Goal: Task Accomplishment & Management: Manage account settings

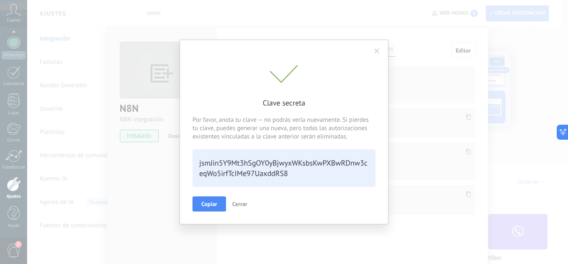
click at [375, 48] on span at bounding box center [376, 51] width 5 height 6
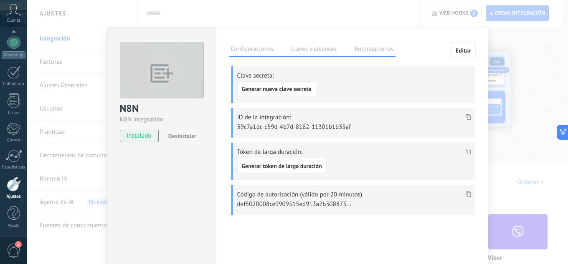
click at [522, 37] on div "N8N N8N integración instalado Desinstalar Configuraciones Llaves y alcances Aut…" at bounding box center [297, 132] width 541 height 264
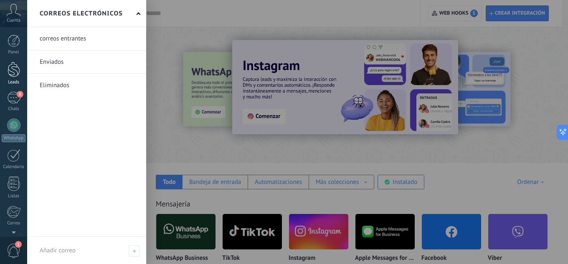
click at [17, 74] on div at bounding box center [14, 69] width 13 height 15
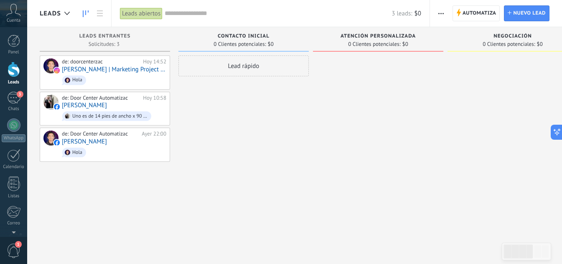
click at [373, 98] on div at bounding box center [378, 133] width 130 height 155
click at [252, 35] on span "Contacto inicial" at bounding box center [244, 36] width 52 height 6
click at [260, 35] on span "Contacto inicial" at bounding box center [244, 36] width 52 height 6
click at [459, 15] on icon at bounding box center [458, 13] width 5 height 8
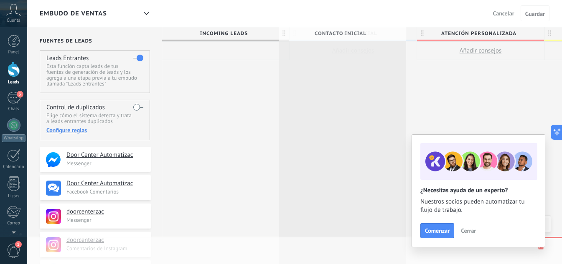
scroll to position [0, 0]
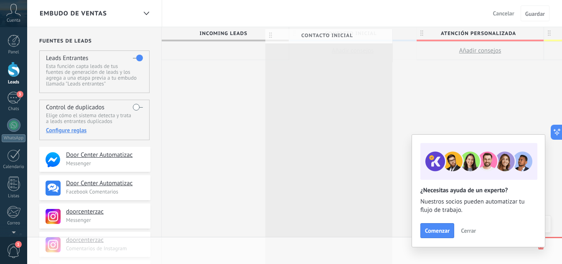
drag, startPoint x: 380, startPoint y: 34, endPoint x: 357, endPoint y: 36, distance: 23.5
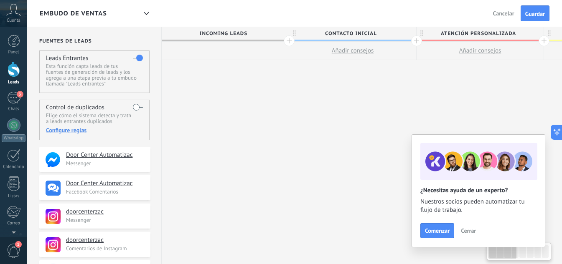
click at [358, 35] on span "Contacto inicial" at bounding box center [350, 33] width 123 height 13
click at [358, 35] on input "**********" at bounding box center [350, 33] width 111 height 13
click at [368, 33] on input "**********" at bounding box center [350, 33] width 111 height 13
click at [374, 33] on input "**********" at bounding box center [350, 33] width 111 height 13
drag, startPoint x: 376, startPoint y: 33, endPoint x: 321, endPoint y: 33, distance: 55.1
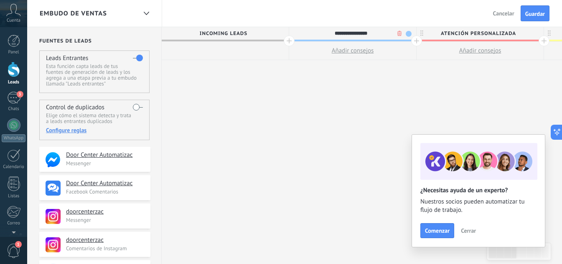
click at [321, 33] on input "**********" at bounding box center [350, 33] width 111 height 13
type input "**********"
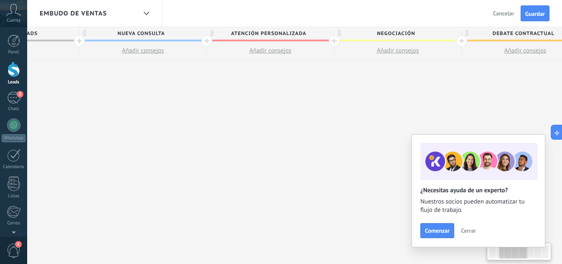
drag, startPoint x: 456, startPoint y: 99, endPoint x: 246, endPoint y: 114, distance: 210.6
click at [246, 114] on div "**********" at bounding box center [461, 203] width 1019 height 353
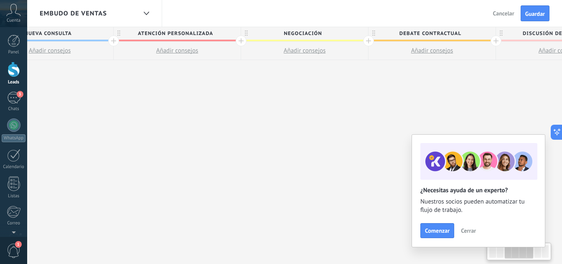
scroll to position [0, 317]
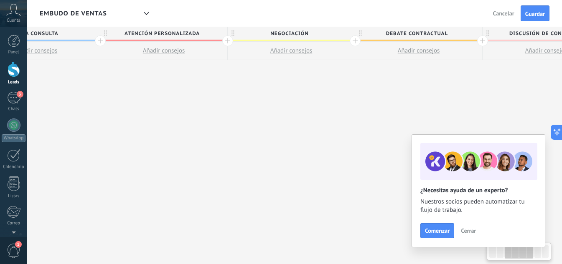
drag, startPoint x: 405, startPoint y: 88, endPoint x: 298, endPoint y: 86, distance: 106.5
click at [299, 93] on div "**********" at bounding box center [354, 203] width 1019 height 353
click at [302, 33] on span "Negociación" at bounding box center [289, 33] width 123 height 13
drag, startPoint x: 314, startPoint y: 35, endPoint x: 265, endPoint y: 41, distance: 49.1
click at [265, 41] on div "**********" at bounding box center [291, 34] width 127 height 14
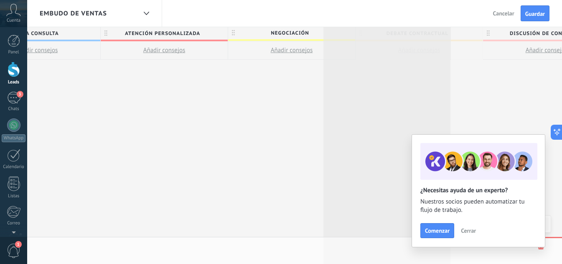
scroll to position [0, 317]
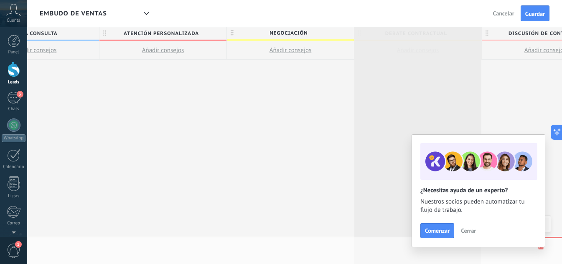
drag, startPoint x: 447, startPoint y: 33, endPoint x: 413, endPoint y: 37, distance: 34.5
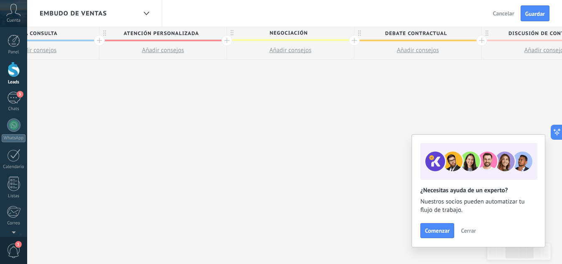
click at [294, 34] on span "Negociación" at bounding box center [288, 33] width 123 height 13
drag, startPoint x: 312, startPoint y: 33, endPoint x: 262, endPoint y: 33, distance: 49.7
click at [262, 33] on input "**********" at bounding box center [288, 33] width 111 height 13
type input "**********"
click at [399, 37] on span "Debate contractual" at bounding box center [415, 33] width 123 height 13
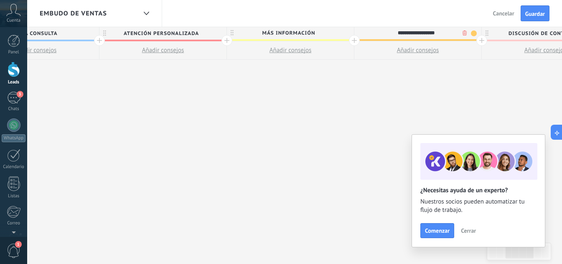
drag, startPoint x: 448, startPoint y: 32, endPoint x: 385, endPoint y: 32, distance: 63.1
click at [385, 32] on input "**********" at bounding box center [415, 33] width 111 height 13
type input "**********"
click at [520, 35] on span "Discusión de contrato" at bounding box center [542, 33] width 123 height 13
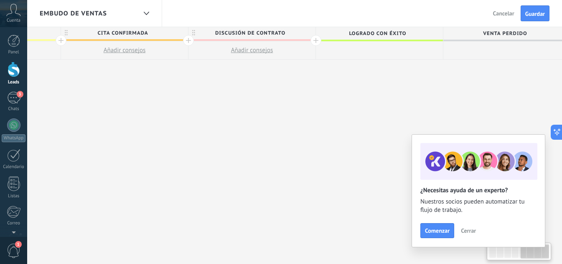
scroll to position [0, 610]
drag, startPoint x: 439, startPoint y: 101, endPoint x: 187, endPoint y: 108, distance: 252.7
click at [187, 108] on div "**********" at bounding box center [61, 203] width 1019 height 353
click at [251, 31] on span "Discusión de contrato" at bounding box center [250, 33] width 123 height 13
click at [286, 37] on input "**********" at bounding box center [250, 33] width 111 height 13
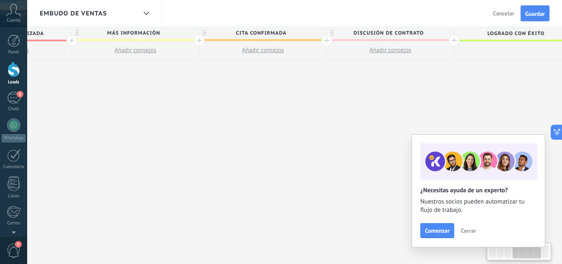
scroll to position [0, 432]
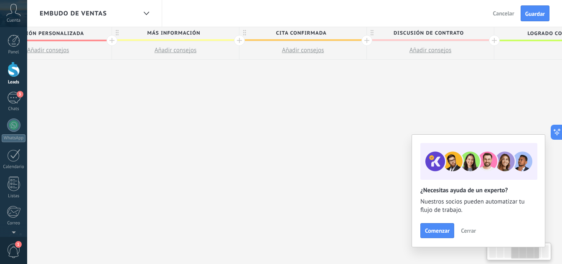
drag, startPoint x: 422, startPoint y: 93, endPoint x: 360, endPoint y: 76, distance: 64.9
click at [360, 76] on div "**********" at bounding box center [239, 203] width 1019 height 353
click at [362, 41] on div at bounding box center [366, 40] width 11 height 11
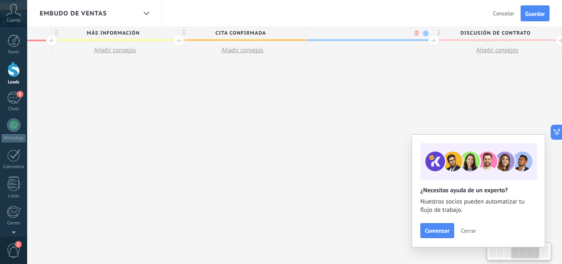
scroll to position [0, 494]
click at [413, 33] on body ".abccls-1,.abccls-2{fill-rule:evenodd}.abccls-2{fill:#fff} .abfcls-1{fill:none}…" at bounding box center [281, 132] width 562 height 264
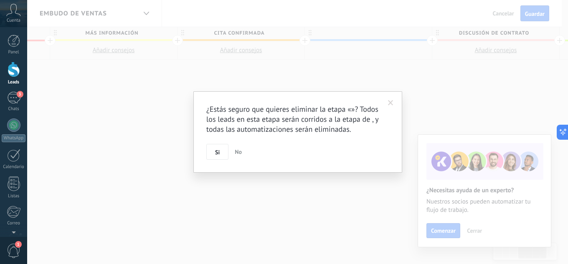
click at [389, 103] on span at bounding box center [390, 103] width 5 height 6
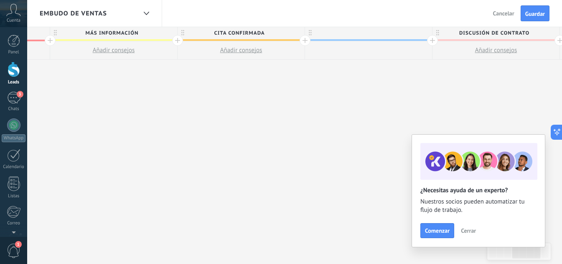
click at [354, 33] on div at bounding box center [368, 33] width 127 height 13
click at [424, 35] on span at bounding box center [424, 33] width 6 height 6
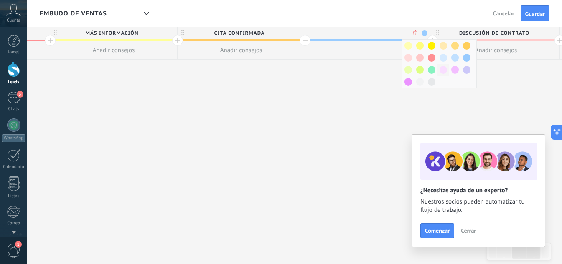
click at [444, 68] on span at bounding box center [443, 70] width 8 height 8
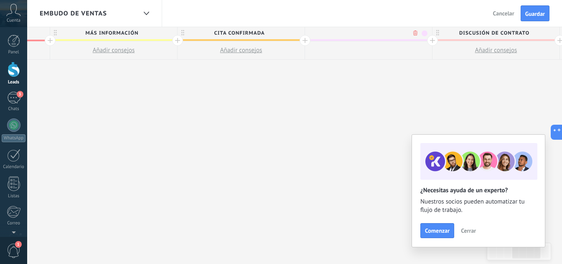
click at [367, 35] on input "text" at bounding box center [366, 33] width 111 height 13
type input "**********"
click at [365, 91] on div "**********" at bounding box center [241, 203] width 1146 height 353
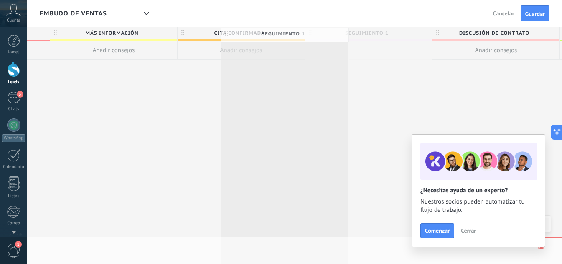
scroll to position [0, 495]
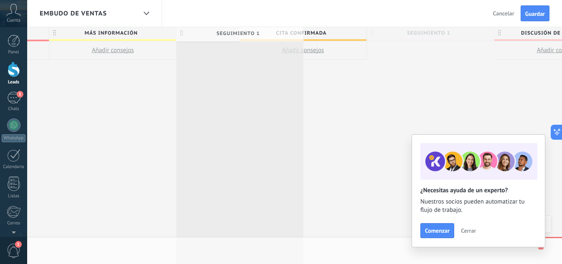
drag, startPoint x: 311, startPoint y: 30, endPoint x: 183, endPoint y: 30, distance: 127.8
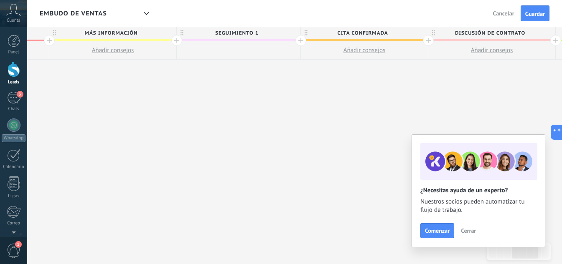
click at [301, 40] on div at bounding box center [300, 40] width 11 height 11
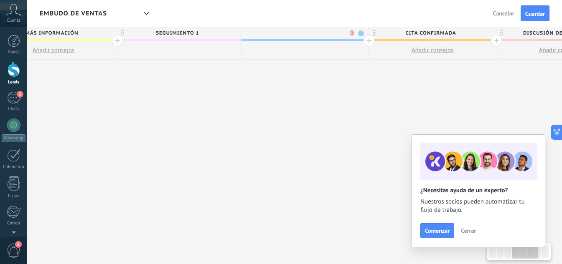
scroll to position [0, 557]
click at [299, 35] on input "text" at bounding box center [300, 33] width 111 height 13
type input "**********"
click at [356, 33] on span at bounding box center [358, 33] width 6 height 6
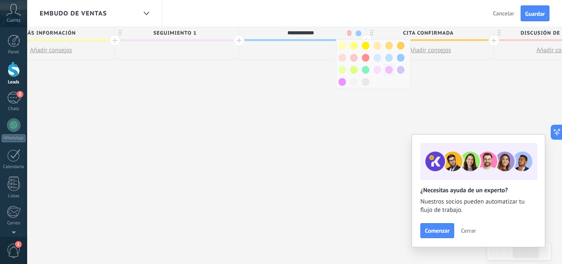
click at [386, 72] on span at bounding box center [389, 70] width 8 height 8
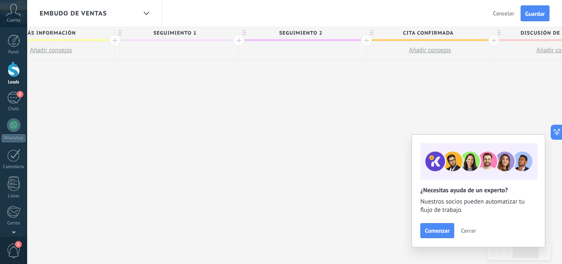
click at [369, 43] on div at bounding box center [366, 40] width 11 height 11
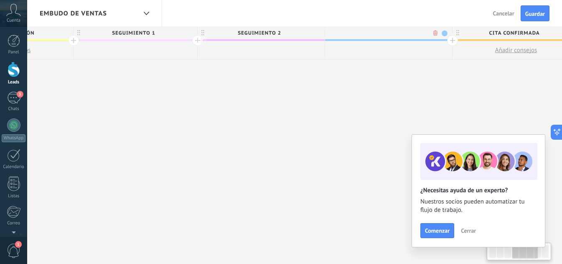
scroll to position [0, 618]
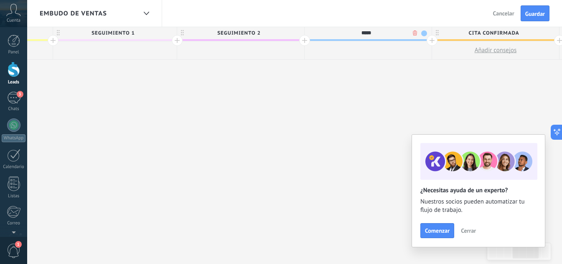
type input "*****"
click at [424, 32] on span at bounding box center [424, 33] width 6 height 6
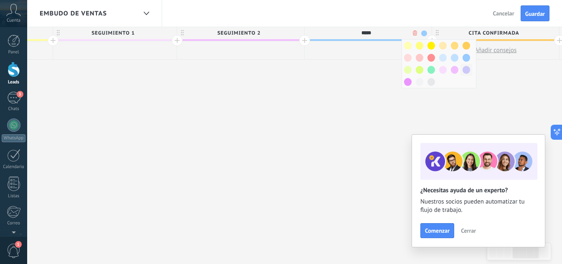
click at [469, 71] on span at bounding box center [466, 70] width 8 height 8
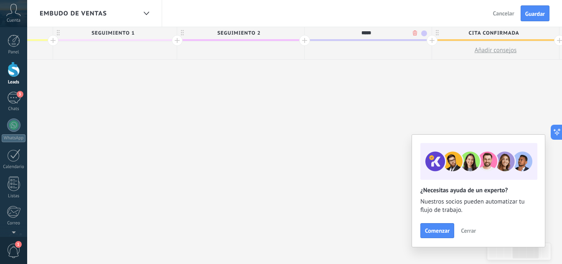
click at [424, 32] on span at bounding box center [424, 33] width 6 height 6
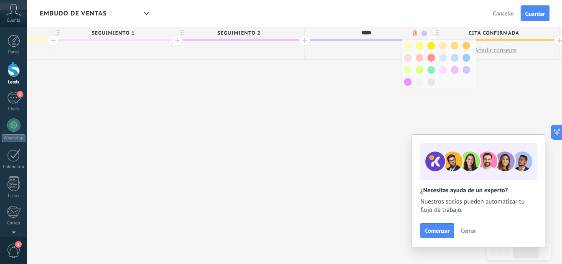
click at [408, 82] on span at bounding box center [408, 82] width 8 height 8
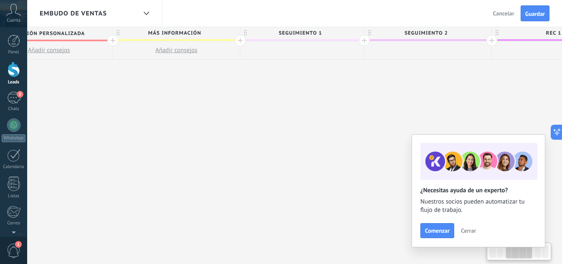
scroll to position [0, 454]
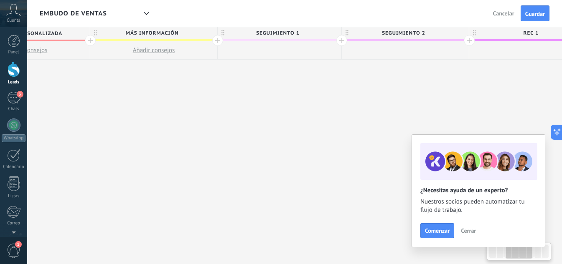
drag, startPoint x: 101, startPoint y: 103, endPoint x: 266, endPoint y: 114, distance: 164.9
click at [266, 114] on div "**********" at bounding box center [407, 203] width 1398 height 353
click at [534, 15] on span "Guardar" at bounding box center [535, 14] width 20 height 6
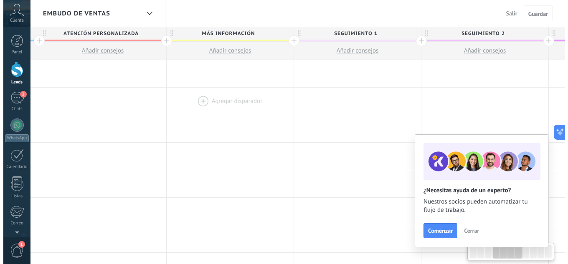
scroll to position [0, 453]
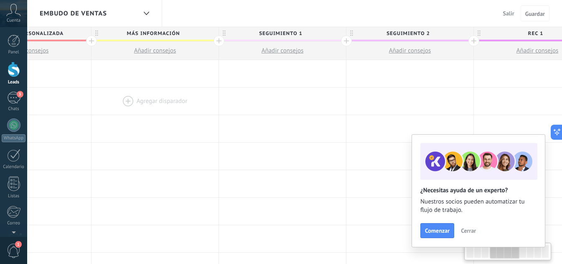
drag, startPoint x: 431, startPoint y: 140, endPoint x: 171, endPoint y: 111, distance: 261.3
click at [274, 51] on span "Añadir consejos" at bounding box center [282, 51] width 42 height 8
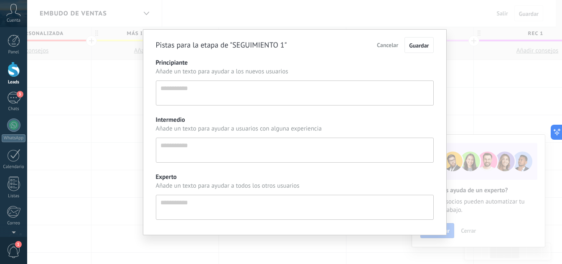
type textarea "**********"
click at [391, 48] on span "Cancelar" at bounding box center [390, 45] width 21 height 8
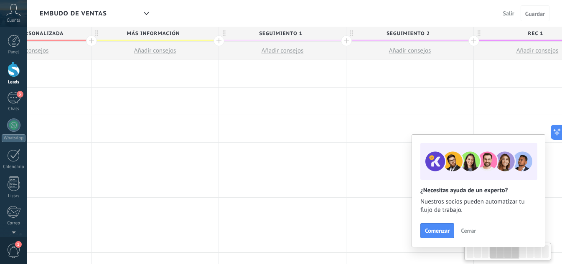
click at [291, 35] on span "SEGUIMIENTO 1" at bounding box center [280, 33] width 123 height 13
click at [253, 72] on div at bounding box center [282, 73] width 127 height 27
click at [289, 73] on div at bounding box center [282, 73] width 127 height 27
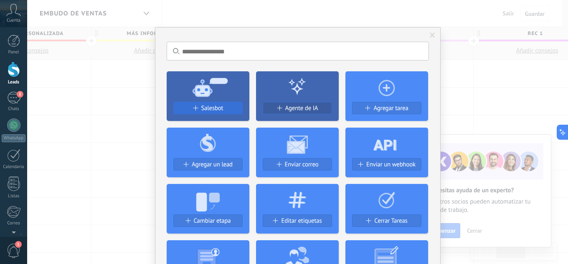
click at [205, 110] on span "Salesbot" at bounding box center [212, 108] width 22 height 7
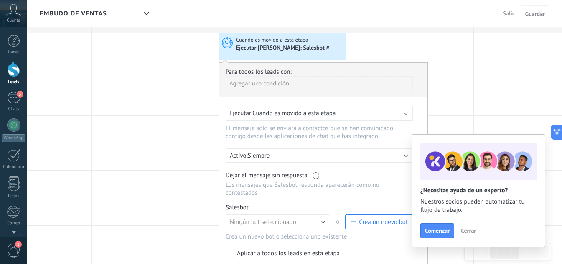
scroll to position [42, 0]
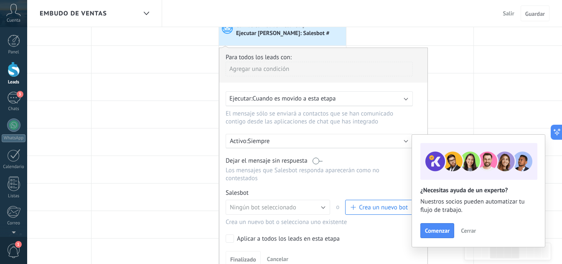
click at [469, 230] on span "Cerrar" at bounding box center [468, 231] width 15 height 6
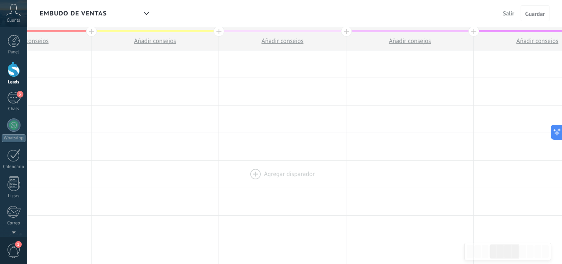
scroll to position [0, 0]
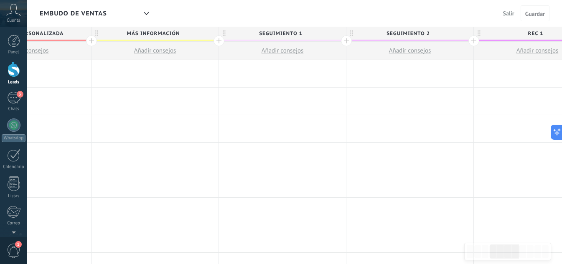
click at [269, 73] on div at bounding box center [282, 73] width 127 height 27
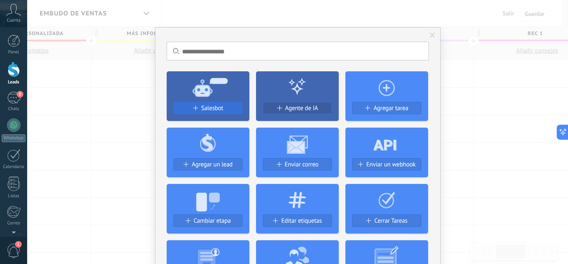
click at [214, 105] on span "Salesbot" at bounding box center [212, 108] width 22 height 7
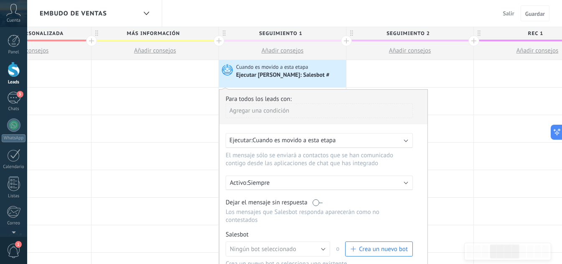
click at [317, 205] on label at bounding box center [317, 203] width 10 height 8
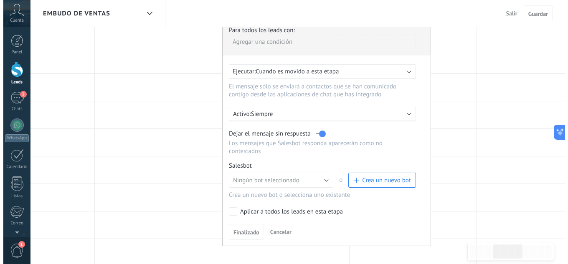
scroll to position [84, 0]
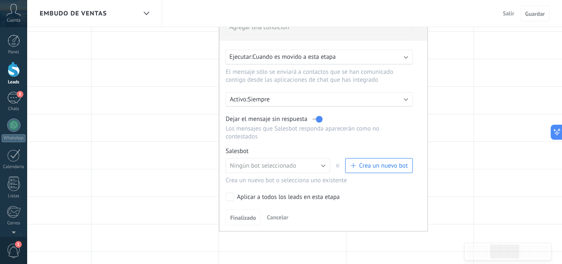
click at [385, 170] on button "Crea un nuevo bot" at bounding box center [379, 165] width 68 height 15
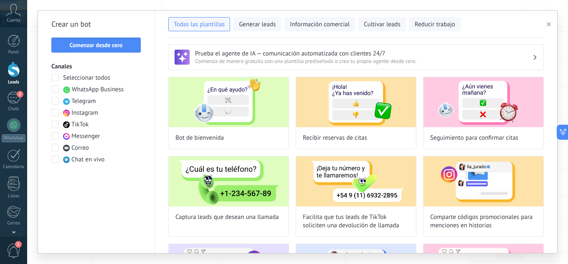
type input "**********"
click at [128, 50] on button "Comenzar desde cero" at bounding box center [95, 45] width 89 height 15
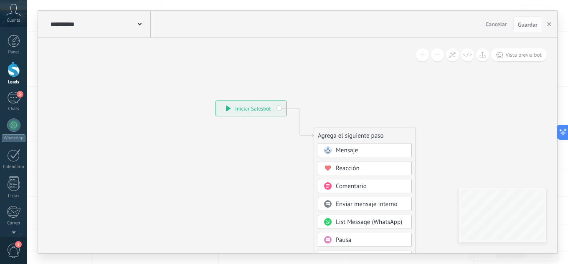
click at [140, 30] on div "**********" at bounding box center [99, 24] width 102 height 27
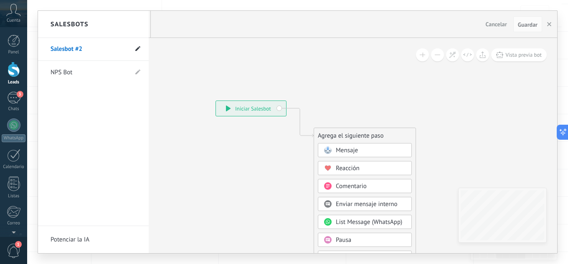
click at [139, 53] on span at bounding box center [137, 50] width 5 height 8
drag, startPoint x: 87, startPoint y: 52, endPoint x: 42, endPoint y: 52, distance: 45.1
click at [42, 52] on li "**********" at bounding box center [93, 49] width 111 height 23
type input "**********"
click at [137, 48] on icon at bounding box center [137, 49] width 9 height 5
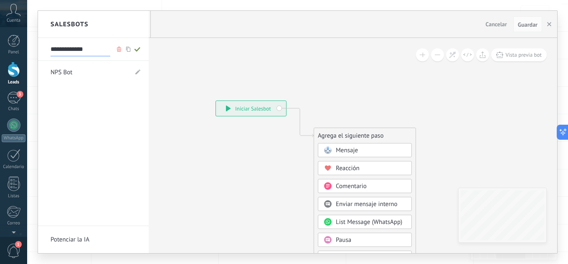
type input "**********"
click at [365, 152] on div at bounding box center [297, 132] width 519 height 243
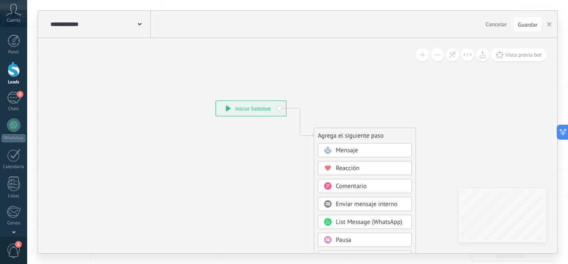
click at [364, 152] on div "Mensaje" at bounding box center [371, 151] width 70 height 8
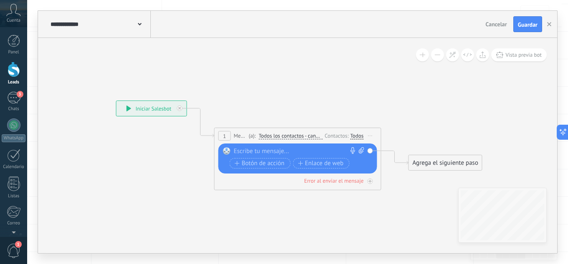
click at [277, 147] on div at bounding box center [296, 151] width 124 height 8
paste div
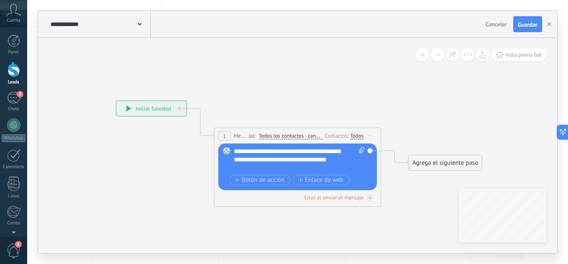
click at [241, 152] on div "**********" at bounding box center [299, 159] width 131 height 25
click at [421, 162] on div "Agrega el siguiente paso" at bounding box center [445, 163] width 73 height 14
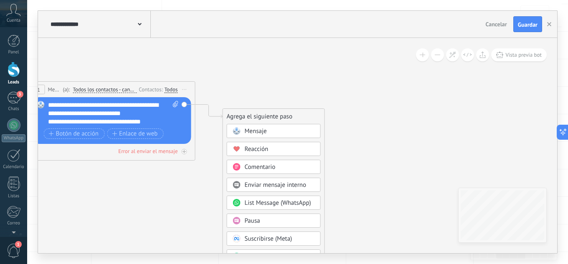
drag, startPoint x: 355, startPoint y: 229, endPoint x: 169, endPoint y: 182, distance: 191.5
click at [169, 182] on icon at bounding box center [98, 93] width 755 height 496
click at [279, 135] on div "Mensaje" at bounding box center [280, 131] width 70 height 8
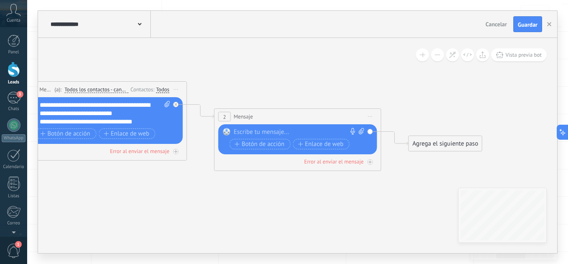
click at [367, 117] on span "Iniciar vista previa aquí Cambiar nombre Duplicar [GEOGRAPHIC_DATA]" at bounding box center [370, 117] width 13 height 12
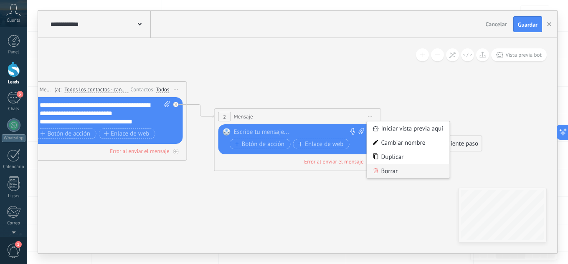
click at [394, 171] on div "Borrar" at bounding box center [408, 171] width 83 height 14
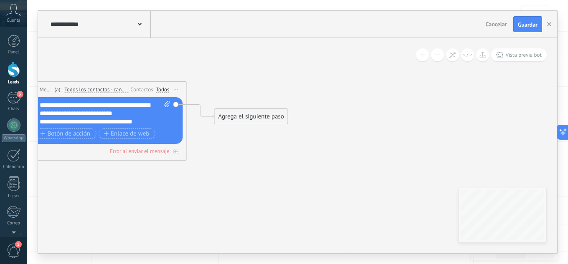
click at [246, 113] on div "Agrega el siguiente paso" at bounding box center [251, 117] width 73 height 14
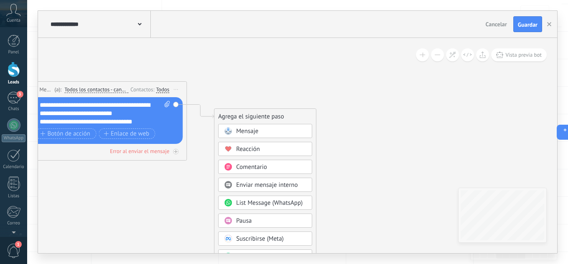
click at [269, 224] on div "Pausa" at bounding box center [271, 221] width 70 height 8
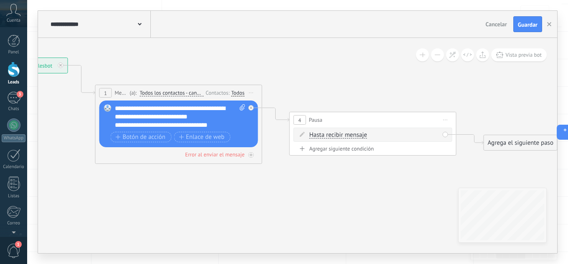
drag, startPoint x: 169, startPoint y: 178, endPoint x: 243, endPoint y: 182, distance: 74.8
click at [243, 182] on icon at bounding box center [263, 111] width 950 height 524
click at [236, 156] on div "Error al enviar el mensaje" at bounding box center [214, 154] width 59 height 7
click at [251, 155] on icon at bounding box center [250, 155] width 3 height 1
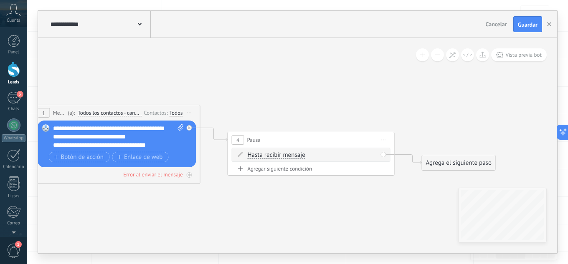
drag, startPoint x: 240, startPoint y: 185, endPoint x: 178, endPoint y: 205, distance: 65.0
click at [178, 205] on icon at bounding box center [201, 152] width 950 height 567
click at [440, 162] on div "Agrega el siguiente paso" at bounding box center [458, 163] width 73 height 14
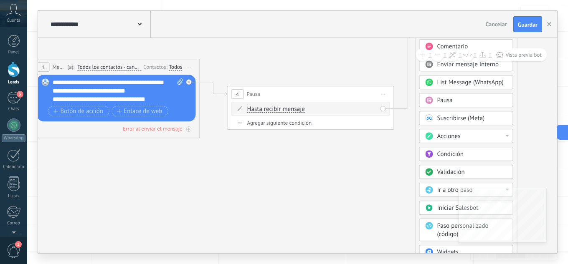
drag, startPoint x: 438, startPoint y: 118, endPoint x: 468, endPoint y: 137, distance: 35.7
click at [435, 0] on html ".abccls-1,.abccls-2{fill-rule:evenodd}.abccls-2{fill:#fff} .abfcls-1{fill:none}…" at bounding box center [284, 48] width 568 height 264
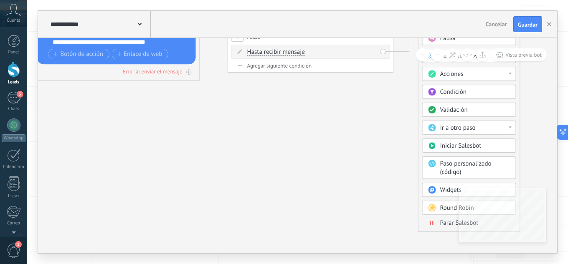
click at [451, 223] on span "Parar Salesbot" at bounding box center [459, 223] width 38 height 8
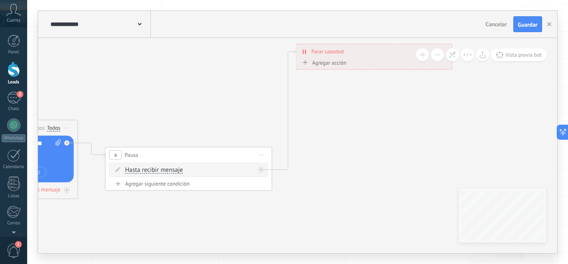
drag, startPoint x: 163, startPoint y: 128, endPoint x: 281, endPoint y: 154, distance: 120.7
click at [241, 242] on icon at bounding box center [75, 124] width 943 height 568
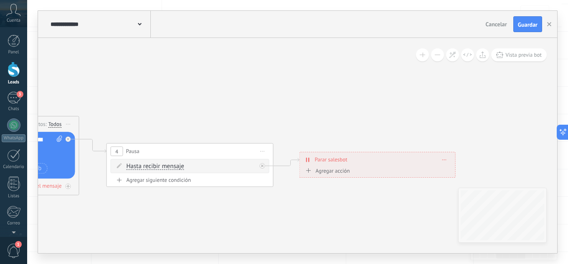
drag, startPoint x: 360, startPoint y: 47, endPoint x: 362, endPoint y: 159, distance: 111.9
click at [362, 159] on div "**********" at bounding box center [377, 159] width 155 height 15
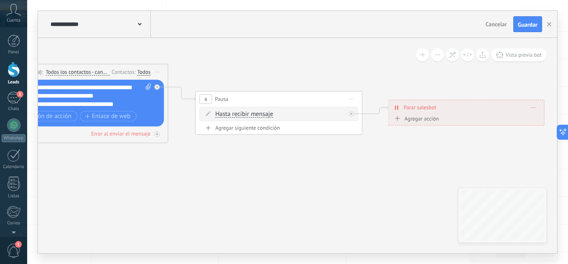
drag, startPoint x: 246, startPoint y: 212, endPoint x: 324, endPoint y: 165, distance: 90.9
click at [324, 165] on icon at bounding box center [223, 90] width 1059 height 524
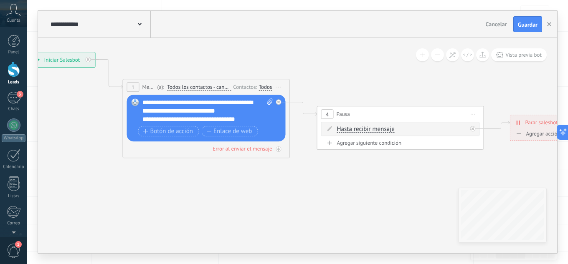
drag, startPoint x: 168, startPoint y: 168, endPoint x: 295, endPoint y: 186, distance: 128.3
click at [295, 186] on icon at bounding box center [345, 105] width 1059 height 524
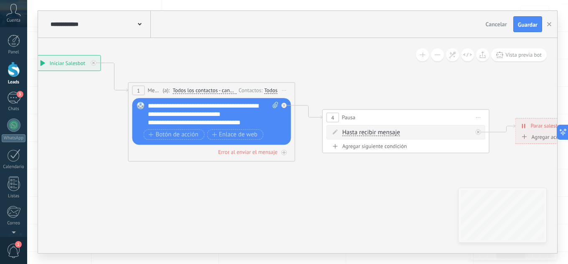
click at [284, 89] on span "Iniciar vista previa aquí Cambiar nombre Duplicar [GEOGRAPHIC_DATA]" at bounding box center [284, 90] width 13 height 12
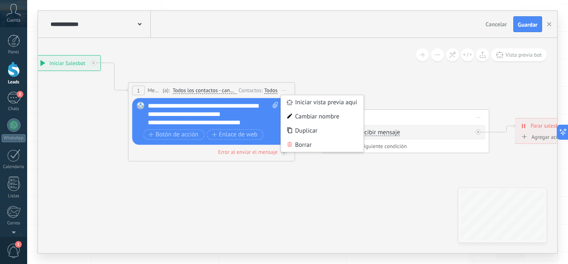
click at [243, 169] on icon at bounding box center [350, 108] width 1059 height 524
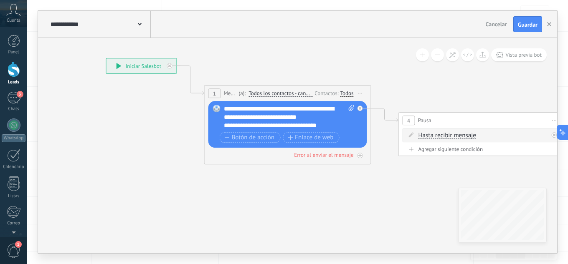
drag, startPoint x: 195, startPoint y: 180, endPoint x: 271, endPoint y: 183, distance: 76.1
click at [271, 183] on icon at bounding box center [426, 111] width 1059 height 524
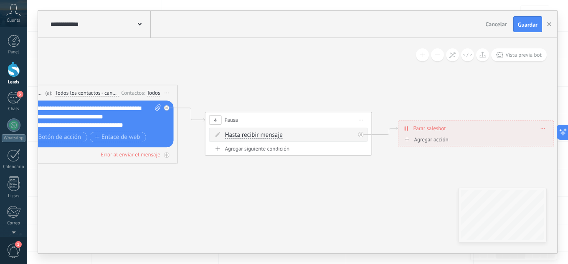
drag, startPoint x: 412, startPoint y: 193, endPoint x: 219, endPoint y: 193, distance: 193.3
click at [219, 193] on icon at bounding box center [233, 111] width 1059 height 524
click at [224, 148] on div "Agregar siguiente condición" at bounding box center [288, 148] width 159 height 7
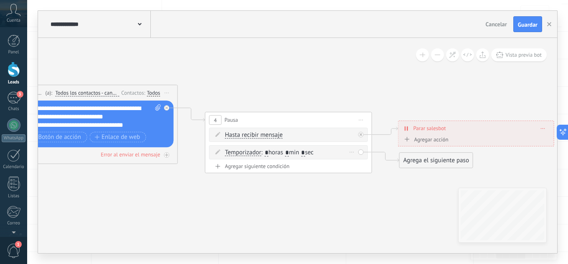
click at [269, 154] on input "*" at bounding box center [267, 153] width 4 height 7
type input "**"
click at [408, 165] on div "Agrega el siguiente paso" at bounding box center [436, 161] width 73 height 14
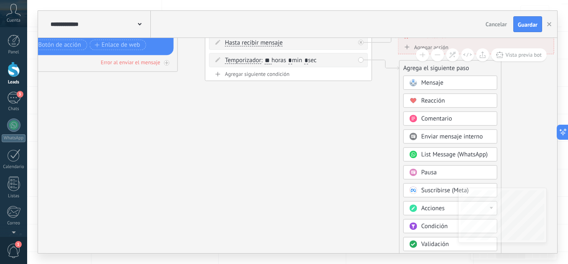
click at [425, 208] on span "Acciones" at bounding box center [432, 209] width 23 height 8
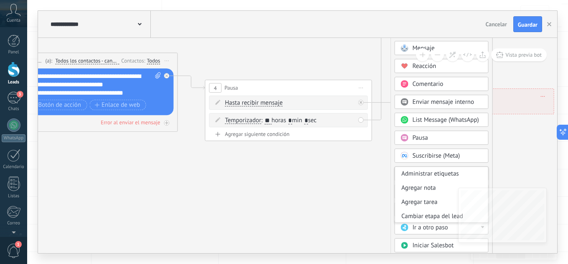
drag, startPoint x: 421, startPoint y: 127, endPoint x: 415, endPoint y: 21, distance: 106.7
click at [415, 21] on div "**********" at bounding box center [297, 132] width 519 height 243
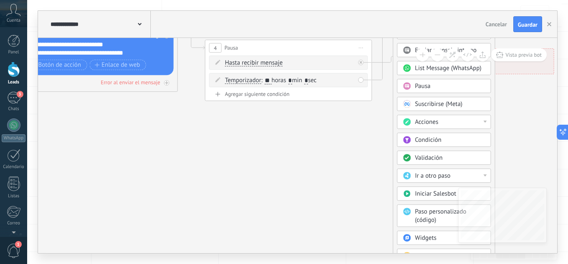
click at [457, 124] on div "Acciones" at bounding box center [450, 122] width 70 height 8
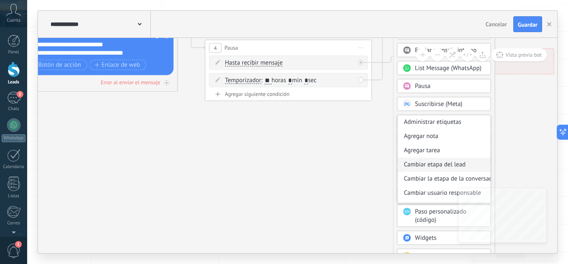
click at [456, 168] on div "Cambiar etapa del lead" at bounding box center [444, 165] width 93 height 14
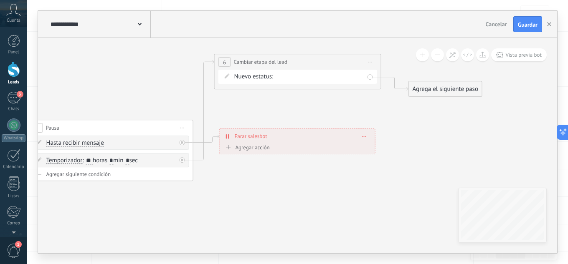
click at [0, 0] on div "NUEVA CONSULTA ATENCIÓN PERSONALIZADA MÁS INFORMACIÓN SEGUIMIENTO 1 SEGUIMIENTO…" at bounding box center [0, 0] width 0 height 0
click at [0, 0] on label "SEGUIMIENTO 2" at bounding box center [0, 0] width 0 height 0
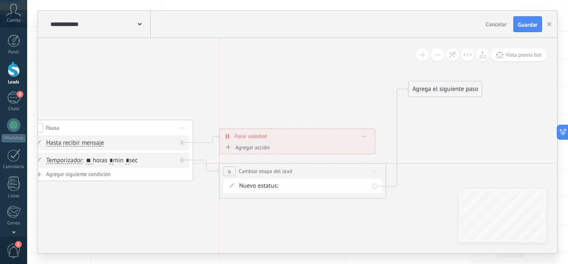
drag, startPoint x: 345, startPoint y: 59, endPoint x: 349, endPoint y: 174, distance: 114.5
click at [349, 174] on div "**********" at bounding box center [303, 171] width 166 height 15
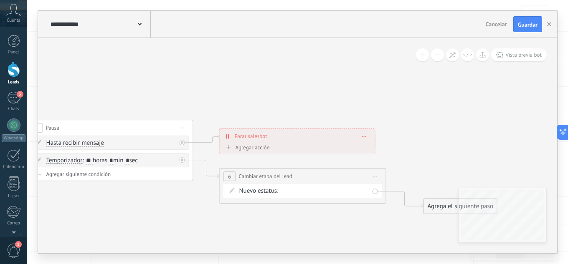
drag, startPoint x: 421, startPoint y: 89, endPoint x: 436, endPoint y: 207, distance: 118.3
click at [436, 207] on div "Agrega el siguiente paso" at bounding box center [460, 207] width 73 height 14
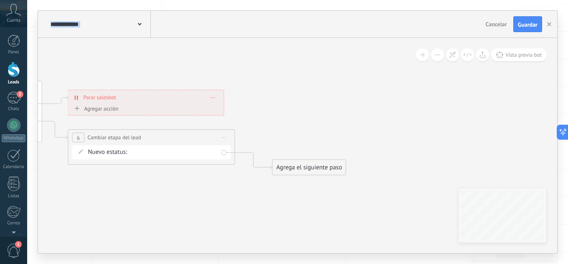
drag, startPoint x: 368, startPoint y: 233, endPoint x: 246, endPoint y: 195, distance: 128.2
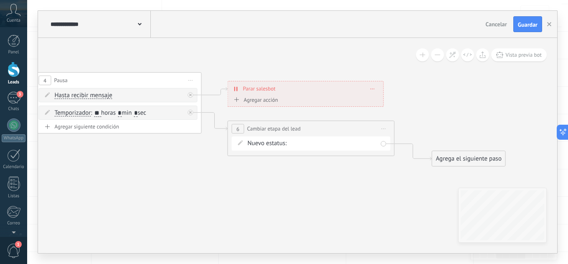
drag, startPoint x: 132, startPoint y: 195, endPoint x: 363, endPoint y: 186, distance: 230.7
click at [363, 186] on icon at bounding box center [110, 92] width 1153 height 566
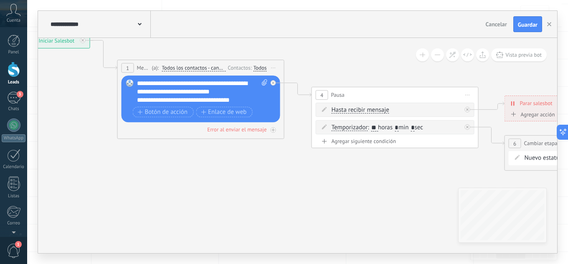
drag, startPoint x: 188, startPoint y: 187, endPoint x: 373, endPoint y: 204, distance: 185.4
click at [373, 204] on icon at bounding box center [386, 107] width 1153 height 566
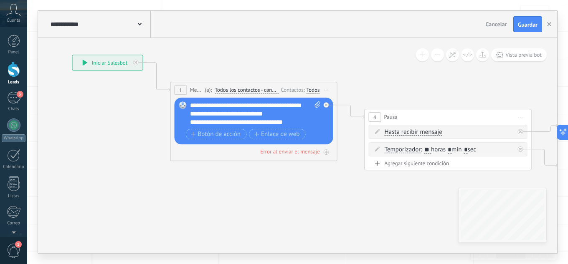
drag, startPoint x: 91, startPoint y: 111, endPoint x: 133, endPoint y: 132, distance: 47.1
click at [133, 132] on icon at bounding box center [439, 129] width 1153 height 566
click at [330, 122] on div "Reemplazar Quitar Convertir a mensaje de voz Arrastre la imagen aquí para adjun…" at bounding box center [254, 121] width 159 height 47
click at [324, 133] on div "Reemplazar Quitar Convertir a mensaje de voz Arrastre la imagen aquí para adjun…" at bounding box center [254, 121] width 159 height 47
click at [295, 151] on div "Error al enviar el mensaje" at bounding box center [289, 151] width 59 height 7
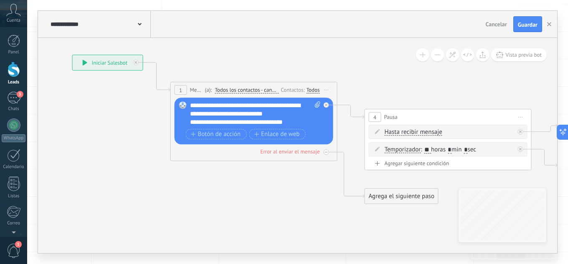
click at [295, 151] on div "Error al enviar el mensaje" at bounding box center [289, 151] width 59 height 7
click at [236, 153] on div "Error al enviar el mensaje" at bounding box center [254, 152] width 159 height 8
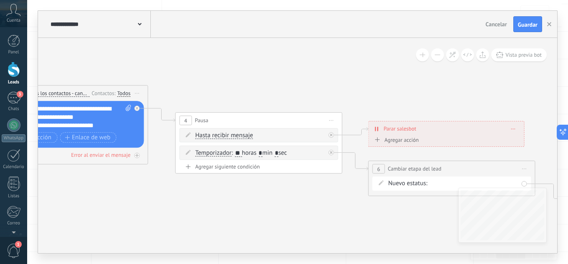
drag, startPoint x: 408, startPoint y: 192, endPoint x: 205, endPoint y: 195, distance: 202.6
click at [209, 195] on icon at bounding box center [250, 132] width 1153 height 567
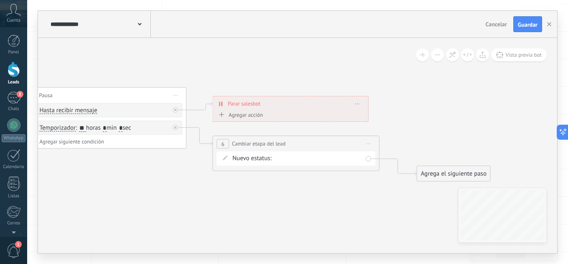
drag, startPoint x: 319, startPoint y: 198, endPoint x: 172, endPoint y: 173, distance: 149.9
click at [172, 173] on icon at bounding box center [95, 107] width 1153 height 567
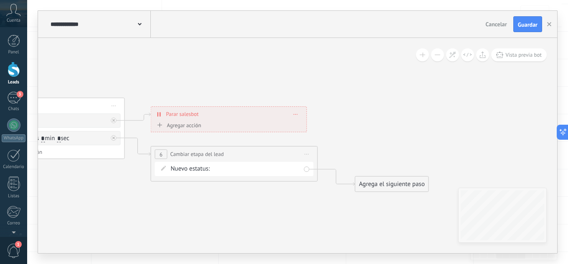
drag, startPoint x: 310, startPoint y: 201, endPoint x: 257, endPoint y: 208, distance: 53.5
click at [255, 208] on icon at bounding box center [33, 118] width 1153 height 567
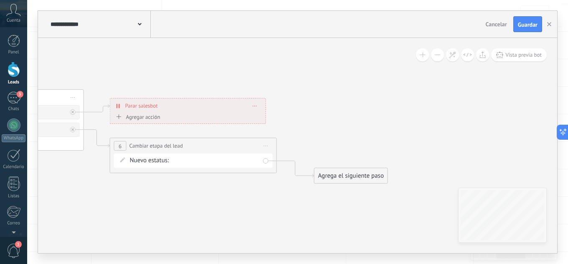
drag, startPoint x: 274, startPoint y: 210, endPoint x: 240, endPoint y: 202, distance: 34.3
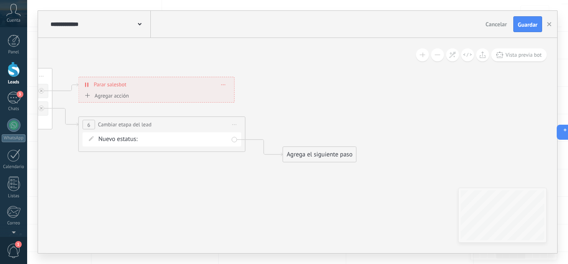
drag, startPoint x: 286, startPoint y: 203, endPoint x: 255, endPoint y: 182, distance: 37.5
click at [318, 159] on div "Agrega el siguiente paso" at bounding box center [319, 155] width 73 height 14
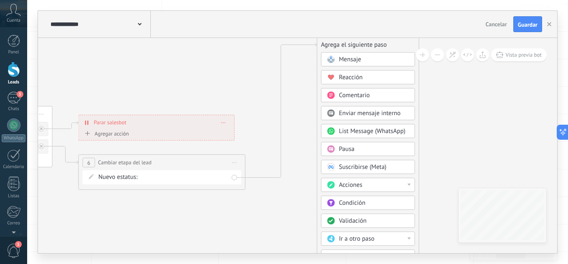
drag, startPoint x: 333, startPoint y: 191, endPoint x: 367, endPoint y: 43, distance: 151.7
click at [367, 43] on div "Agrega el siguiente paso" at bounding box center [367, 45] width 101 height 14
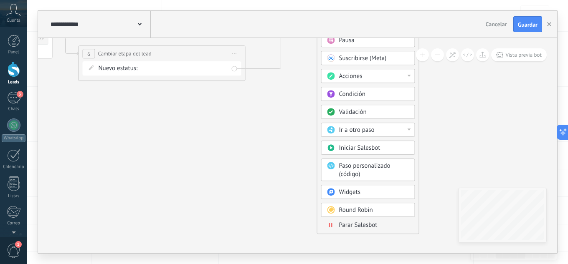
click at [363, 227] on span "Parar Salesbot" at bounding box center [358, 225] width 38 height 8
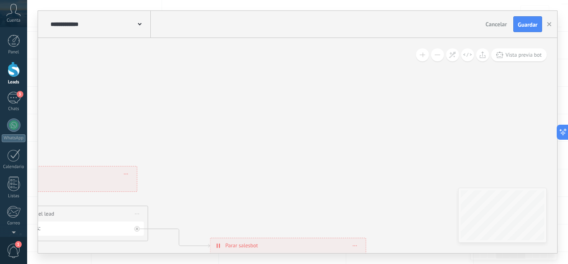
drag, startPoint x: 251, startPoint y: 104, endPoint x: 241, endPoint y: 250, distance: 146.1
click at [241, 250] on span "Parar salesbot" at bounding box center [241, 246] width 33 height 8
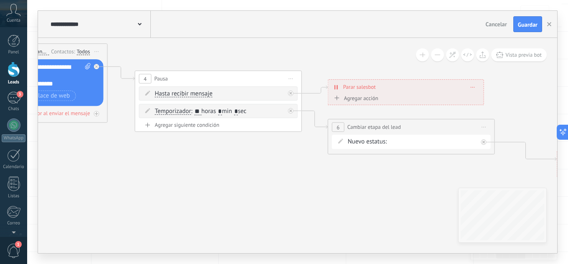
drag, startPoint x: 150, startPoint y: 211, endPoint x: 492, endPoint y: 185, distance: 342.6
click at [495, 185] on icon at bounding box center [277, 96] width 1287 height 578
click at [529, 20] on button "Guardar" at bounding box center [527, 24] width 29 height 16
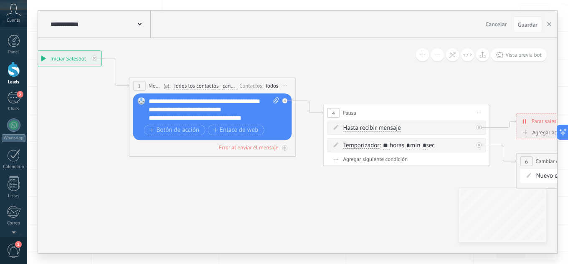
drag, startPoint x: 241, startPoint y: 184, endPoint x: 406, endPoint y: 220, distance: 169.6
click at [406, 220] on icon at bounding box center [465, 131] width 1287 height 578
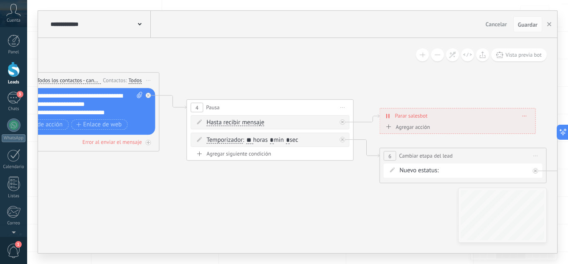
drag, startPoint x: 372, startPoint y: 200, endPoint x: 236, endPoint y: 195, distance: 136.7
click at [236, 195] on icon at bounding box center [329, 125] width 1287 height 578
click at [549, 24] on use "button" at bounding box center [549, 24] width 4 height 4
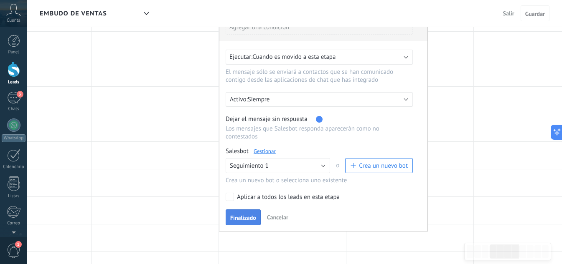
click at [249, 214] on button "Finalizado" at bounding box center [242, 218] width 35 height 16
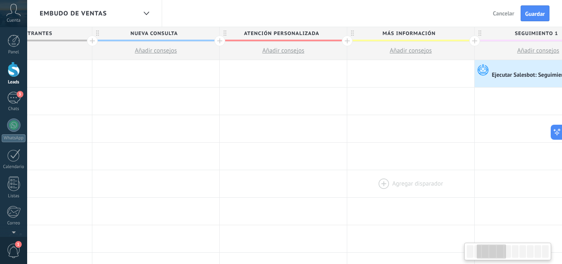
scroll to position [0, 195]
drag, startPoint x: 96, startPoint y: 174, endPoint x: 354, endPoint y: 191, distance: 258.2
click at [354, 191] on div at bounding box center [412, 183] width 127 height 27
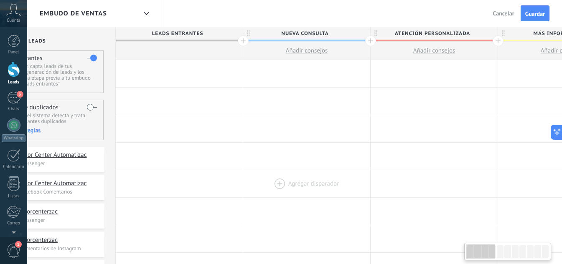
scroll to position [0, 51]
drag, startPoint x: 107, startPoint y: 172, endPoint x: 291, endPoint y: 191, distance: 184.3
click at [291, 191] on div at bounding box center [302, 183] width 127 height 27
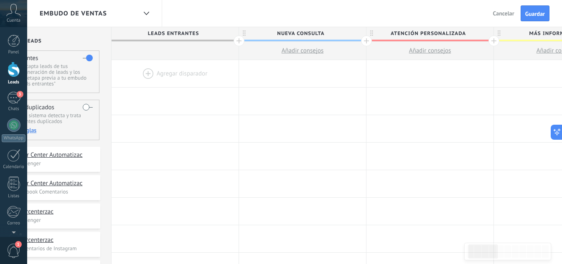
click at [144, 74] on div at bounding box center [174, 73] width 127 height 27
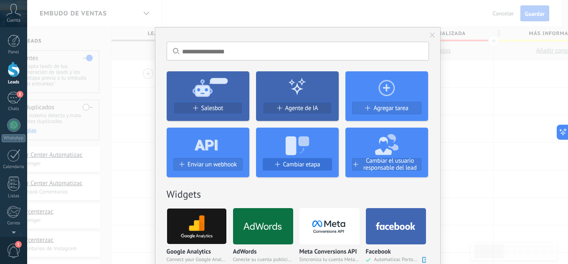
click at [301, 166] on span "Cambiar etapa" at bounding box center [301, 164] width 37 height 7
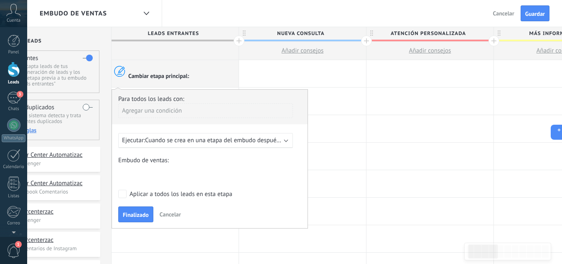
click at [173, 115] on div "Agregar una condición" at bounding box center [205, 111] width 175 height 15
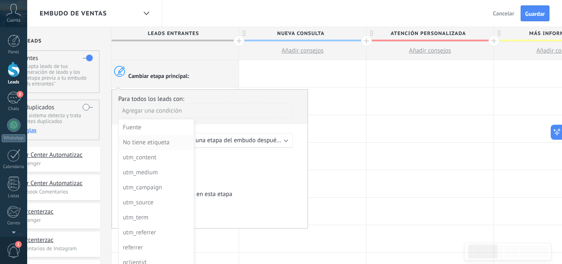
scroll to position [0, 0]
click at [218, 101] on div at bounding box center [209, 159] width 195 height 139
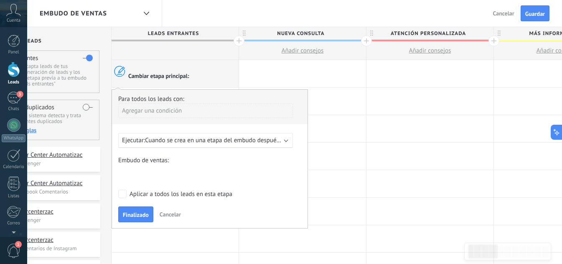
click at [162, 100] on div "Para todos los leads con:" at bounding box center [209, 99] width 183 height 8
click at [176, 140] on span "Cuando se crea en una etapa del embudo después de 5 minutos" at bounding box center [230, 141] width 170 height 8
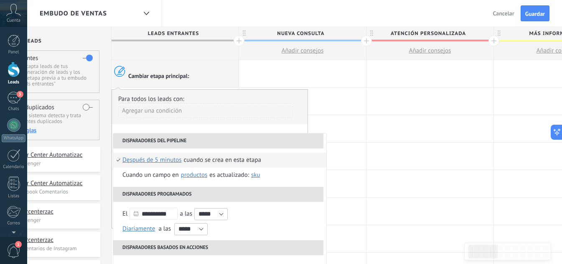
click at [172, 158] on span "después de 5 minutos" at bounding box center [151, 160] width 59 height 15
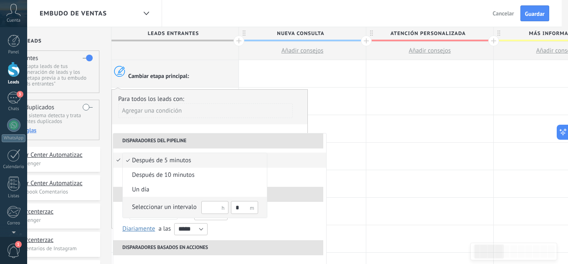
click at [211, 209] on input "text" at bounding box center [214, 207] width 27 height 13
type input "**"
click at [243, 208] on input "*" at bounding box center [244, 207] width 27 height 13
type input "*"
click at [285, 208] on div at bounding box center [284, 132] width 568 height 264
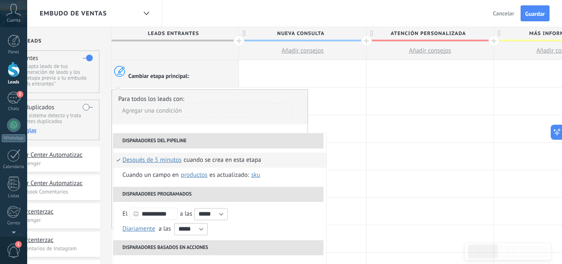
click at [167, 161] on span "después de 5 minutos" at bounding box center [151, 160] width 59 height 15
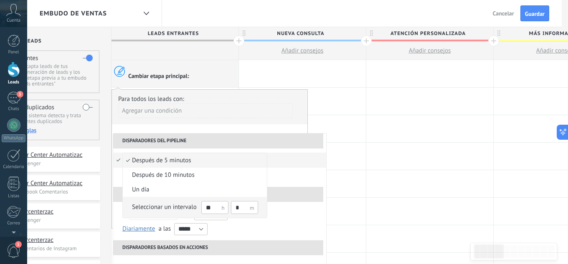
click at [159, 207] on div "Seleccionar un intervalo" at bounding box center [164, 207] width 65 height 8
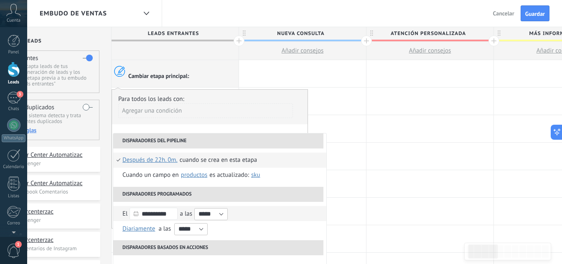
click at [191, 215] on span "a las" at bounding box center [186, 214] width 13 height 8
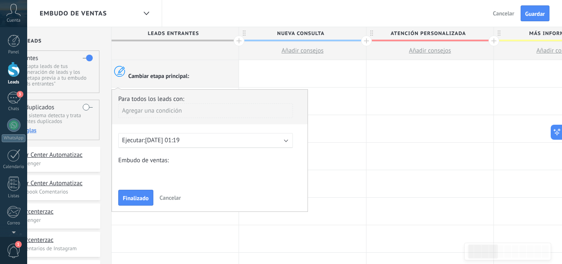
click at [164, 199] on span "Cancelar" at bounding box center [170, 198] width 21 height 8
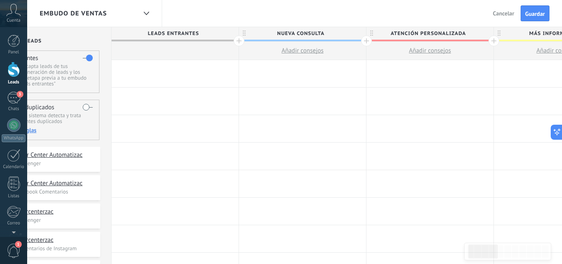
click at [169, 73] on div at bounding box center [174, 73] width 127 height 27
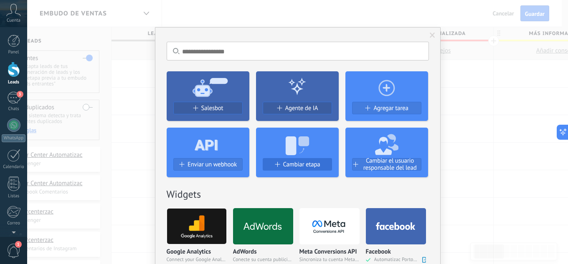
click at [312, 158] on div "Cambiar etapa" at bounding box center [297, 167] width 83 height 19
click at [311, 162] on span "Cambiar etapa" at bounding box center [301, 164] width 37 height 7
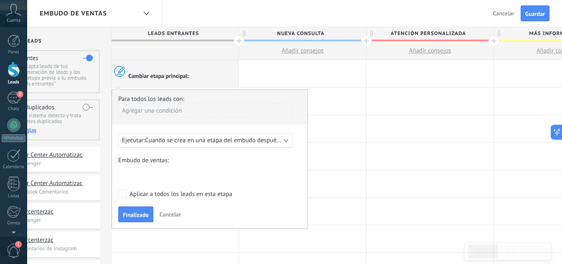
click at [183, 139] on span "Cuando se crea en una etapa del embudo después de 5 minutos" at bounding box center [230, 141] width 170 height 8
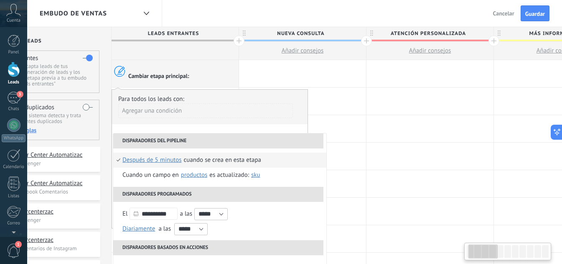
click at [161, 157] on span "después de 5 minutos" at bounding box center [151, 160] width 59 height 15
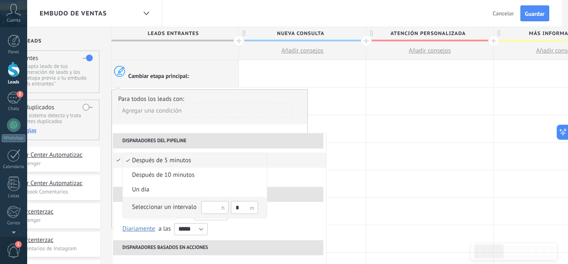
click at [215, 209] on input "text" at bounding box center [214, 207] width 27 height 13
type input "**"
click at [240, 210] on input "*" at bounding box center [244, 207] width 27 height 13
type input "*"
click at [171, 203] on div "Seleccionar un intervalo ** *" at bounding box center [195, 207] width 126 height 14
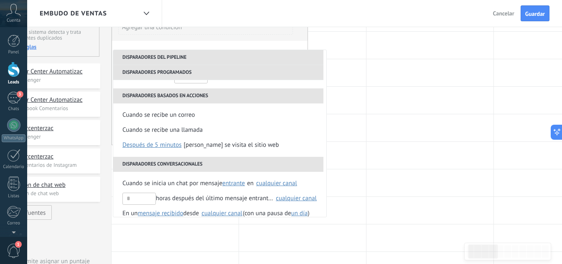
scroll to position [84, 0]
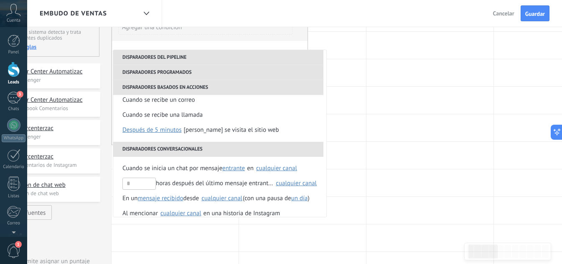
click at [207, 44] on div "**********" at bounding box center [209, 75] width 196 height 139
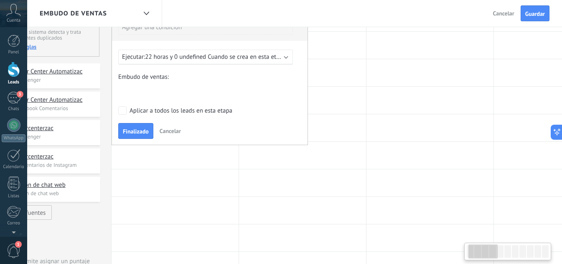
click at [0, 0] on div "NUEVA CONSULTA ATENCIÓN PERSONALIZADA MÁS INFORMACIÓN SEGUIMIENTO 1 SEGUIMIENTO…" at bounding box center [0, 0] width 0 height 0
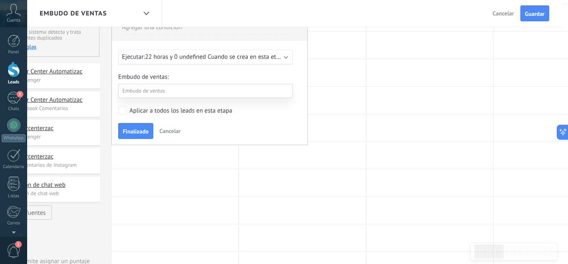
click at [0, 0] on label "SEGUIMIENTO 1" at bounding box center [0, 0] width 0 height 0
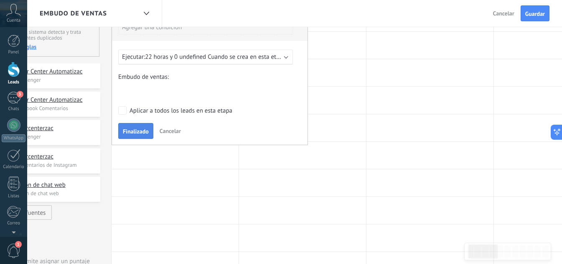
click at [142, 129] on span "Finalizado" at bounding box center [136, 132] width 26 height 6
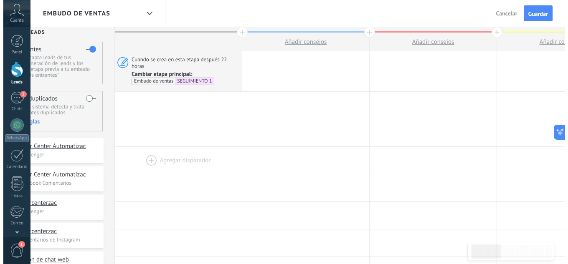
scroll to position [0, 0]
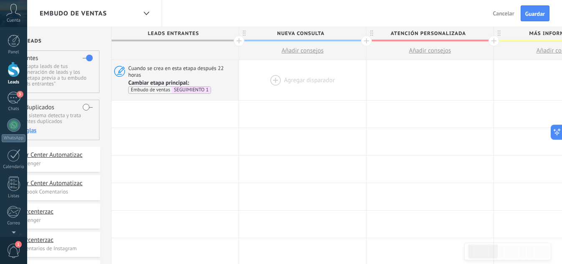
click at [272, 75] on div at bounding box center [302, 80] width 127 height 40
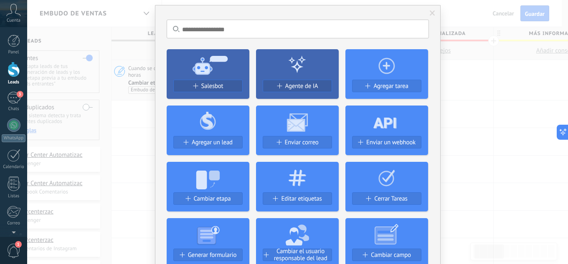
scroll to position [42, 0]
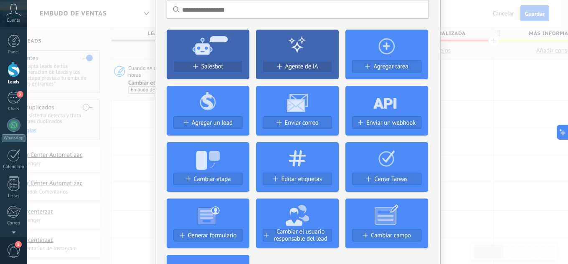
click at [228, 167] on icon at bounding box center [208, 158] width 83 height 30
click at [222, 181] on span "Cambiar etapa" at bounding box center [212, 179] width 37 height 7
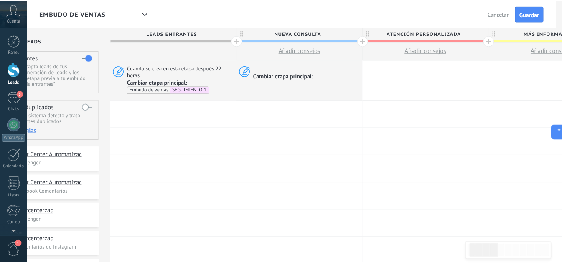
scroll to position [0, 0]
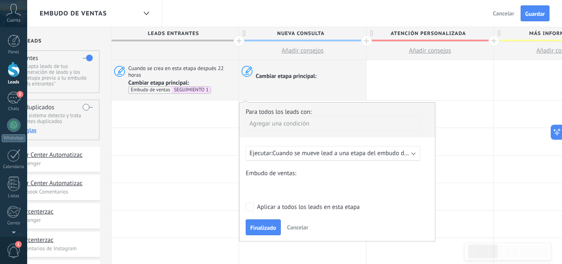
click at [285, 159] on div "Ejecutar: Cuando se mueve lead a una etapa del embudo después de 5 minutos" at bounding box center [333, 153] width 175 height 15
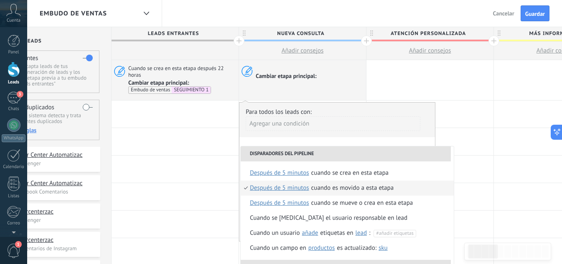
click at [290, 187] on span "después de 5 minutos" at bounding box center [279, 188] width 59 height 15
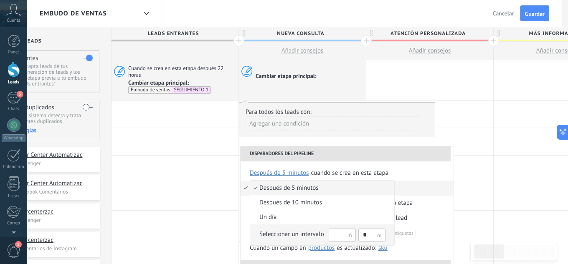
click at [343, 237] on input "text" at bounding box center [342, 235] width 27 height 13
type input "**"
click at [365, 236] on input "*" at bounding box center [371, 235] width 27 height 13
type input "*"
click at [280, 230] on div "Seleccionar un intervalo ** *" at bounding box center [322, 235] width 126 height 14
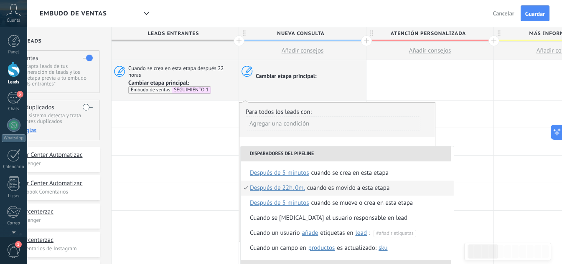
click at [344, 129] on div "Agregar una condición" at bounding box center [333, 124] width 175 height 15
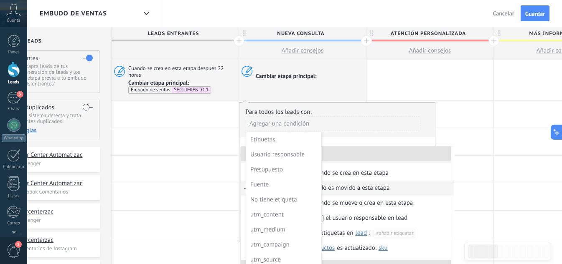
click at [354, 134] on div at bounding box center [336, 172] width 195 height 139
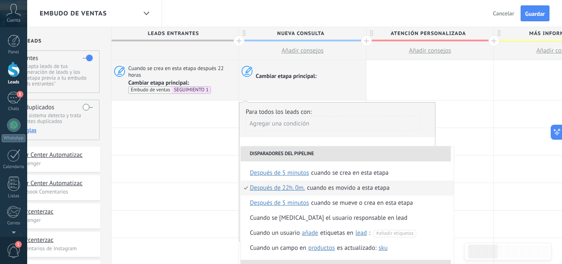
click at [357, 140] on div "**********" at bounding box center [337, 171] width 196 height 139
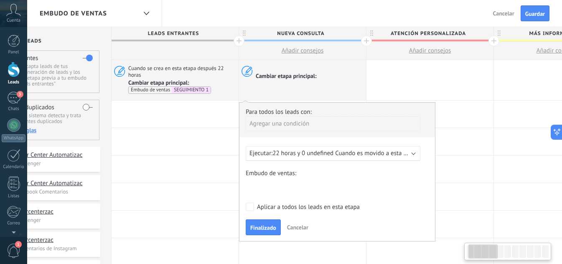
click at [0, 0] on div "NUEVA CONSULTA ATENCIÓN PERSONALIZADA MÁS INFORMACIÓN SEGUIMIENTO 1 SEGUIMIENTO…" at bounding box center [0, 0] width 0 height 0
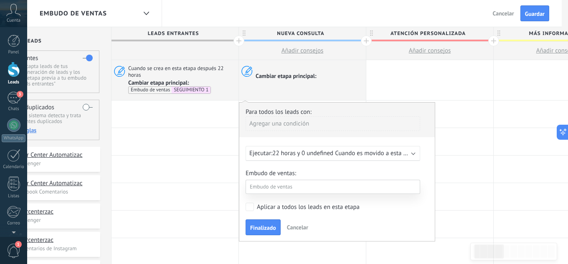
click at [0, 0] on label "SEGUIMIENTO 1" at bounding box center [0, 0] width 0 height 0
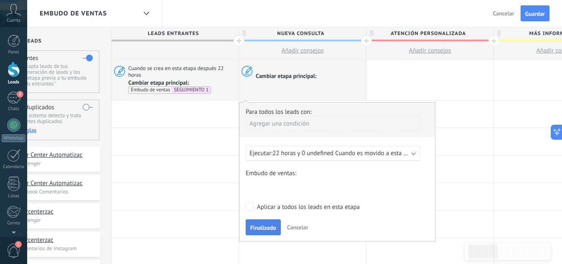
click at [270, 226] on span "Finalizado" at bounding box center [263, 228] width 26 height 6
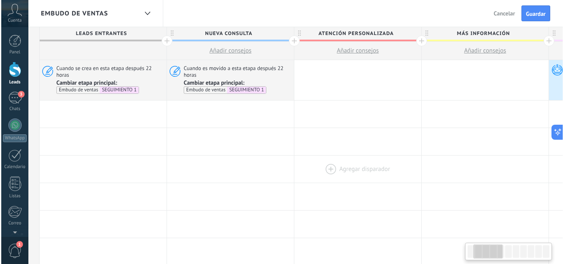
scroll to position [0, 127]
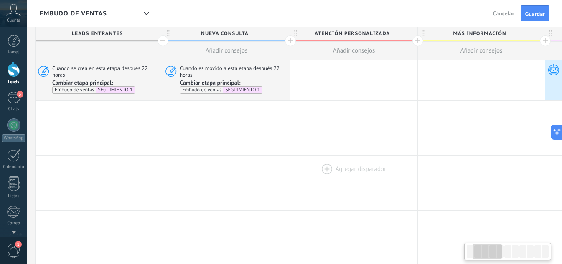
drag, startPoint x: 410, startPoint y: 177, endPoint x: 334, endPoint y: 173, distance: 76.1
click at [334, 173] on div at bounding box center [353, 169] width 127 height 27
type textarea "**********"
click at [532, 18] on button "Guardar" at bounding box center [537, 13] width 29 height 16
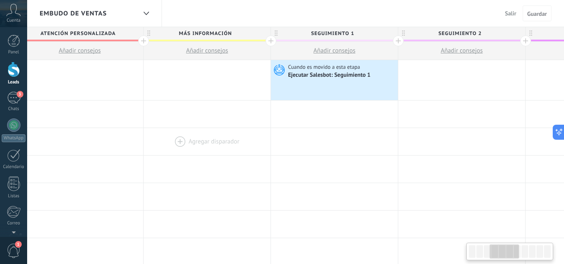
scroll to position [0, 409]
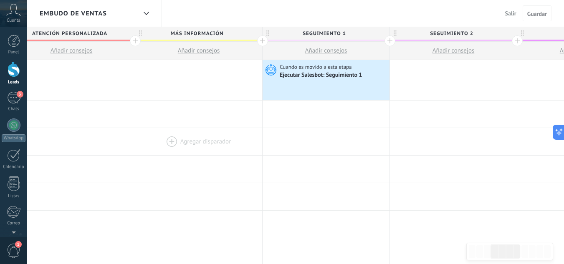
drag, startPoint x: 411, startPoint y: 158, endPoint x: 158, endPoint y: 153, distance: 253.5
click at [293, 81] on div "Cuando es movido a esta etapa Ejecutar [PERSON_NAME]: Seguimiento 1" at bounding box center [326, 80] width 127 height 40
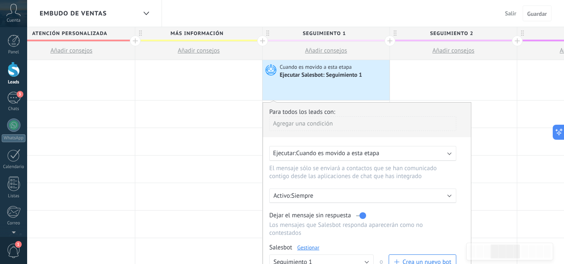
click at [307, 246] on link "Gestionar" at bounding box center [308, 247] width 22 height 7
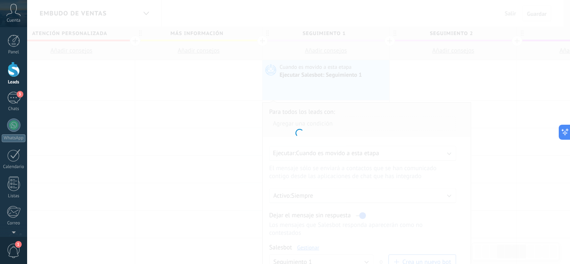
type input "**********"
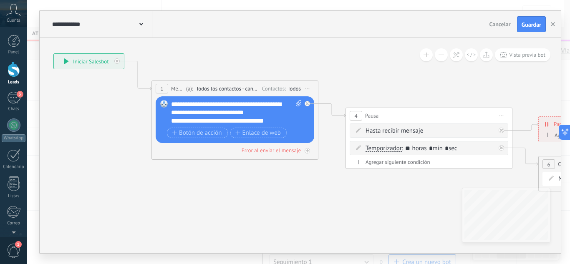
drag, startPoint x: 285, startPoint y: 189, endPoint x: 120, endPoint y: 144, distance: 170.9
click at [120, 144] on icon at bounding box center [489, 134] width 1288 height 579
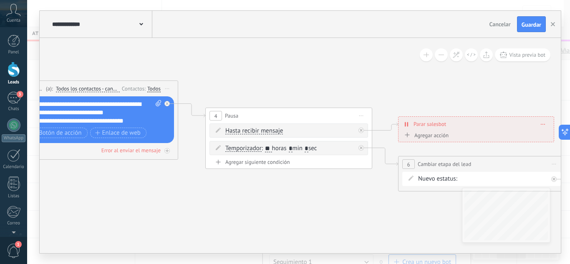
drag, startPoint x: 314, startPoint y: 181, endPoint x: 172, endPoint y: 181, distance: 142.0
click at [172, 181] on icon at bounding box center [348, 134] width 1288 height 579
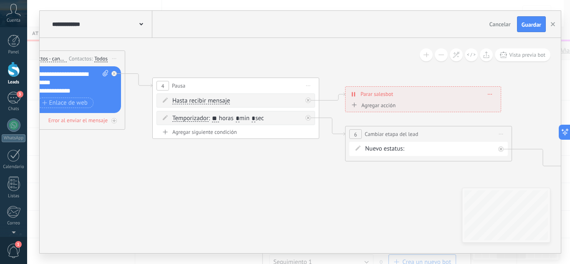
drag, startPoint x: 302, startPoint y: 197, endPoint x: 245, endPoint y: 164, distance: 65.7
click at [245, 164] on icon at bounding box center [295, 104] width 1288 height 579
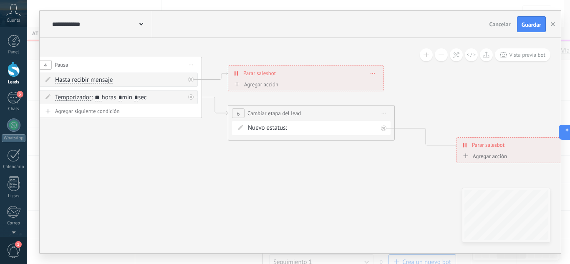
drag, startPoint x: 367, startPoint y: 180, endPoint x: 255, endPoint y: 162, distance: 112.9
click at [255, 162] on icon at bounding box center [178, 83] width 1288 height 579
drag, startPoint x: 351, startPoint y: 165, endPoint x: 358, endPoint y: 126, distance: 39.9
click at [306, 169] on icon at bounding box center [178, 82] width 1288 height 579
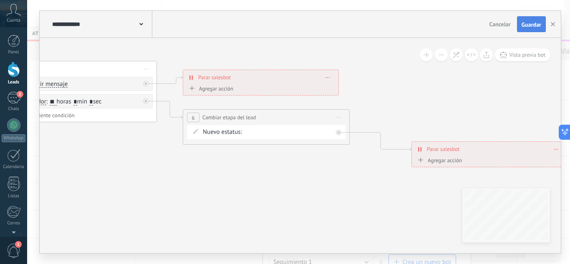
click at [531, 24] on span "Guardar" at bounding box center [532, 25] width 20 height 6
click at [552, 24] on icon "button" at bounding box center [553, 24] width 4 height 4
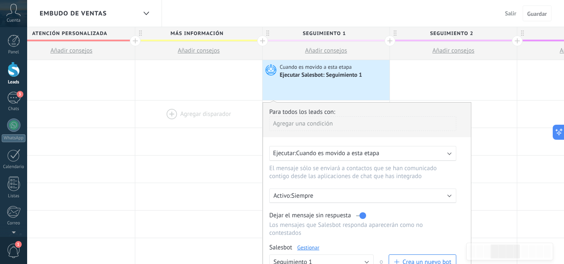
drag, startPoint x: 232, startPoint y: 116, endPoint x: 195, endPoint y: 113, distance: 37.7
click at [195, 113] on div at bounding box center [198, 114] width 127 height 27
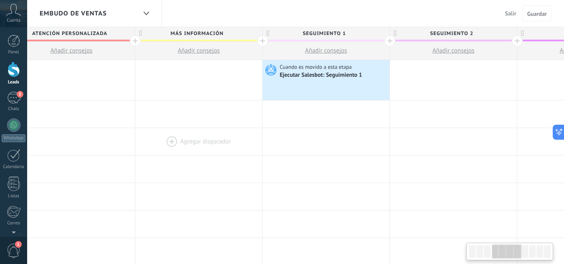
scroll to position [0, 446]
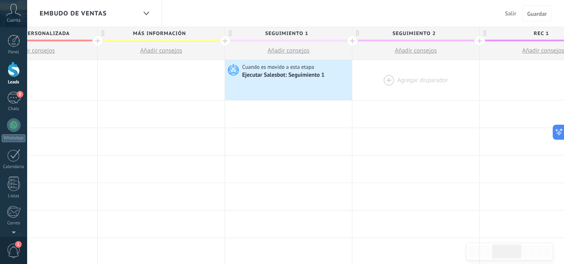
click at [411, 76] on div at bounding box center [415, 80] width 127 height 40
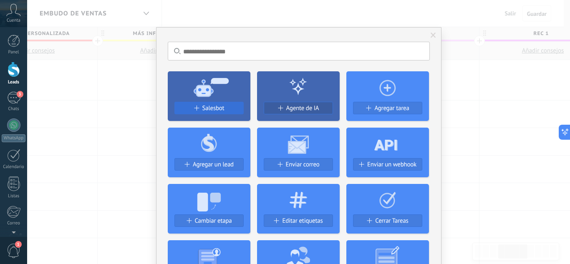
click at [208, 106] on span "Salesbot" at bounding box center [214, 108] width 22 height 7
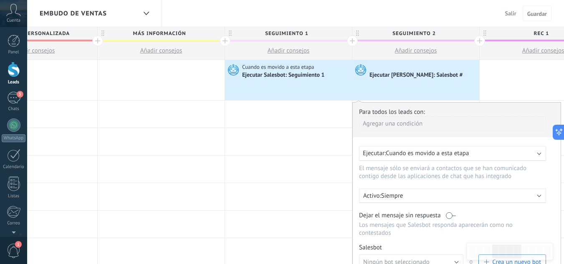
click at [455, 213] on label at bounding box center [451, 216] width 10 height 8
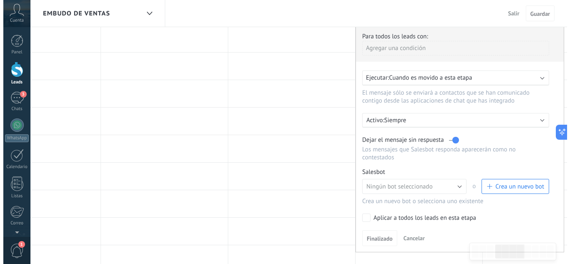
scroll to position [84, 0]
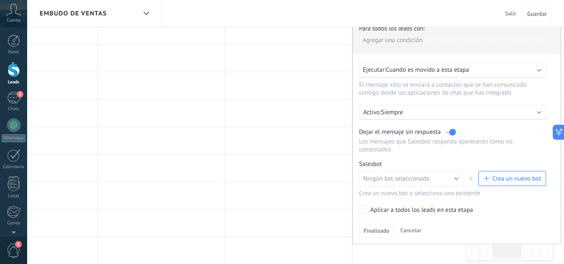
click at [516, 180] on span "Crea un nuevo bot" at bounding box center [516, 179] width 49 height 8
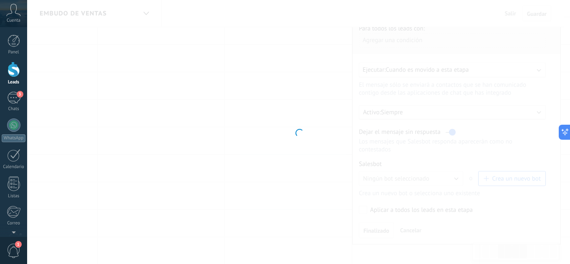
type input "**********"
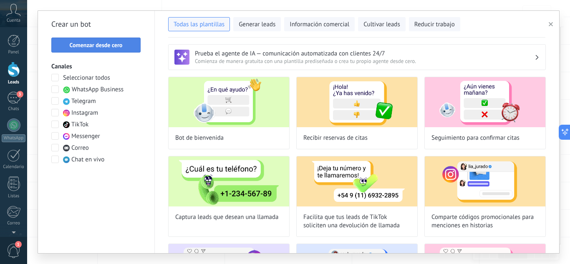
click at [86, 42] on span "Comenzar desde cero" at bounding box center [96, 45] width 53 height 6
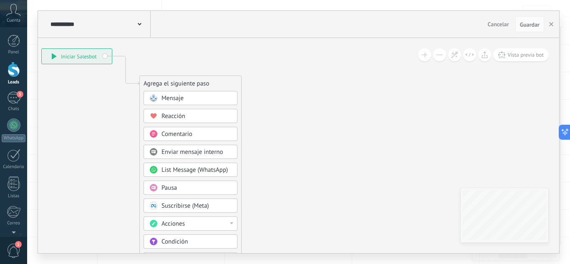
drag, startPoint x: 262, startPoint y: 167, endPoint x: 86, endPoint y: 119, distance: 182.4
click at [86, 119] on icon at bounding box center [113, 200] width 561 height 720
click at [173, 99] on span "Mensaje" at bounding box center [173, 98] width 22 height 8
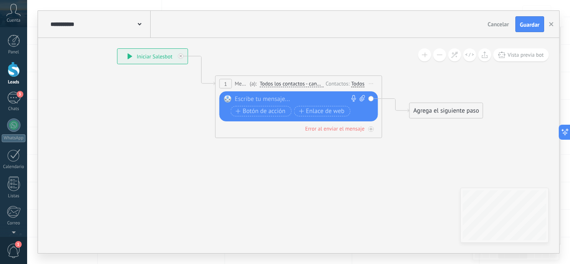
click at [269, 98] on div at bounding box center [297, 99] width 124 height 8
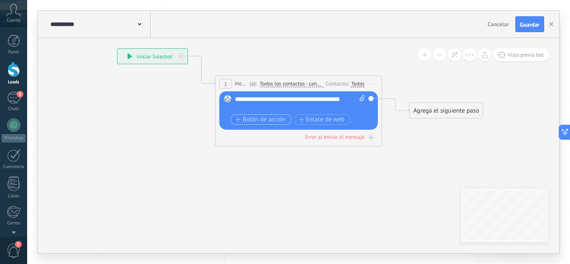
click at [259, 120] on span "Botón de acción" at bounding box center [261, 120] width 50 height 7
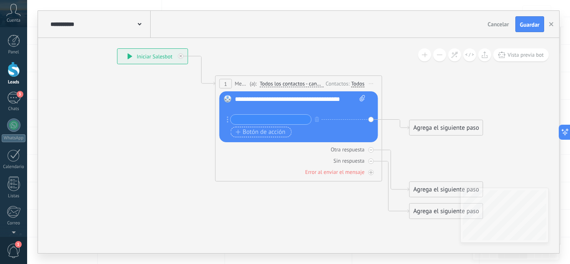
click at [255, 129] on span "Botón de acción" at bounding box center [261, 132] width 50 height 7
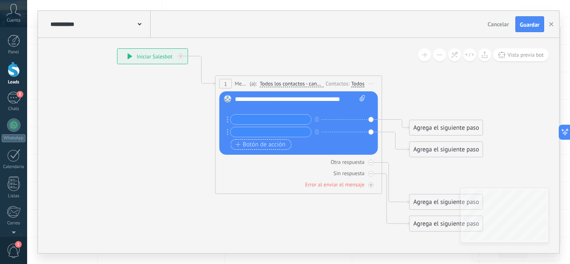
click at [269, 145] on span "Botón de acción" at bounding box center [261, 145] width 50 height 7
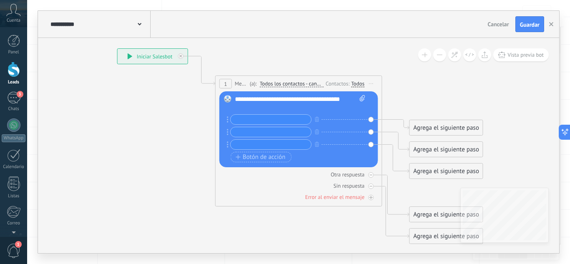
click at [260, 118] on input "text" at bounding box center [271, 120] width 81 height 10
drag, startPoint x: 293, startPoint y: 119, endPoint x: 283, endPoint y: 121, distance: 10.1
click at [283, 121] on input "**********" at bounding box center [271, 120] width 81 height 10
click at [292, 120] on input "**********" at bounding box center [271, 120] width 81 height 10
type input "**********"
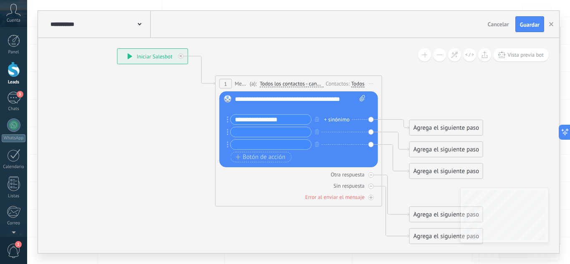
click at [288, 132] on input "text" at bounding box center [271, 132] width 81 height 10
type input "**********"
click at [280, 147] on input "text" at bounding box center [271, 145] width 81 height 10
type input "**********"
click at [451, 173] on div "Agrega el siguiente paso" at bounding box center [446, 172] width 73 height 14
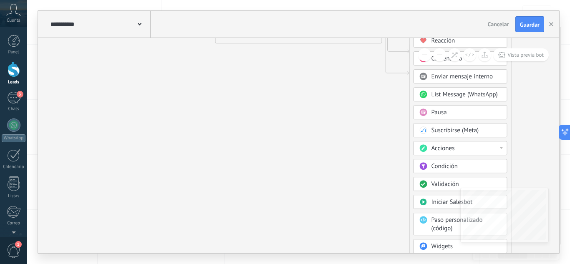
click at [455, 150] on span "Acciones" at bounding box center [443, 148] width 23 height 8
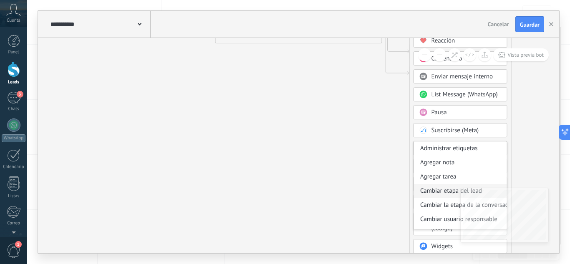
click at [444, 189] on div "Cambiar etapa del lead" at bounding box center [460, 191] width 93 height 14
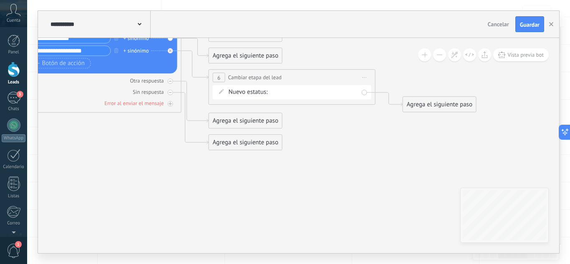
drag, startPoint x: 382, startPoint y: 128, endPoint x: 375, endPoint y: 205, distance: 78.0
click at [375, 205] on icon at bounding box center [183, 52] width 950 height 613
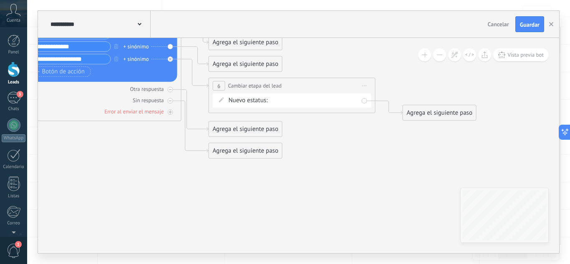
click at [0, 0] on div "NUEVA CONSULTA ATENCIÓN PERSONALIZADA MÁS INFORMACIÓN SEGUIMIENTO 1 SEGUIMIENTO…" at bounding box center [0, 0] width 0 height 0
click at [0, 0] on label "REC 1" at bounding box center [0, 0] width 0 height 0
click at [435, 116] on div "Agrega el siguiente paso" at bounding box center [439, 113] width 73 height 14
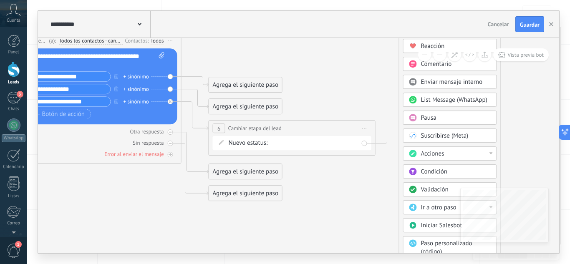
drag, startPoint x: 427, startPoint y: 153, endPoint x: 425, endPoint y: 1, distance: 152.0
click at [425, 1] on div "**********" at bounding box center [298, 132] width 543 height 264
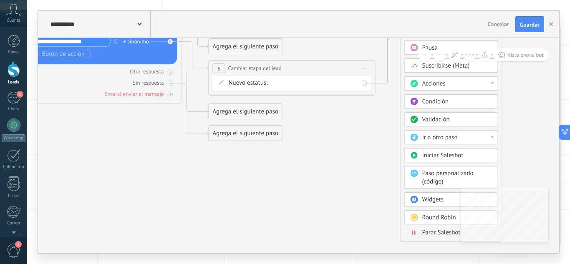
click at [433, 230] on span "Parar Salesbot" at bounding box center [442, 233] width 38 height 8
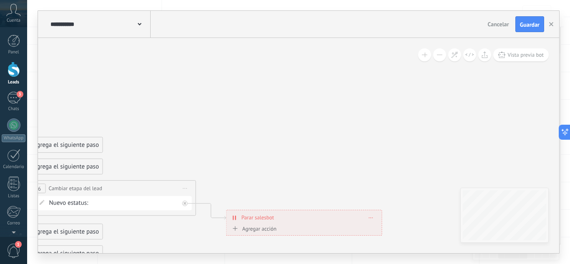
drag, startPoint x: 236, startPoint y: 64, endPoint x: 241, endPoint y: 219, distance: 154.6
click at [241, 219] on div "**********" at bounding box center [304, 217] width 155 height 15
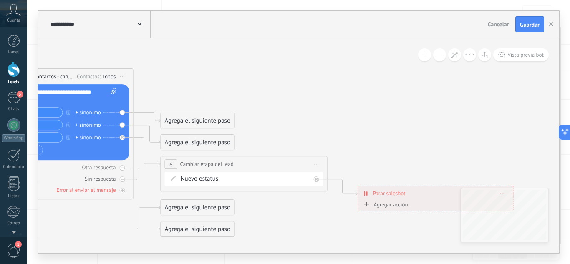
drag, startPoint x: 250, startPoint y: 146, endPoint x: 358, endPoint y: 129, distance: 109.8
click at [358, 129] on icon at bounding box center [192, 139] width 1064 height 613
click at [220, 139] on div "Agrega el siguiente paso" at bounding box center [197, 143] width 73 height 14
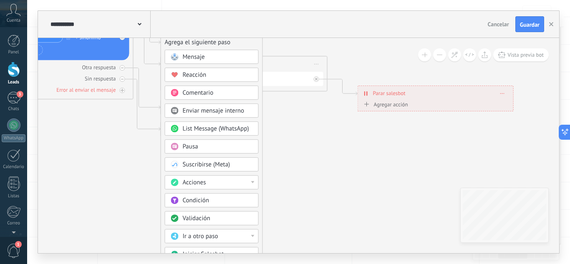
click at [216, 180] on div "Acciones" at bounding box center [218, 183] width 70 height 8
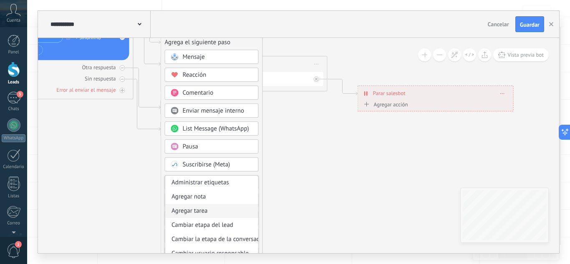
scroll to position [42, 0]
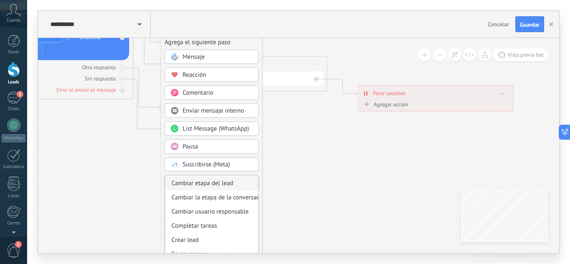
click at [213, 186] on div "Cambiar etapa del lead" at bounding box center [211, 184] width 93 height 14
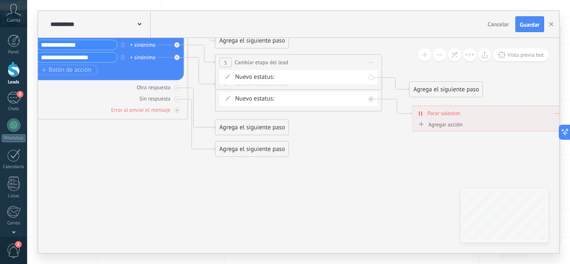
click at [0, 0] on div "NUEVA CONSULTA ATENCIÓN PERSONALIZADA MÁS INFORMACIÓN SEGUIMIENTO 1 SEGUIMIENTO…" at bounding box center [0, 0] width 0 height 0
click at [0, 0] on label "Venta Perdido" at bounding box center [0, 0] width 0 height 0
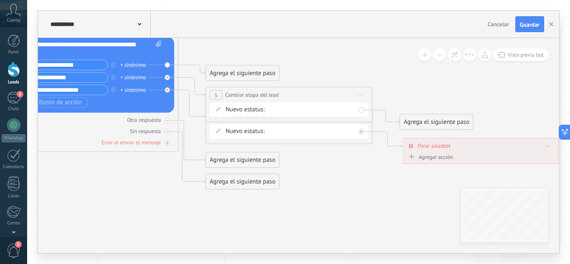
drag, startPoint x: 364, startPoint y: 156, endPoint x: 354, endPoint y: 189, distance: 34.0
click at [354, 189] on icon at bounding box center [236, 91] width 1063 height 613
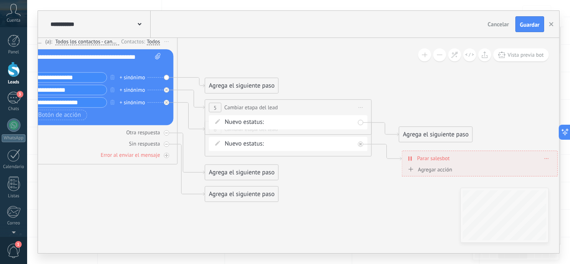
drag, startPoint x: 351, startPoint y: 178, endPoint x: 350, endPoint y: 190, distance: 12.6
click at [350, 190] on icon at bounding box center [235, 103] width 1063 height 613
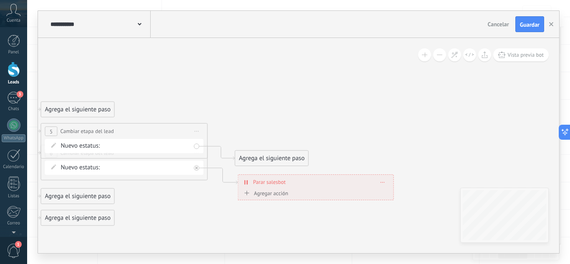
drag, startPoint x: 342, startPoint y: 218, endPoint x: 230, endPoint y: 227, distance: 111.8
click at [230, 227] on icon at bounding box center [71, 127] width 1063 height 613
drag, startPoint x: 271, startPoint y: 160, endPoint x: 291, endPoint y: 48, distance: 112.7
click at [291, 48] on div "Agrega el siguiente paso" at bounding box center [291, 49] width 73 height 14
click at [291, 49] on div "Agrega el siguiente paso" at bounding box center [291, 48] width 73 height 14
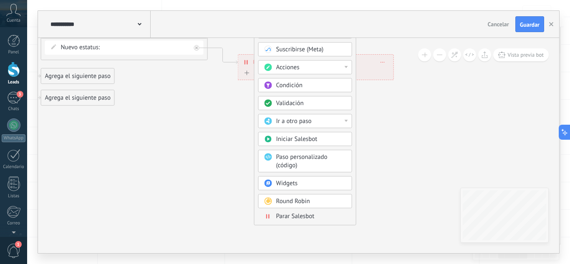
click at [292, 222] on div "Mensaje Mensaje Mensaje Reacción Comentario Enviar mensaje interno" at bounding box center [305, 79] width 94 height 291
click at [291, 218] on span "Parar Salesbot" at bounding box center [295, 217] width 38 height 8
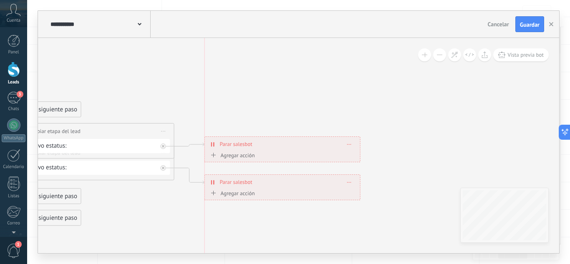
drag, startPoint x: 261, startPoint y: 53, endPoint x: 246, endPoint y: 150, distance: 98.5
click at [246, 150] on div "**********" at bounding box center [282, 144] width 155 height 15
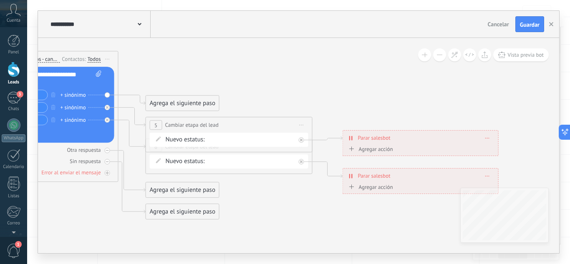
drag, startPoint x: 158, startPoint y: 205, endPoint x: 296, endPoint y: 199, distance: 138.4
click at [296, 199] on icon at bounding box center [176, 121] width 1063 height 613
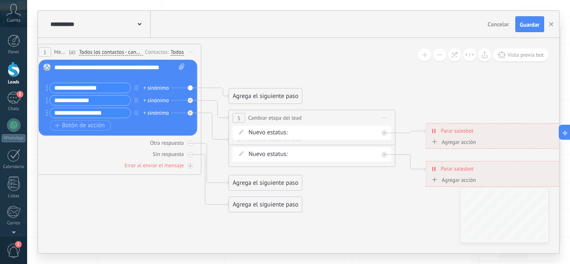
drag, startPoint x: 296, startPoint y: 199, endPoint x: 379, endPoint y: 192, distance: 83.4
click at [379, 192] on icon at bounding box center [259, 114] width 1063 height 613
click at [263, 90] on div "Agrega el siguiente paso" at bounding box center [265, 93] width 73 height 14
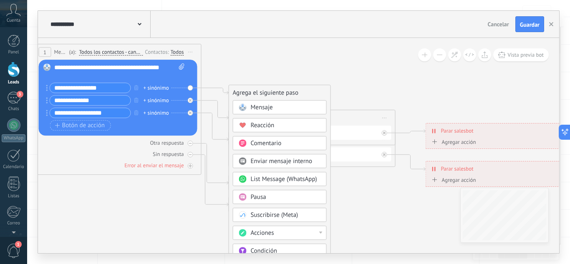
click at [283, 60] on icon at bounding box center [259, 114] width 1063 height 613
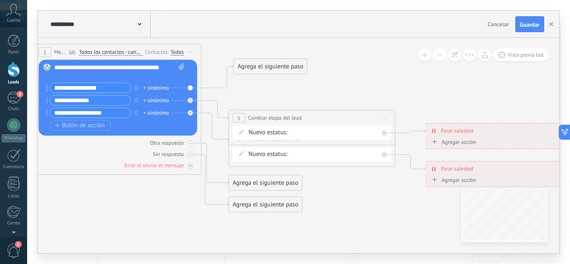
drag, startPoint x: 269, startPoint y: 94, endPoint x: 274, endPoint y: 67, distance: 26.8
click at [274, 67] on div "Agrega el siguiente paso" at bounding box center [270, 67] width 73 height 14
click at [273, 63] on div "Agrega el siguiente paso" at bounding box center [270, 63] width 73 height 14
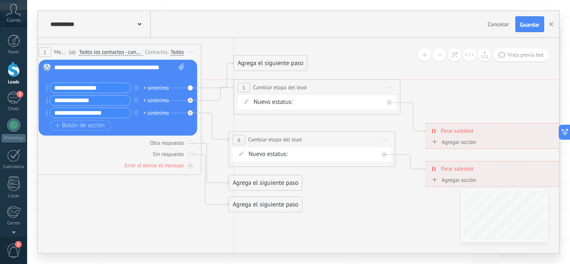
drag, startPoint x: 276, startPoint y: 117, endPoint x: 283, endPoint y: 86, distance: 32.1
click at [283, 86] on span "Cambiar etapa del lead" at bounding box center [279, 88] width 53 height 8
drag, startPoint x: 270, startPoint y: 137, endPoint x: 276, endPoint y: 127, distance: 12.3
click at [276, 127] on div "**********" at bounding box center [317, 131] width 166 height 15
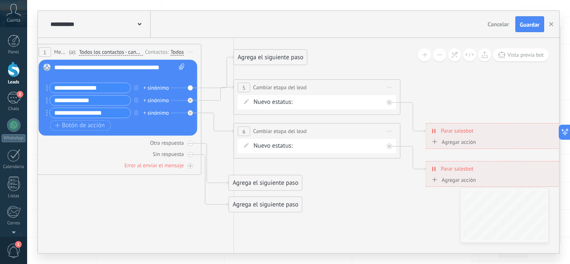
click at [256, 59] on div "Agrega el siguiente paso" at bounding box center [270, 58] width 73 height 14
drag, startPoint x: 263, startPoint y: 85, endPoint x: 265, endPoint y: 90, distance: 5.2
click at [265, 90] on span "Cambiar etapa del lead" at bounding box center [279, 93] width 53 height 8
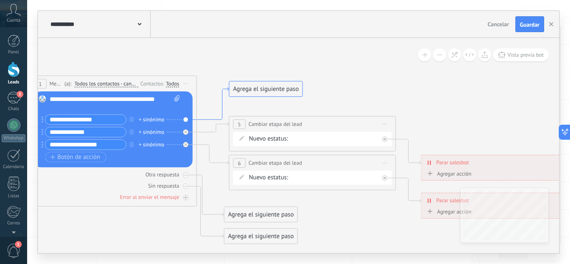
drag, startPoint x: 227, startPoint y: 86, endPoint x: 223, endPoint y: 117, distance: 32.1
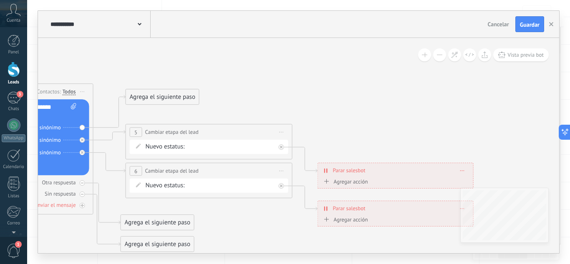
drag, startPoint x: 352, startPoint y: 86, endPoint x: 250, endPoint y: 94, distance: 101.8
click at [250, 94] on icon at bounding box center [151, 154] width 1063 height 613
click at [182, 94] on div "Agrega el siguiente paso" at bounding box center [162, 97] width 73 height 14
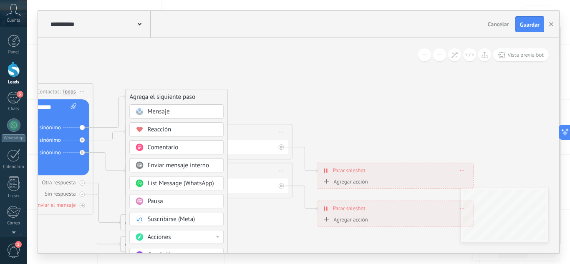
click at [179, 238] on div "Acciones" at bounding box center [183, 237] width 70 height 8
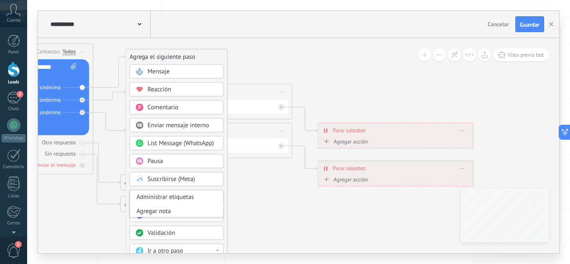
click at [195, 170] on div "Mensaje Mensaje Mensaje Reacción Comentario Enviar mensaje interno" at bounding box center [177, 209] width 94 height 291
click at [226, 188] on div "Agrega el siguiente paso Mensaje Mensaje Mensaje Reacción Comentario Enviar men…" at bounding box center [177, 202] width 102 height 307
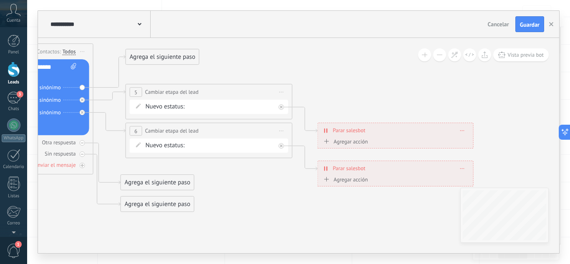
click at [165, 57] on div "Agrega el siguiente paso" at bounding box center [162, 57] width 73 height 14
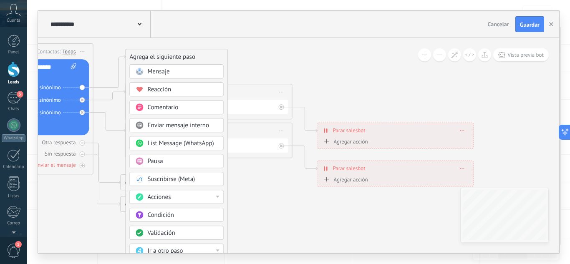
click at [166, 193] on div "Acciones" at bounding box center [177, 197] width 94 height 14
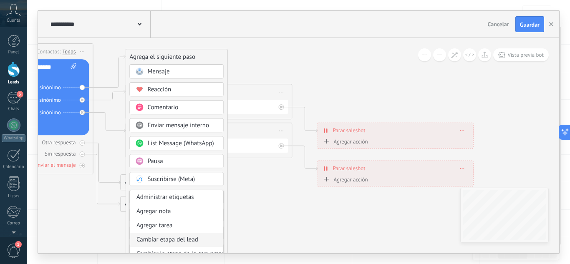
click at [197, 239] on div "Cambiar etapa del lead" at bounding box center [176, 240] width 93 height 14
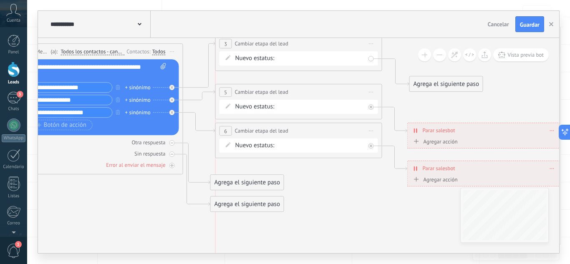
drag, startPoint x: 316, startPoint y: 60, endPoint x: 318, endPoint y: 46, distance: 13.5
click at [318, 46] on div "**********" at bounding box center [299, 43] width 166 height 15
click at [0, 0] on div "NUEVA CONSULTA ATENCIÓN PERSONALIZADA MÁS INFORMACIÓN SEGUIMIENTO 1 SEGUIMIENTO…" at bounding box center [0, 0] width 0 height 0
click at [0, 0] on label "NUEVA CONSULTA" at bounding box center [0, 0] width 0 height 0
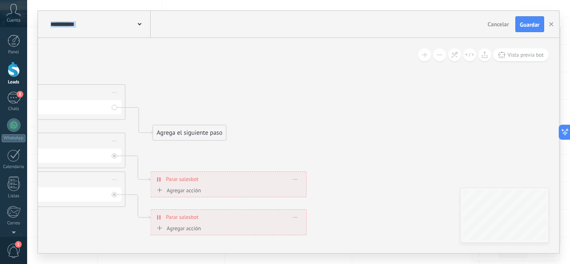
drag, startPoint x: 377, startPoint y: 198, endPoint x: 120, endPoint y: 226, distance: 258.4
click at [199, 43] on div "Agrega el siguiente paso" at bounding box center [203, 45] width 73 height 14
click at [206, 48] on div "Agrega el siguiente paso" at bounding box center [203, 45] width 73 height 14
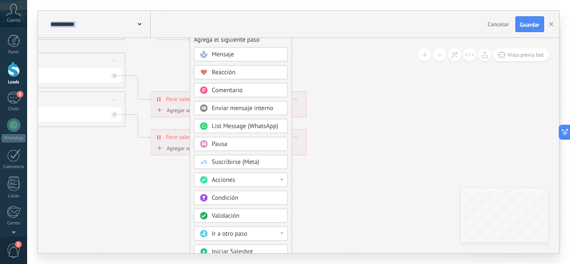
click at [231, 40] on div "Agrega el siguiente paso" at bounding box center [240, 40] width 101 height 14
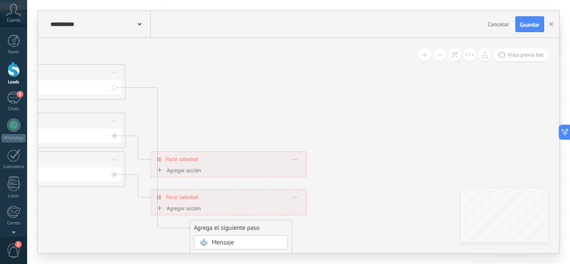
drag, startPoint x: 215, startPoint y: 227, endPoint x: 207, endPoint y: 46, distance: 181.0
click at [207, 46] on div "Agrega el siguiente paso" at bounding box center [218, 53] width 73 height 14
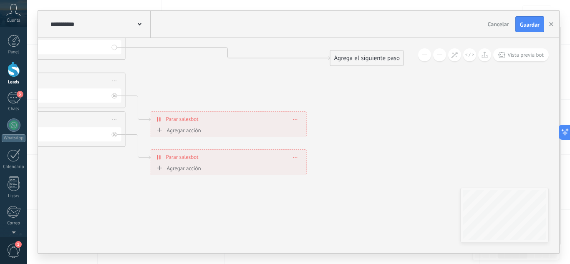
drag, startPoint x: 213, startPoint y: 188, endPoint x: 362, endPoint y: 58, distance: 197.4
click at [362, 58] on div "Agrega el siguiente paso" at bounding box center [367, 58] width 73 height 14
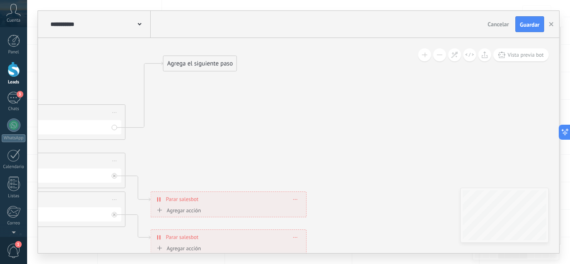
drag, startPoint x: 345, startPoint y: 139, endPoint x: 183, endPoint y: 63, distance: 178.9
click at [183, 63] on div "Agrega el siguiente paso" at bounding box center [200, 64] width 73 height 14
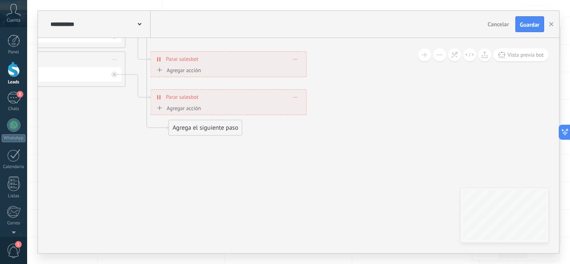
click at [205, 128] on div "Agrega el siguiente paso" at bounding box center [205, 128] width 73 height 14
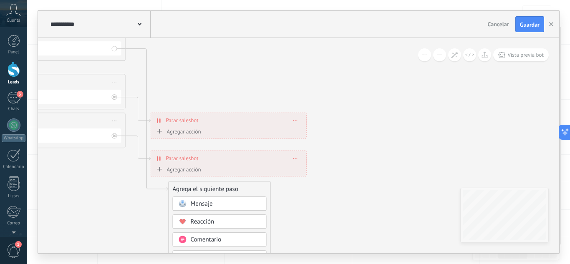
drag, startPoint x: 354, startPoint y: 154, endPoint x: 307, endPoint y: 165, distance: 47.7
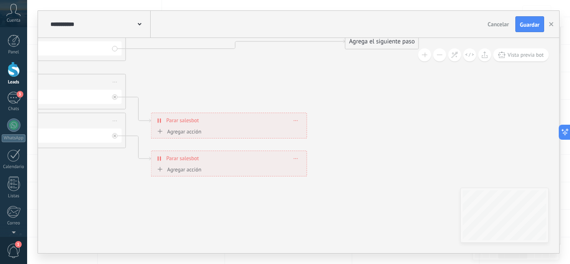
drag, startPoint x: 192, startPoint y: 192, endPoint x: 367, endPoint y: 45, distance: 229.4
click at [367, 45] on div "Agrega el siguiente paso" at bounding box center [382, 42] width 73 height 14
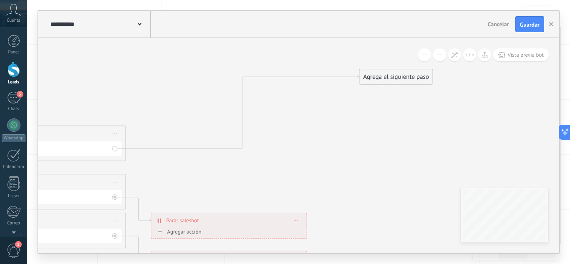
drag, startPoint x: 375, startPoint y: 139, endPoint x: 389, endPoint y: 74, distance: 66.3
click at [389, 74] on div "Agrega el siguiente paso" at bounding box center [396, 77] width 73 height 14
click at [391, 81] on div "Agrega el siguiente paso" at bounding box center [396, 77] width 73 height 14
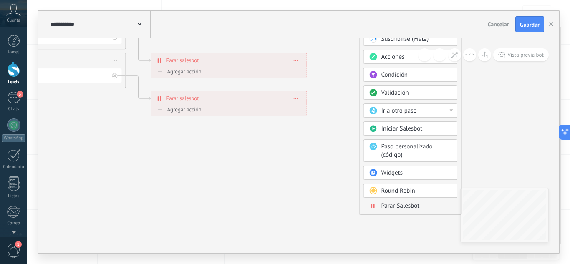
click at [392, 208] on span "Parar Salesbot" at bounding box center [401, 206] width 38 height 8
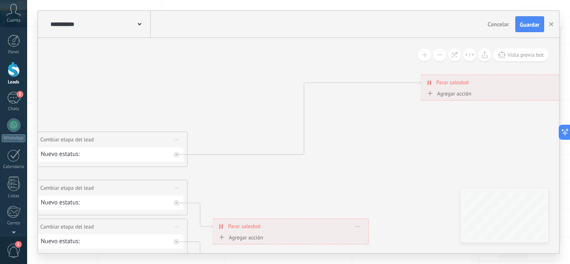
drag, startPoint x: 228, startPoint y: 122, endPoint x: 428, endPoint y: 148, distance: 201.3
click at [428, 148] on icon at bounding box center [95, 228] width 1161 height 724
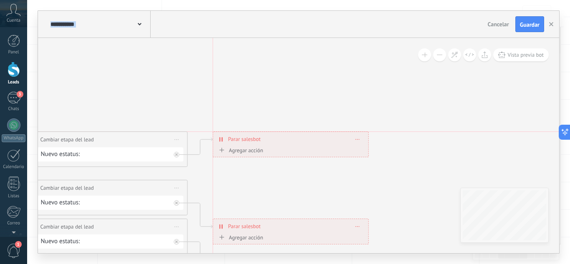
click at [229, 141] on span "Parar salesbot" at bounding box center [244, 139] width 33 height 8
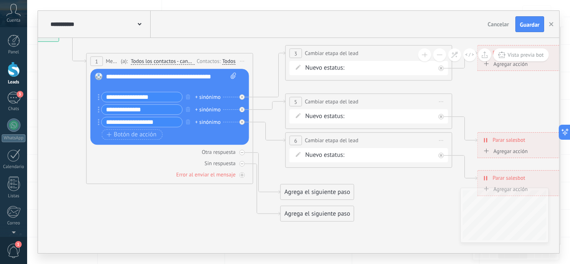
drag, startPoint x: 146, startPoint y: 186, endPoint x: 395, endPoint y: 183, distance: 249.3
click at [395, 183] on icon at bounding box center [311, 123] width 1063 height 613
click at [216, 122] on div "+ sinónimo" at bounding box center [207, 122] width 25 height 8
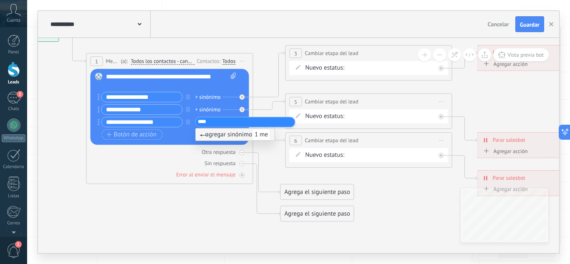
type input "*****"
type input "**********"
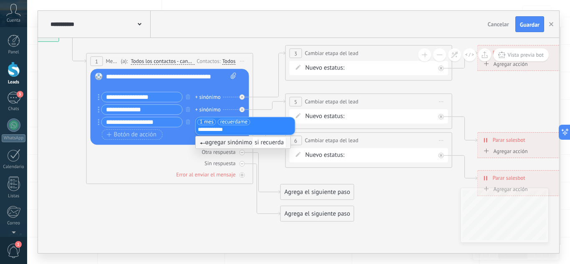
type input "**********"
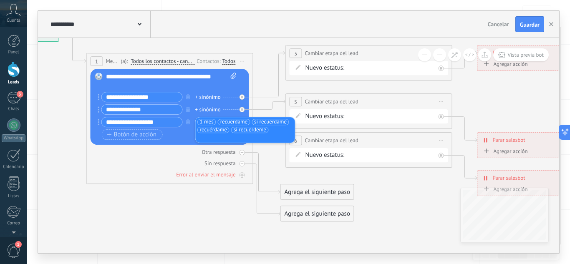
click at [180, 201] on icon at bounding box center [311, 123] width 1063 height 613
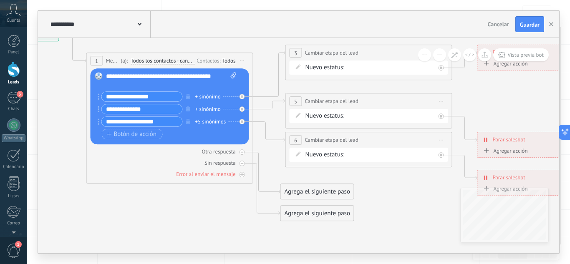
click at [308, 214] on div "Agrega el siguiente paso" at bounding box center [317, 214] width 73 height 14
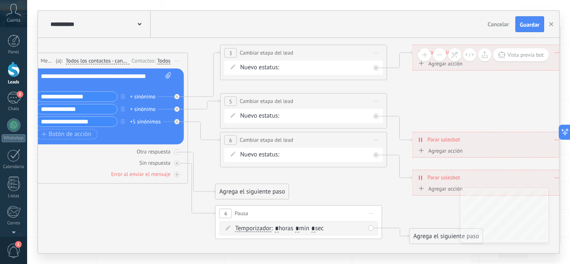
click at [279, 227] on input "*" at bounding box center [277, 229] width 4 height 7
type input "**"
click at [422, 237] on div "Agrega el siguiente paso" at bounding box center [446, 237] width 73 height 14
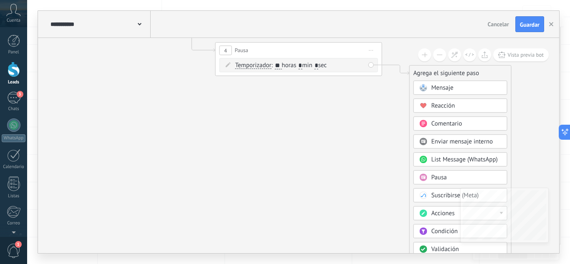
click at [442, 212] on span "Acciones" at bounding box center [443, 214] width 23 height 8
click at [440, 215] on div "Cambiar etapa del lead" at bounding box center [460, 215] width 93 height 14
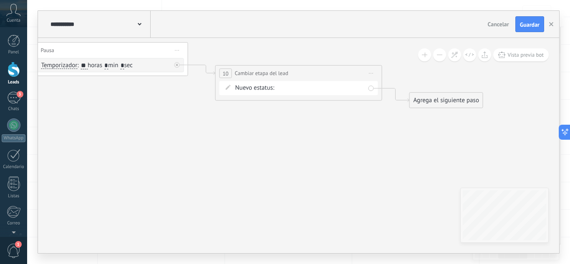
click at [441, 102] on div "Agrega el siguiente paso" at bounding box center [446, 101] width 73 height 14
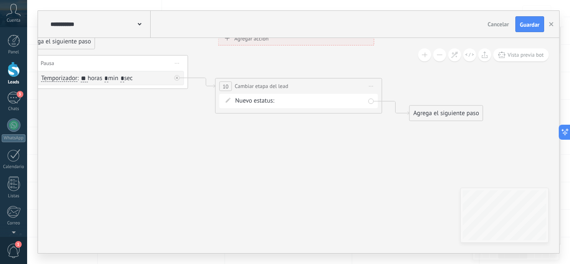
click at [0, 0] on div "NUEVA CONSULTA ATENCIÓN PERSONALIZADA MÁS INFORMACIÓN SEGUIMIENTO 1 SEGUIMIENTO…" at bounding box center [0, 0] width 0 height 0
click at [0, 0] on label "Venta Perdido" at bounding box center [0, 0] width 0 height 0
click at [442, 109] on div "Agrega el siguiente paso" at bounding box center [446, 113] width 73 height 14
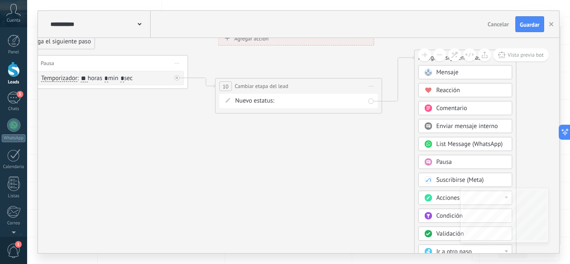
drag, startPoint x: 438, startPoint y: 112, endPoint x: 443, endPoint y: 56, distance: 55.8
click at [443, 56] on div "**********" at bounding box center [299, 145] width 522 height 215
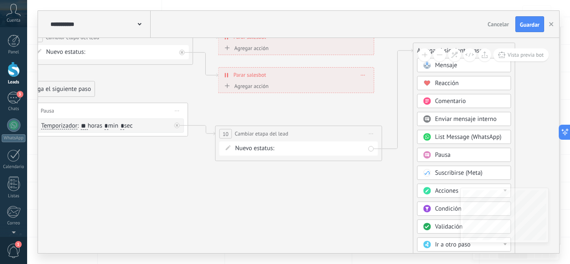
drag, startPoint x: 435, startPoint y: 103, endPoint x: 433, endPoint y: 48, distance: 54.7
click at [433, 48] on div "Agrega el siguiente paso" at bounding box center [464, 51] width 101 height 14
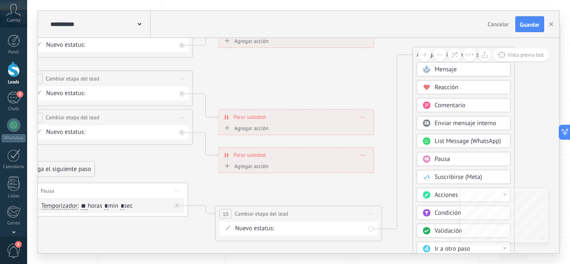
drag, startPoint x: 426, startPoint y: 131, endPoint x: 426, endPoint y: 53, distance: 77.7
click at [426, 53] on div "**********" at bounding box center [299, 145] width 522 height 215
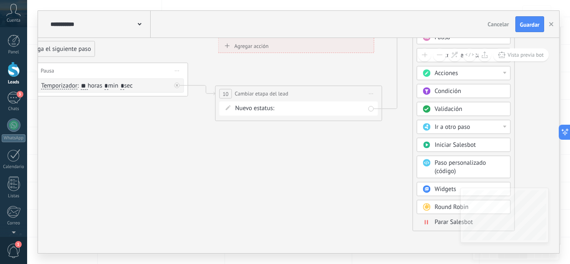
click at [436, 221] on span "Parar Salesbot" at bounding box center [454, 222] width 38 height 8
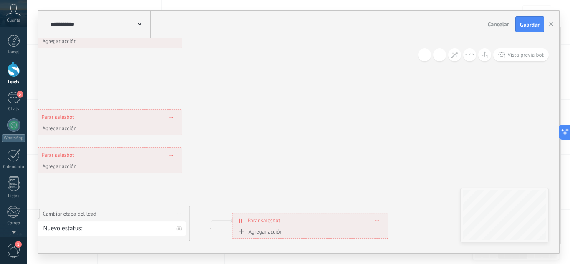
drag, startPoint x: 242, startPoint y: 53, endPoint x: 254, endPoint y: 221, distance: 168.3
click at [254, 221] on span "Parar salesbot" at bounding box center [264, 221] width 33 height 8
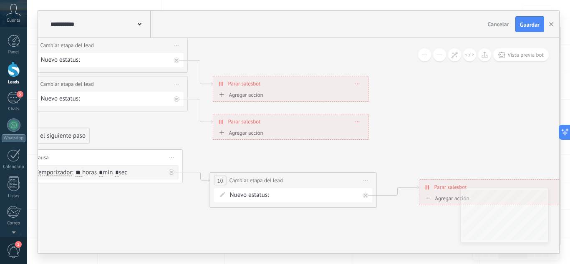
drag, startPoint x: 218, startPoint y: 160, endPoint x: 505, endPoint y: 134, distance: 288.5
click at [510, 133] on icon at bounding box center [149, 89] width 1269 height 656
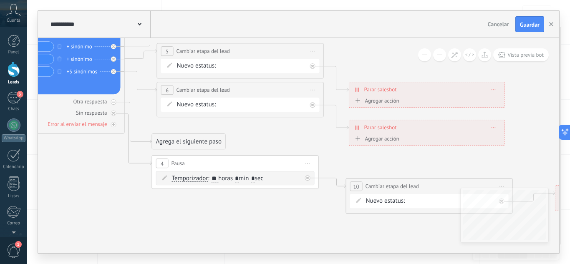
click at [263, 140] on icon at bounding box center [285, 95] width 1269 height 656
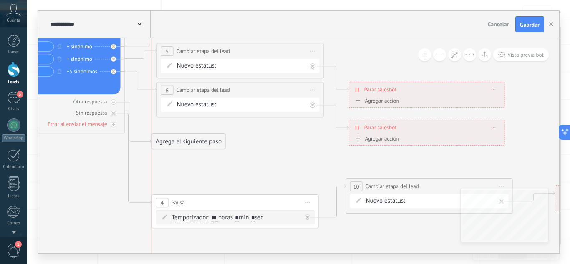
drag, startPoint x: 192, startPoint y: 165, endPoint x: 189, endPoint y: 204, distance: 39.3
click at [189, 204] on div "4 Pausa ***** Iniciar vista previa aquí Cambiar nombre Duplicar [GEOGRAPHIC_DAT…" at bounding box center [235, 202] width 166 height 15
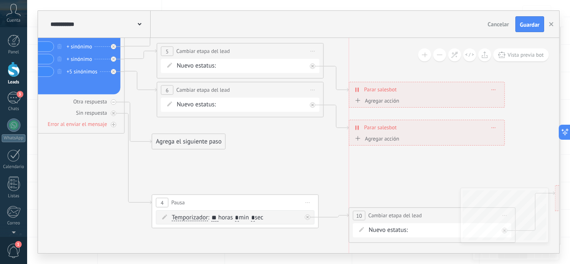
drag, startPoint x: 387, startPoint y: 182, endPoint x: 387, endPoint y: 211, distance: 29.2
click at [387, 211] on div "**********" at bounding box center [433, 215] width 166 height 15
drag, startPoint x: 193, startPoint y: 144, endPoint x: 225, endPoint y: 159, distance: 34.6
click at [225, 159] on div "Agrega el siguiente paso" at bounding box center [220, 156] width 73 height 14
click at [202, 156] on div "Agrega el siguiente paso" at bounding box center [220, 156] width 73 height 14
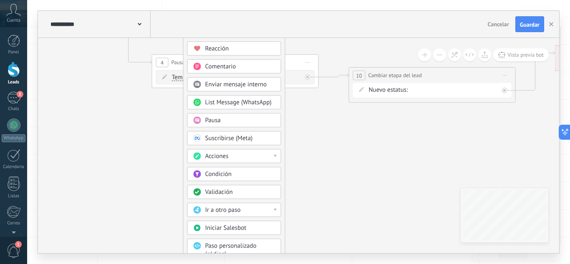
click at [218, 159] on span "Acciones" at bounding box center [216, 156] width 23 height 8
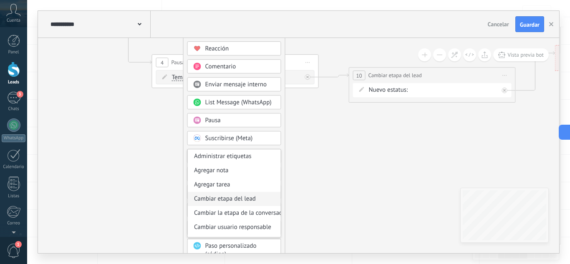
click at [241, 196] on div "Cambiar etapa del lead" at bounding box center [234, 199] width 93 height 14
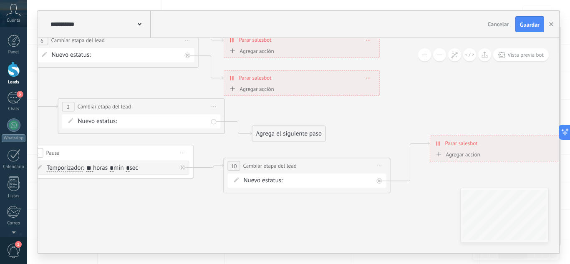
drag, startPoint x: 255, startPoint y: 201, endPoint x: 80, endPoint y: 221, distance: 175.7
click at [94, 217] on icon at bounding box center [160, 59] width 1269 height 685
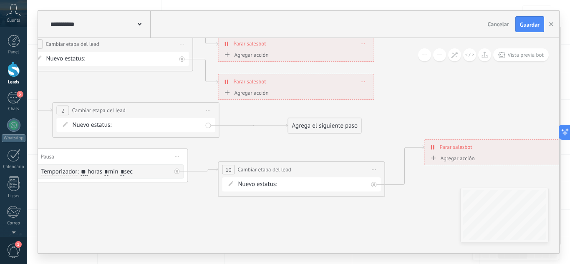
drag, startPoint x: 280, startPoint y: 135, endPoint x: 322, endPoint y: 124, distance: 43.0
click at [322, 124] on div "Agrega el siguiente paso" at bounding box center [325, 126] width 73 height 14
drag, startPoint x: 339, startPoint y: 129, endPoint x: 484, endPoint y: 42, distance: 169.3
click at [484, 42] on div "Agrega el siguiente paso" at bounding box center [470, 39] width 73 height 14
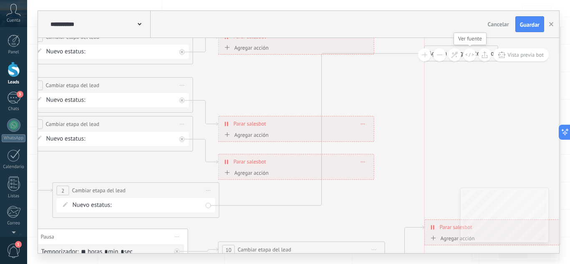
drag, startPoint x: 480, startPoint y: 121, endPoint x: 466, endPoint y: 53, distance: 68.7
click at [466, 53] on div "**********" at bounding box center [299, 145] width 522 height 215
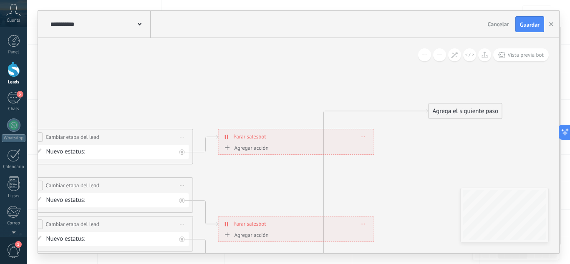
drag, startPoint x: 460, startPoint y: 135, endPoint x: 466, endPoint y: 107, distance: 29.2
click at [466, 107] on div "Agrega el siguiente paso" at bounding box center [465, 111] width 73 height 14
click at [466, 104] on div "Agrega el siguiente paso" at bounding box center [466, 106] width 73 height 14
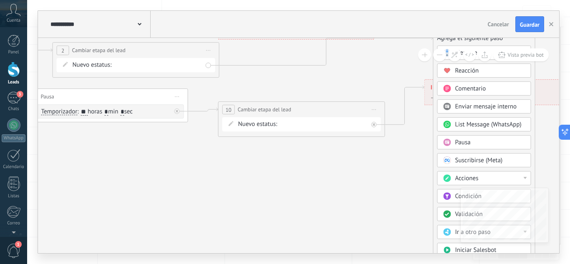
drag, startPoint x: 435, startPoint y: 120, endPoint x: 439, endPoint y: 40, distance: 79.9
click at [439, 40] on div "Agrega el siguiente paso" at bounding box center [484, 38] width 101 height 14
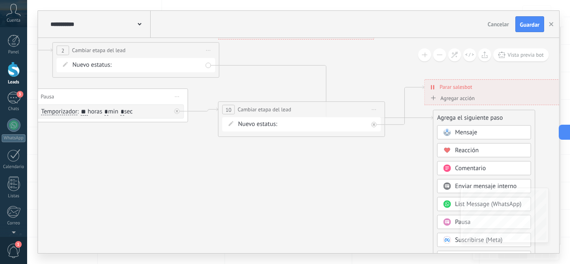
click at [403, 157] on icon at bounding box center [154, 103] width 1269 height 885
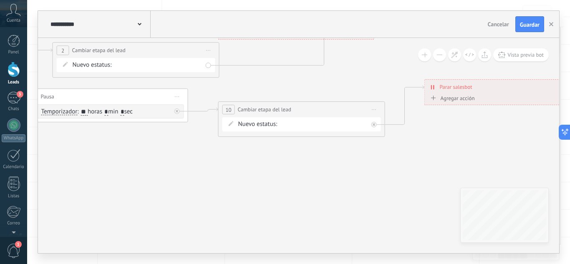
drag, startPoint x: 445, startPoint y: 117, endPoint x: 441, endPoint y: 29, distance: 87.4
click at [441, 29] on div "**********" at bounding box center [299, 132] width 522 height 243
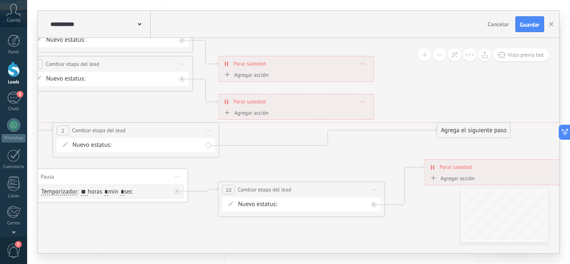
drag, startPoint x: 439, startPoint y: 195, endPoint x: 446, endPoint y: 124, distance: 71.0
click at [446, 124] on div "Agrega el siguiente paso" at bounding box center [474, 131] width 73 height 14
drag, startPoint x: 442, startPoint y: 200, endPoint x: 289, endPoint y: 151, distance: 161.2
click at [288, 151] on div "Agrega el siguiente paso" at bounding box center [315, 155] width 73 height 14
drag, startPoint x: 304, startPoint y: 228, endPoint x: 410, endPoint y: 35, distance: 220.0
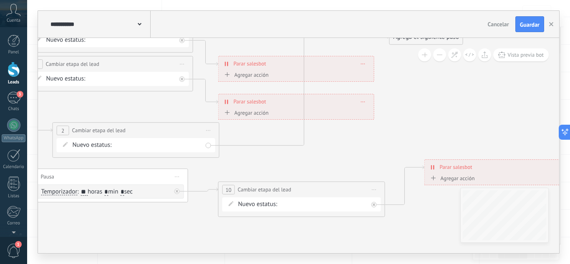
click at [410, 35] on div "**********" at bounding box center [299, 132] width 522 height 243
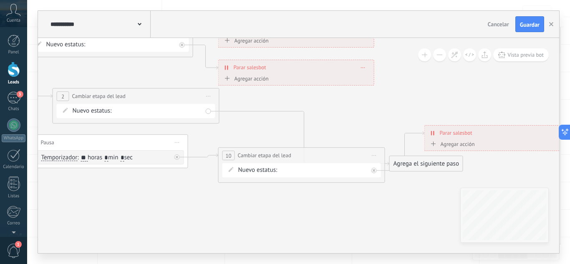
click at [413, 163] on div "Agrega el siguiente paso" at bounding box center [426, 164] width 73 height 14
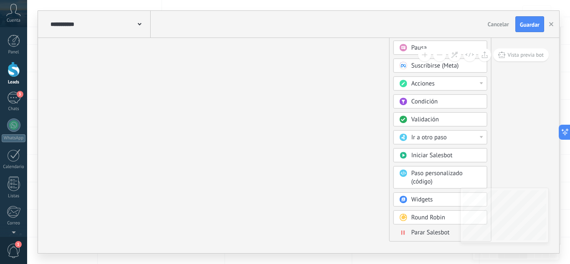
click at [413, 231] on span "Parar Salesbot" at bounding box center [431, 233] width 38 height 8
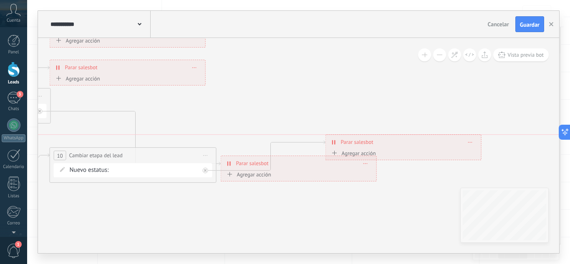
drag, startPoint x: 280, startPoint y: 136, endPoint x: 350, endPoint y: 147, distance: 70.6
click at [350, 147] on div "**********" at bounding box center [403, 142] width 155 height 15
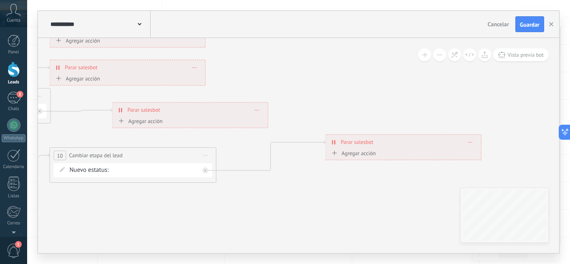
drag, startPoint x: 305, startPoint y: 169, endPoint x: 196, endPoint y: 116, distance: 121.0
click at [196, 116] on div "**********" at bounding box center [190, 110] width 155 height 15
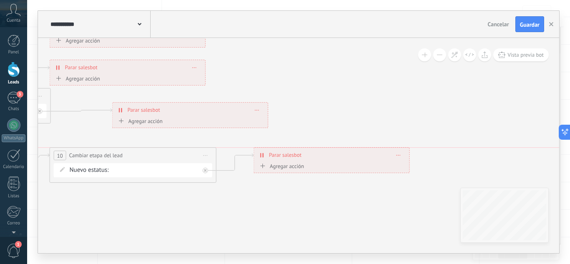
drag, startPoint x: 357, startPoint y: 141, endPoint x: 286, endPoint y: 155, distance: 73.1
click at [286, 155] on span "Parar salesbot" at bounding box center [285, 155] width 33 height 8
drag, startPoint x: 157, startPoint y: 109, endPoint x: 133, endPoint y: 110, distance: 24.2
click at [133, 110] on span "Parar salesbot" at bounding box center [120, 112] width 33 height 8
click at [524, 24] on span "Guardar" at bounding box center [530, 25] width 20 height 6
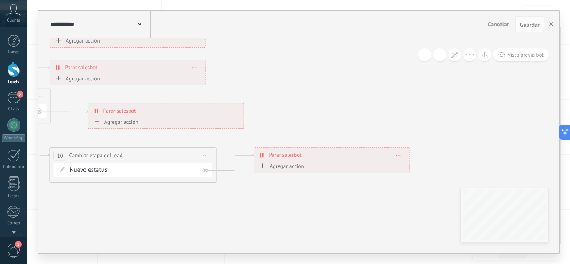
click at [551, 24] on use "button" at bounding box center [552, 24] width 4 height 4
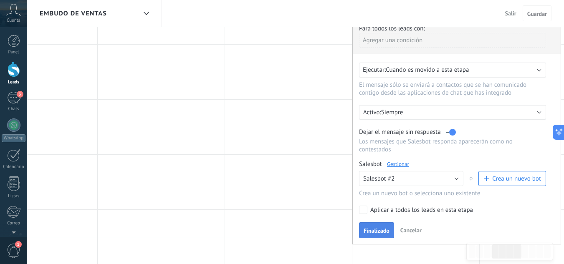
click at [364, 234] on button "Finalizado" at bounding box center [376, 231] width 35 height 16
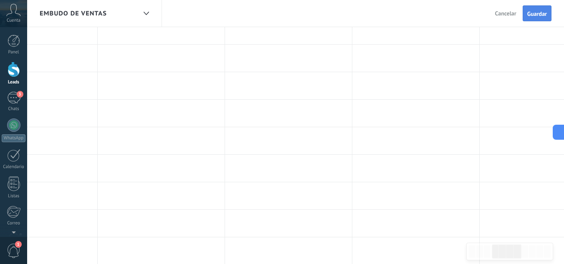
click at [526, 15] on button "Guardar" at bounding box center [537, 13] width 29 height 16
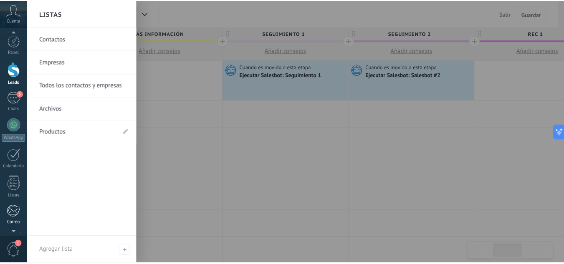
scroll to position [83, 0]
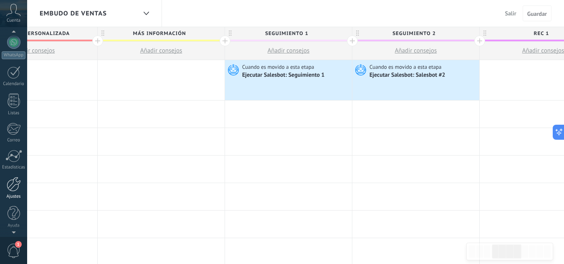
click at [8, 186] on div at bounding box center [14, 184] width 14 height 15
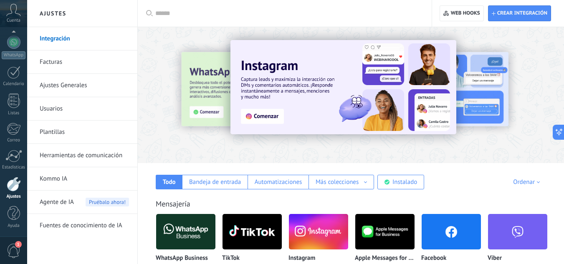
click at [76, 152] on link "Herramientas de comunicación" at bounding box center [84, 155] width 89 height 23
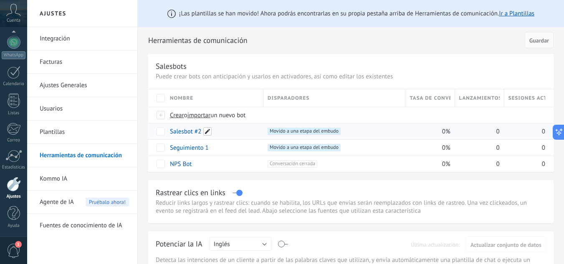
click at [205, 132] on span at bounding box center [207, 131] width 8 height 8
click at [205, 132] on input "**********" at bounding box center [213, 131] width 87 height 13
click at [163, 132] on div "**********" at bounding box center [350, 130] width 405 height 83
click at [209, 130] on span at bounding box center [207, 131] width 8 height 8
type input "**********"
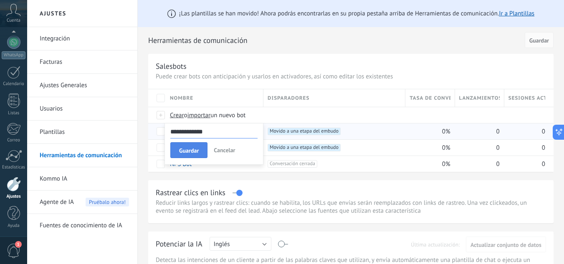
click at [187, 147] on button "Guardar" at bounding box center [188, 150] width 37 height 16
click at [178, 132] on link "Seguimiento 2" at bounding box center [189, 132] width 39 height 8
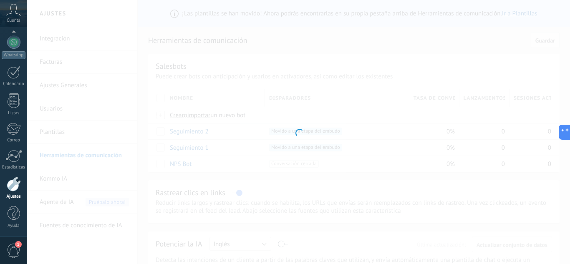
type input "**********"
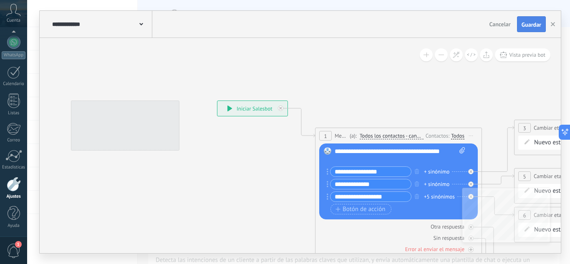
click at [536, 27] on span "Guardar" at bounding box center [532, 25] width 20 height 6
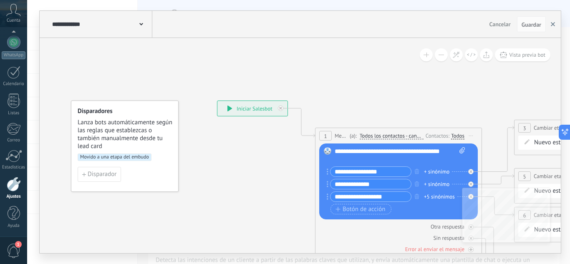
click at [556, 27] on button "button" at bounding box center [553, 24] width 13 height 16
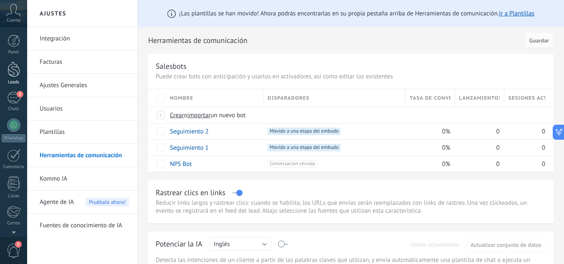
click at [18, 75] on div at bounding box center [14, 69] width 13 height 15
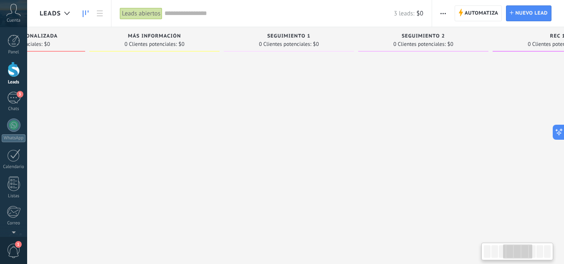
drag, startPoint x: 337, startPoint y: 130, endPoint x: 61, endPoint y: 146, distance: 275.6
click at [61, 146] on div at bounding box center [20, 133] width 130 height 155
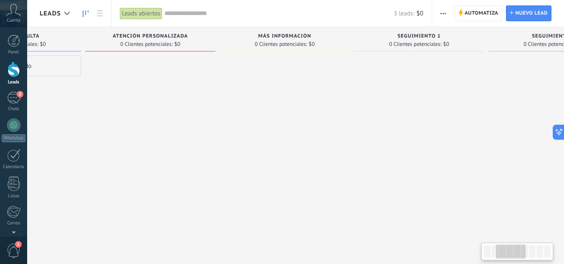
drag, startPoint x: 331, startPoint y: 137, endPoint x: 495, endPoint y: 152, distance: 164.8
click at [496, 153] on div at bounding box center [554, 133] width 130 height 155
click at [476, 17] on span "Automatiza" at bounding box center [482, 13] width 34 height 15
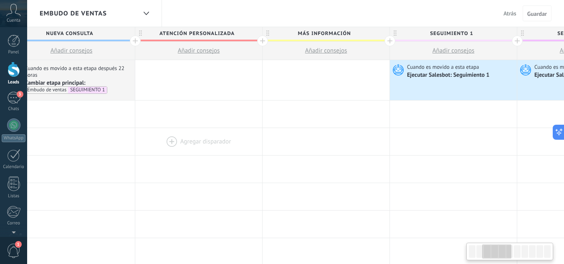
drag, startPoint x: 475, startPoint y: 153, endPoint x: 194, endPoint y: 153, distance: 281.4
click at [194, 153] on div at bounding box center [198, 141] width 127 height 27
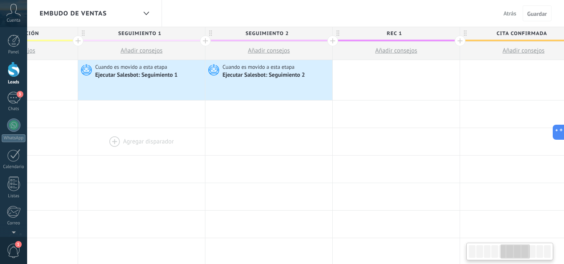
drag, startPoint x: 443, startPoint y: 144, endPoint x: 131, endPoint y: 146, distance: 311.9
click at [131, 146] on div at bounding box center [141, 141] width 127 height 27
click at [367, 81] on div at bounding box center [396, 80] width 127 height 40
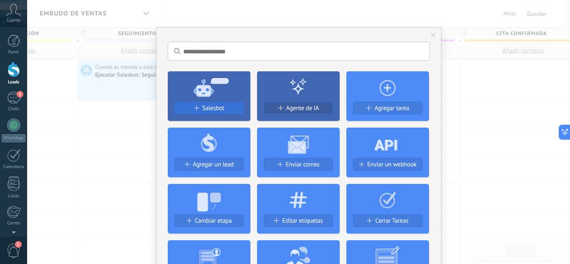
click at [196, 106] on div "Salesbot" at bounding box center [209, 108] width 68 height 7
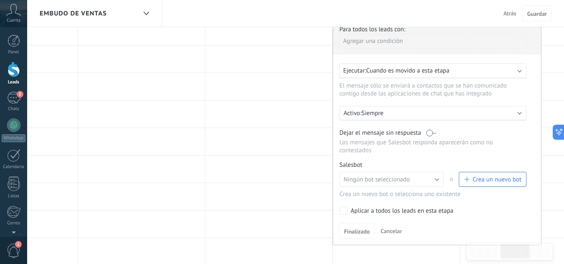
scroll to position [84, 0]
click at [434, 129] on label at bounding box center [431, 132] width 10 height 8
click at [477, 176] on span "Crea un nuevo bot" at bounding box center [497, 179] width 49 height 8
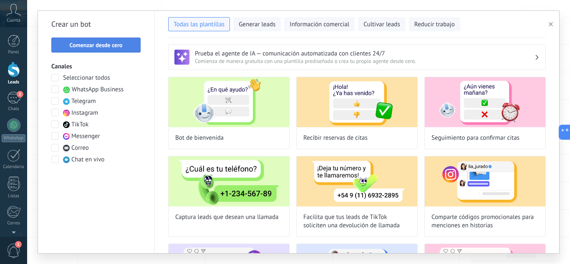
click at [64, 47] on span "Comenzar desde cero" at bounding box center [96, 45] width 80 height 6
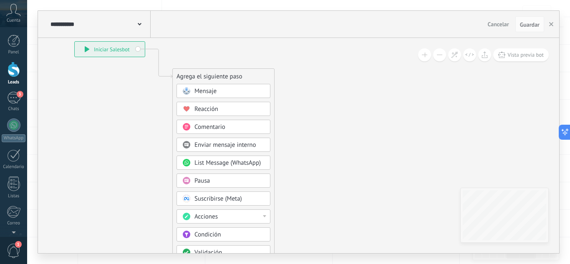
drag, startPoint x: 469, startPoint y: 146, endPoint x: 328, endPoint y: 87, distance: 153.1
click at [328, 87] on icon at bounding box center [146, 193] width 561 height 720
click at [204, 178] on span "Pausa" at bounding box center [202, 181] width 15 height 8
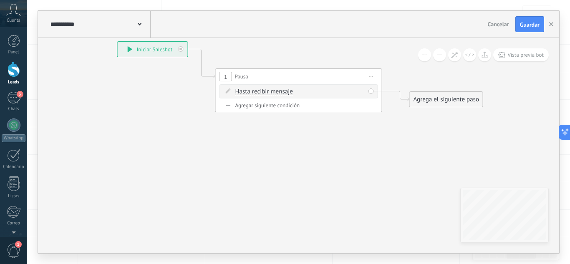
click at [268, 93] on span "Hasta recibir mensaje" at bounding box center [265, 92] width 58 height 7
click at [268, 93] on button "Hasta recibir mensaje" at bounding box center [283, 91] width 104 height 15
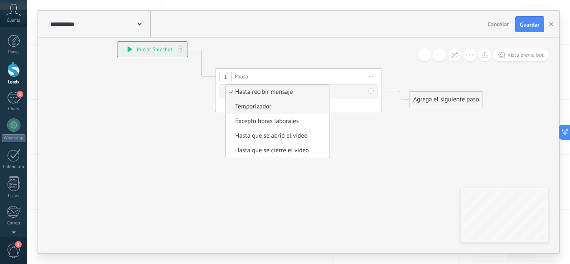
click at [268, 105] on span "Temporizador" at bounding box center [276, 107] width 101 height 8
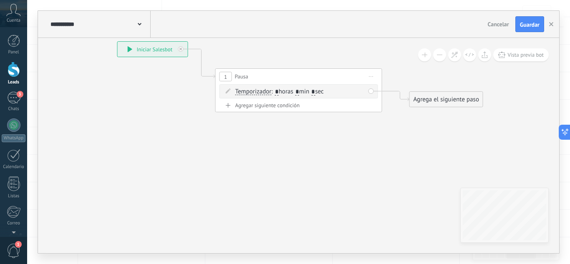
click at [278, 92] on input "*" at bounding box center [277, 92] width 4 height 7
type input "***"
click at [444, 104] on div "Agrega el siguiente paso" at bounding box center [446, 100] width 73 height 14
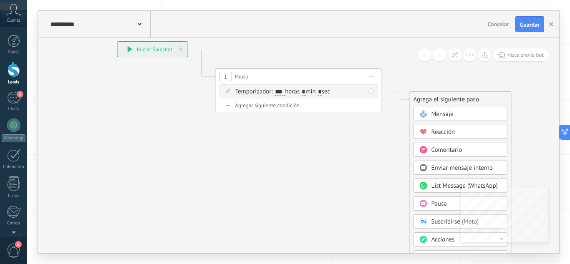
click at [444, 118] on span "Mensaje" at bounding box center [443, 114] width 22 height 8
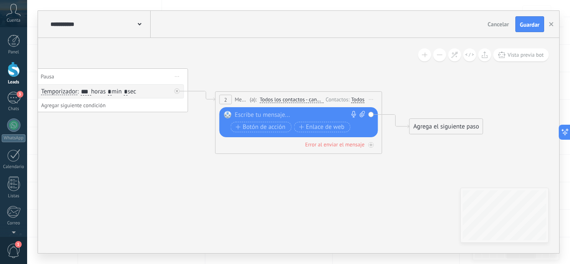
click at [262, 115] on div at bounding box center [297, 115] width 124 height 8
click at [429, 127] on div "Agrega el siguiente paso" at bounding box center [446, 127] width 73 height 14
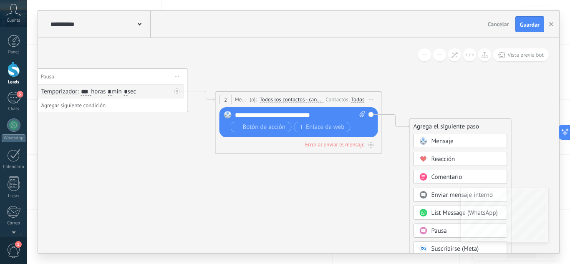
click at [383, 168] on icon at bounding box center [189, 92] width 950 height 519
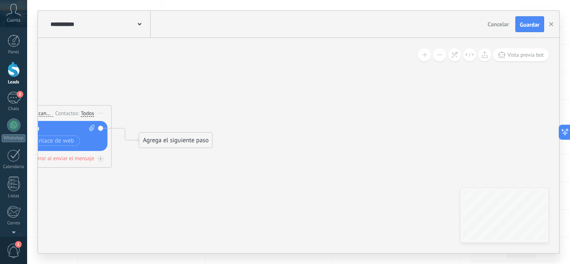
drag, startPoint x: 376, startPoint y: 182, endPoint x: 95, endPoint y: 197, distance: 281.0
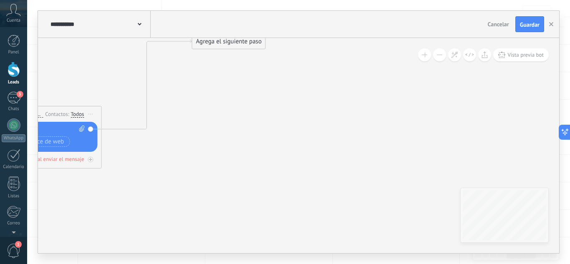
drag, startPoint x: 148, startPoint y: 141, endPoint x: 211, endPoint y: 41, distance: 118.1
click at [211, 41] on div "Agrega el siguiente paso" at bounding box center [229, 42] width 73 height 14
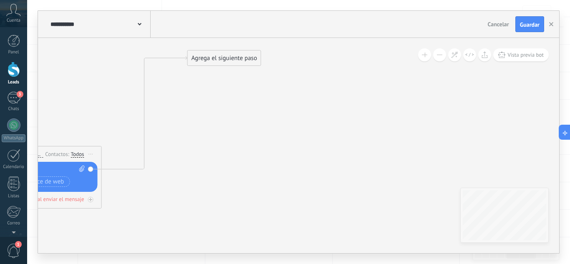
drag, startPoint x: 228, startPoint y: 84, endPoint x: 223, endPoint y: 60, distance: 24.2
click at [223, 60] on div "Agrega el siguiente paso" at bounding box center [224, 58] width 73 height 14
click at [223, 58] on div "Agrega el siguiente paso" at bounding box center [224, 58] width 73 height 14
click at [226, 58] on div "Agrega el siguiente paso" at bounding box center [224, 58] width 73 height 14
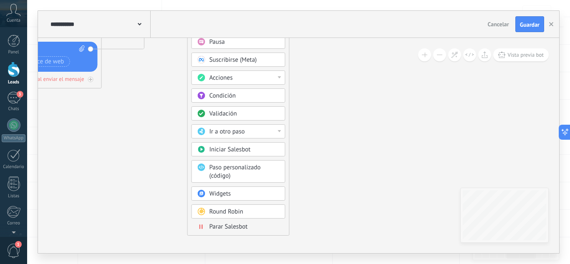
click at [235, 230] on span "Parar Salesbot" at bounding box center [229, 227] width 38 height 8
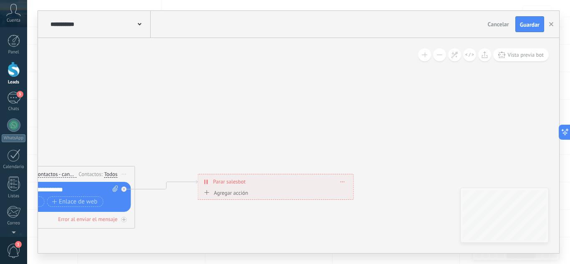
drag, startPoint x: 246, startPoint y: 78, endPoint x: 223, endPoint y: 182, distance: 107.0
click at [223, 182] on span "Parar salesbot" at bounding box center [229, 182] width 33 height 8
click at [138, 25] on icon at bounding box center [140, 24] width 4 height 3
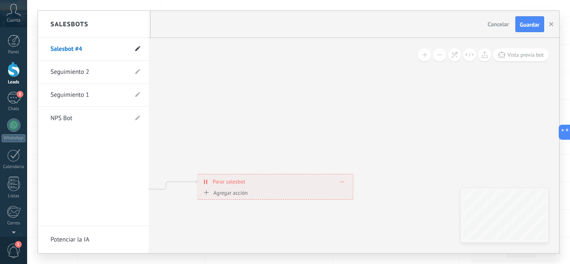
click at [137, 48] on icon at bounding box center [137, 48] width 5 height 5
click at [81, 50] on input "**********" at bounding box center [81, 49] width 60 height 13
drag, startPoint x: 72, startPoint y: 48, endPoint x: 54, endPoint y: 49, distance: 18.0
click at [54, 49] on input "**********" at bounding box center [81, 49] width 60 height 13
type input "*********"
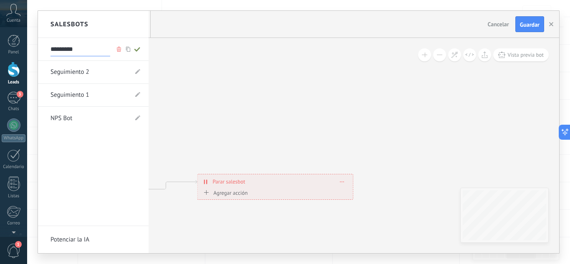
click at [136, 48] on icon at bounding box center [137, 49] width 9 height 5
type input "*********"
click at [522, 24] on div at bounding box center [299, 132] width 522 height 243
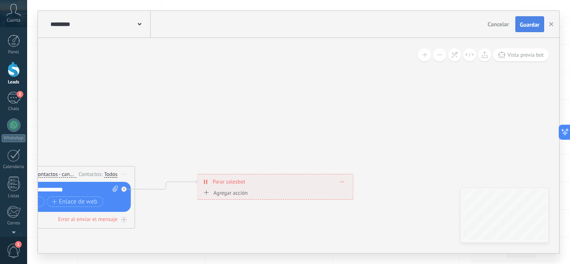
click at [531, 27] on span "Guardar" at bounding box center [530, 25] width 20 height 6
click at [552, 25] on icon "button" at bounding box center [552, 24] width 4 height 4
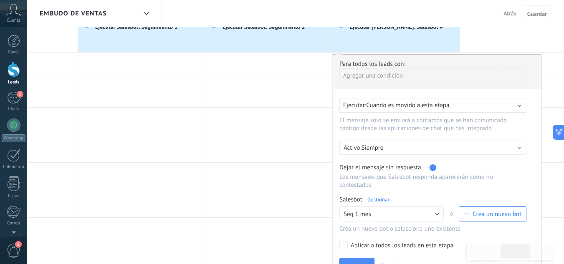
scroll to position [0, 0]
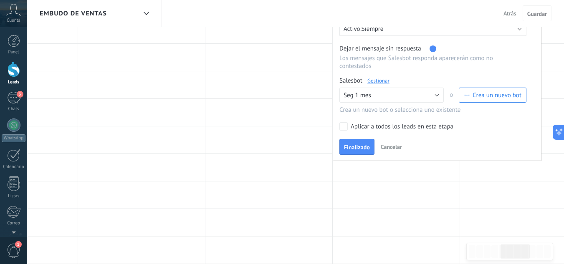
click at [359, 145] on span "Finalizado" at bounding box center [357, 147] width 26 height 6
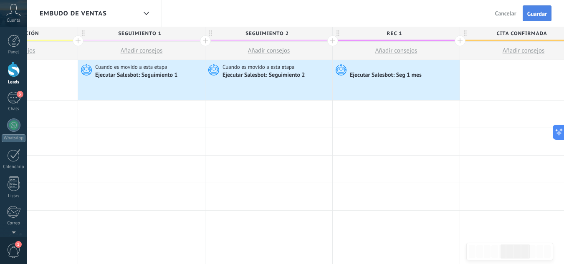
click at [534, 16] on span "Guardar" at bounding box center [537, 14] width 20 height 6
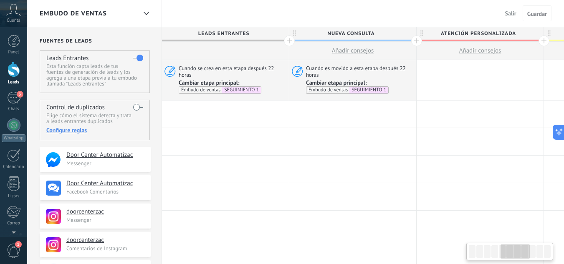
scroll to position [0, 593]
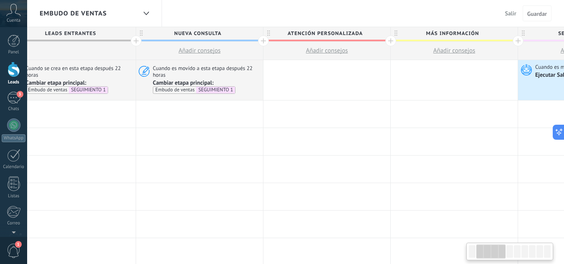
drag, startPoint x: 100, startPoint y: 160, endPoint x: 593, endPoint y: 165, distance: 493.2
click at [564, 165] on html ".abccls-1,.abccls-2{fill-rule:evenodd}.abccls-2{fill:#fff} .abfcls-1{fill:none}…" at bounding box center [282, 132] width 564 height 264
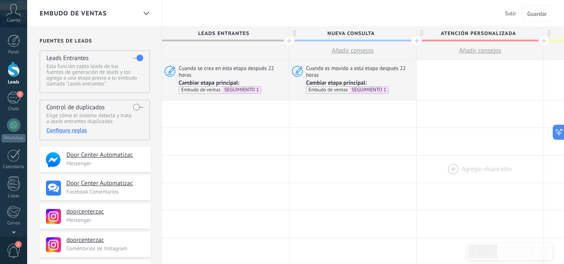
scroll to position [0, 16]
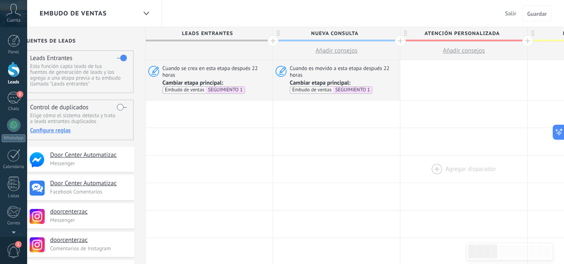
drag, startPoint x: 109, startPoint y: 149, endPoint x: 433, endPoint y: 156, distance: 324.9
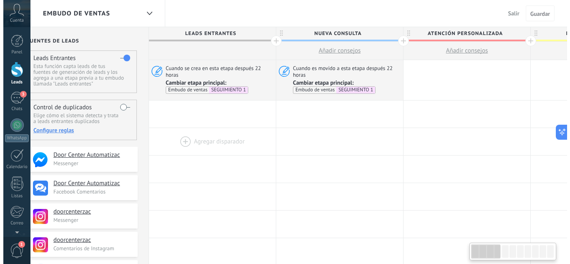
scroll to position [0, 0]
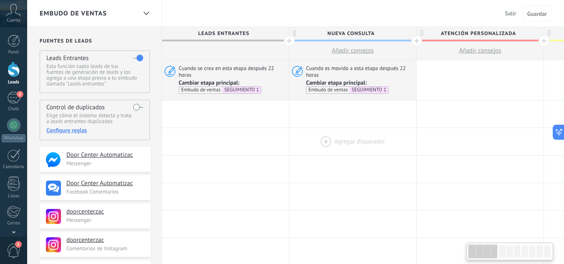
drag, startPoint x: 180, startPoint y: 136, endPoint x: 311, endPoint y: 137, distance: 131.1
click at [534, 16] on span "Guardar" at bounding box center [537, 14] width 20 height 6
click at [12, 97] on div "3" at bounding box center [13, 98] width 13 height 12
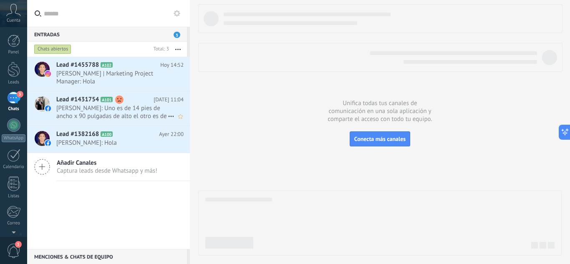
click at [120, 99] on use at bounding box center [119, 100] width 8 height 8
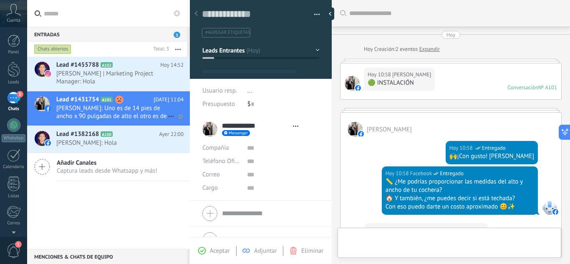
type textarea "**********"
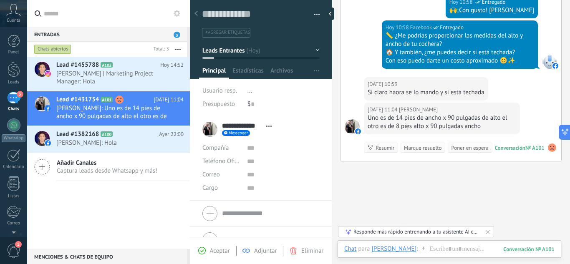
scroll to position [104, 0]
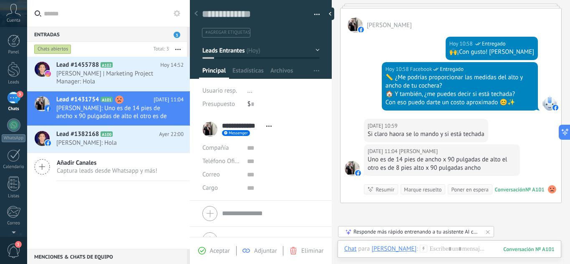
click at [550, 190] on use at bounding box center [552, 189] width 8 height 8
click at [514, 215] on div "Buscar Carga más Hoy Hoy Creación: 2 eventos Expandir Hoy 10:58 Alberto Lopez 🟢…" at bounding box center [451, 122] width 238 height 453
click at [513, 215] on div "Buscar Carga más Hoy Hoy Creación: 2 eventos Expandir Hoy 10:58 Alberto Lopez 🟢…" at bounding box center [451, 122] width 238 height 453
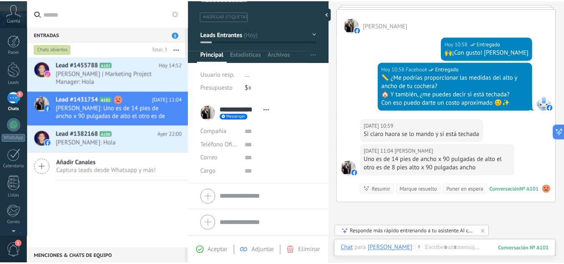
scroll to position [0, 0]
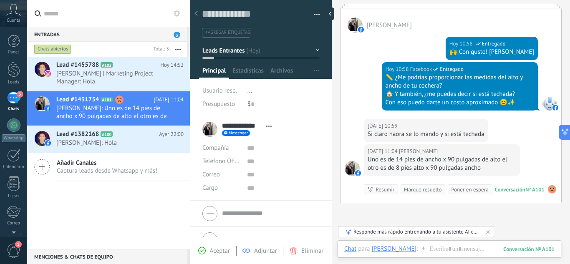
click at [161, 221] on div "Lead #1455788 A102 Hoy 14:52 Iezekiel Alvarado | Marketing Project Manager: Hol…" at bounding box center [108, 153] width 163 height 193
click at [10, 67] on div at bounding box center [14, 69] width 13 height 15
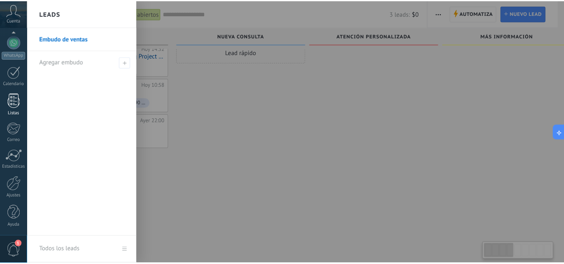
scroll to position [14, 0]
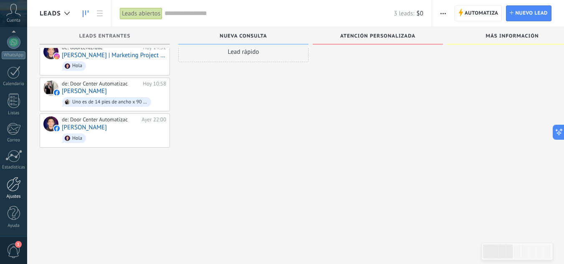
click at [17, 187] on div at bounding box center [14, 184] width 14 height 15
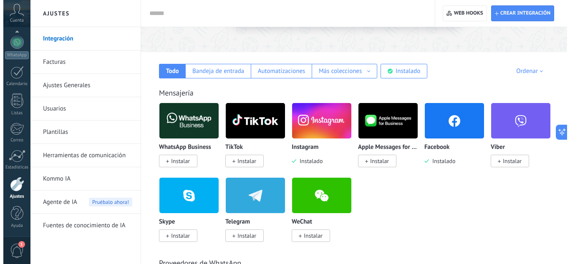
scroll to position [125, 0]
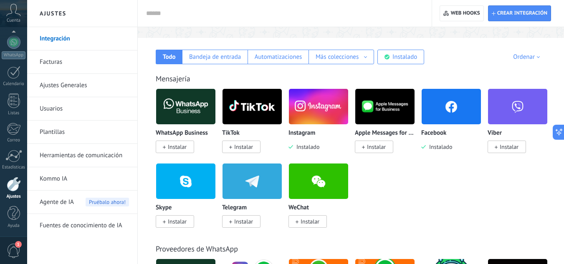
click at [452, 108] on img at bounding box center [451, 106] width 59 height 41
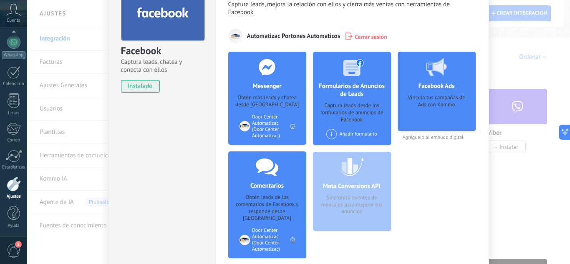
scroll to position [0, 0]
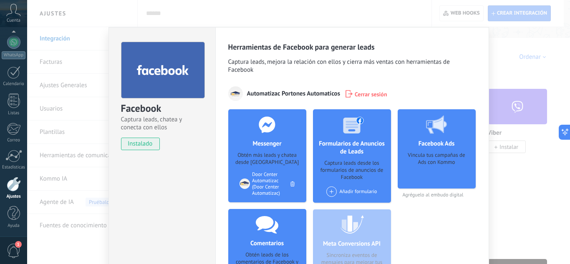
click at [500, 49] on div "Facebook Captura leads, chatea y conecta con ellos instalado Desinstalar Herram…" at bounding box center [298, 132] width 543 height 264
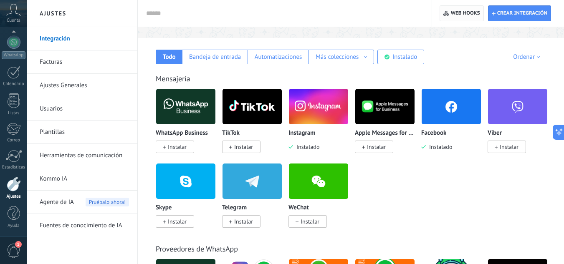
click at [448, 14] on icon "button" at bounding box center [446, 13] width 6 height 5
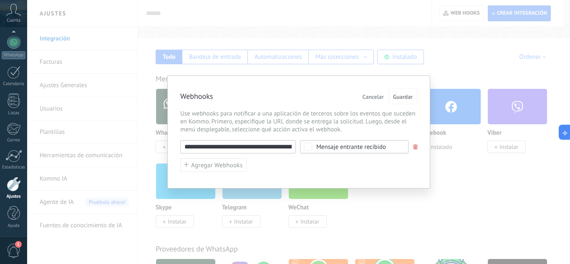
click at [281, 149] on input "**********" at bounding box center [238, 146] width 116 height 13
click at [269, 149] on input "**********" at bounding box center [238, 146] width 116 height 13
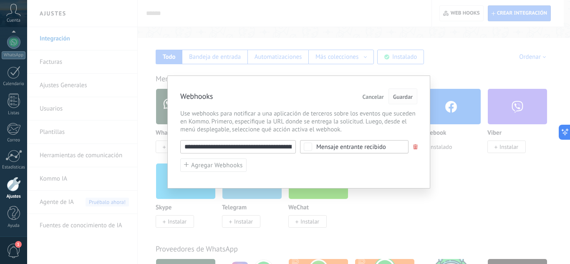
click at [400, 100] on span "Guardar" at bounding box center [403, 97] width 20 height 6
click at [399, 98] on span "Guardar" at bounding box center [403, 97] width 20 height 6
click at [275, 152] on input "**********" at bounding box center [238, 146] width 116 height 13
drag, startPoint x: 258, startPoint y: 149, endPoint x: 343, endPoint y: 146, distance: 84.8
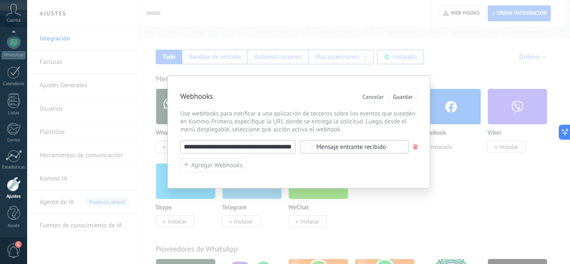
click at [343, 146] on div "**********" at bounding box center [298, 146] width 237 height 13
click at [378, 159] on div "**********" at bounding box center [298, 156] width 237 height 32
click at [406, 99] on span "Guardar" at bounding box center [403, 97] width 20 height 6
click at [442, 52] on div "**********" at bounding box center [298, 132] width 543 height 264
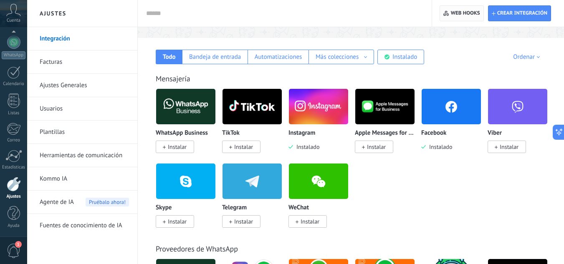
click at [455, 13] on span "Web hooks 0" at bounding box center [465, 13] width 29 height 7
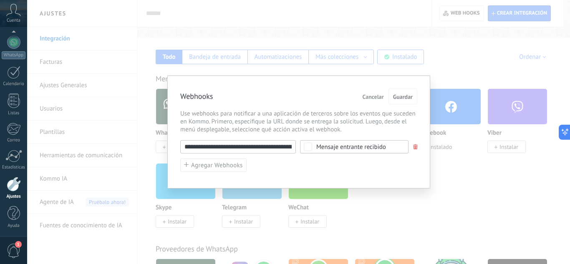
click at [271, 143] on input "**********" at bounding box center [238, 146] width 116 height 13
drag, startPoint x: 290, startPoint y: 149, endPoint x: 270, endPoint y: 144, distance: 20.8
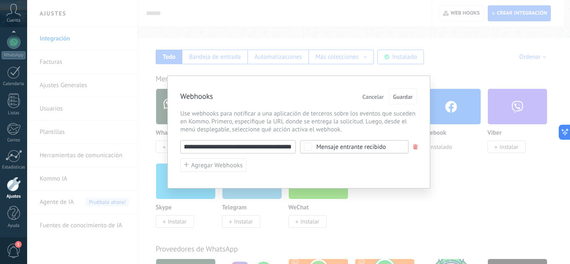
click at [270, 144] on input "**********" at bounding box center [238, 146] width 116 height 13
click at [338, 162] on div "**********" at bounding box center [298, 156] width 237 height 32
click at [404, 97] on span "Guardar" at bounding box center [403, 97] width 20 height 6
click at [418, 146] on div "**********" at bounding box center [298, 132] width 263 height 113
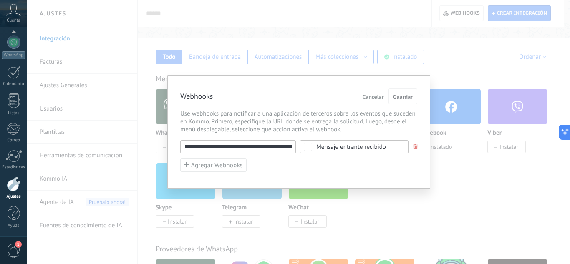
click at [416, 146] on span at bounding box center [415, 146] width 5 height 5
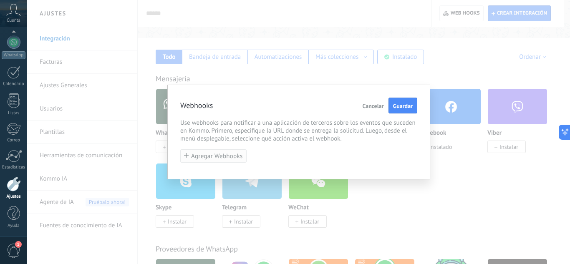
click at [203, 157] on span "Agregar Webhooks" at bounding box center [217, 156] width 52 height 6
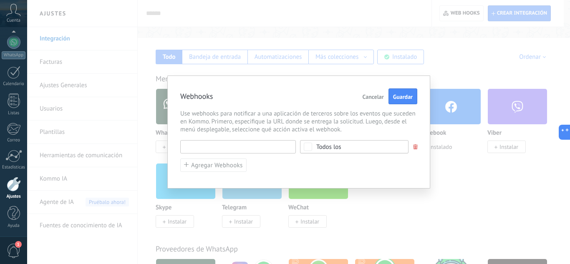
click at [229, 150] on input "text" at bounding box center [238, 146] width 116 height 13
paste input "**********"
type input "**********"
click at [318, 148] on div "Todos los" at bounding box center [329, 147] width 25 height 6
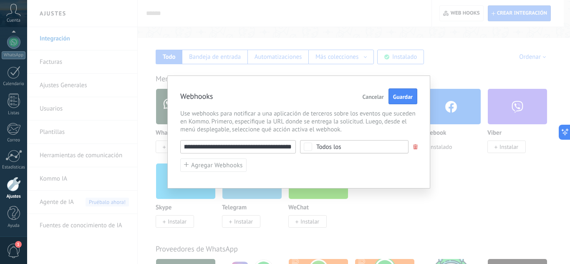
scroll to position [0, 0]
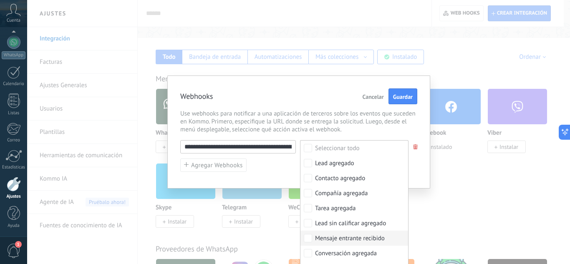
click at [375, 240] on div "Mensaje entrante recibido" at bounding box center [350, 239] width 70 height 8
click at [402, 132] on span "Use webhooks para notificar a una aplicación de terceros sobre los eventos que …" at bounding box center [298, 122] width 237 height 24
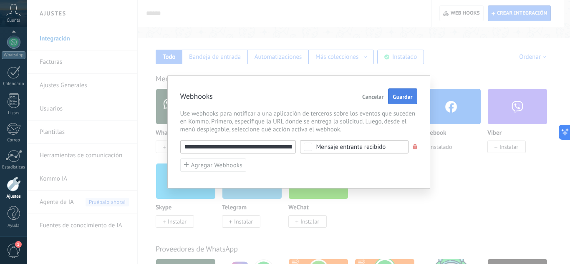
click at [404, 97] on span "Guardar" at bounding box center [403, 97] width 20 height 6
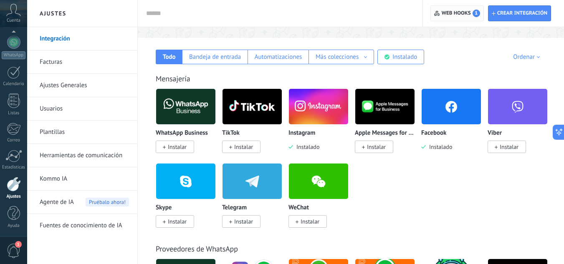
click at [460, 10] on span "Web hooks 1" at bounding box center [461, 14] width 38 height 8
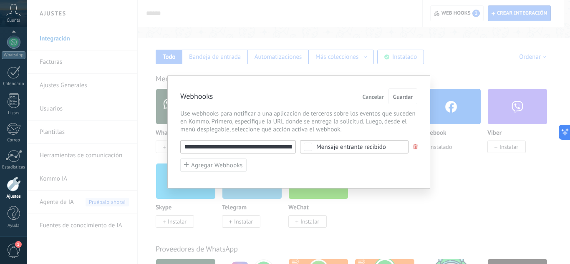
click at [415, 146] on span at bounding box center [415, 146] width 5 height 5
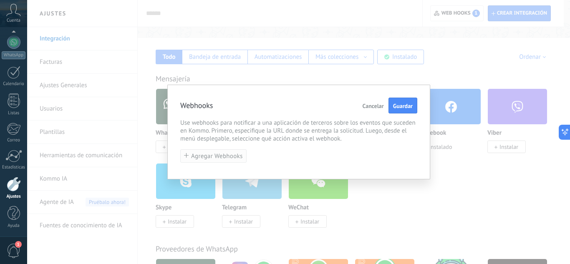
click at [225, 155] on span "Agregar Webhooks" at bounding box center [217, 156] width 52 height 6
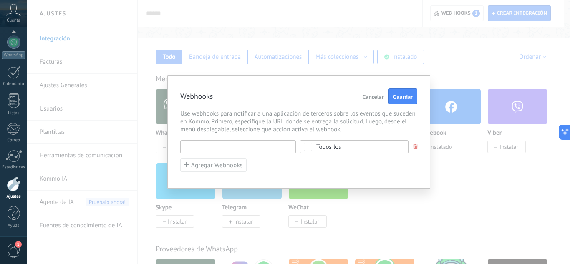
click at [220, 149] on input "text" at bounding box center [238, 146] width 116 height 13
paste input "**********"
type input "**********"
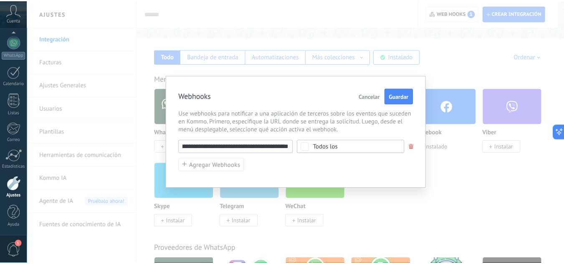
scroll to position [0, 0]
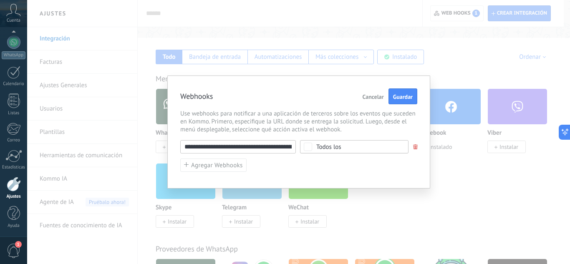
click at [348, 150] on span "Todos los" at bounding box center [357, 147] width 81 height 6
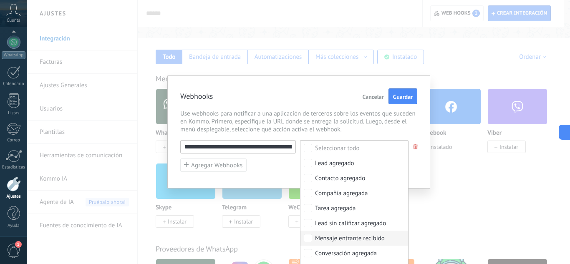
click at [382, 238] on div "Mensaje entrante recibido" at bounding box center [350, 239] width 70 height 8
click at [407, 100] on span "Guardar" at bounding box center [403, 97] width 20 height 6
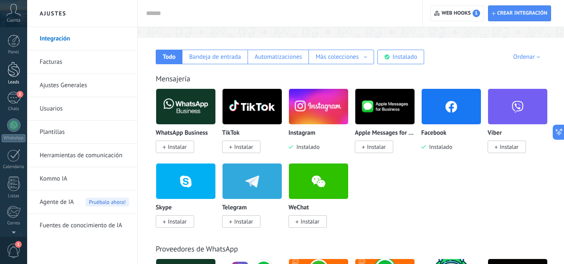
drag, startPoint x: 13, startPoint y: 76, endPoint x: 10, endPoint y: 68, distance: 9.4
click at [13, 76] on div at bounding box center [14, 69] width 13 height 15
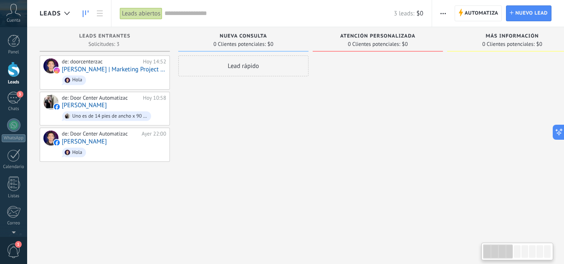
click at [239, 127] on div "Lead rápido" at bounding box center [243, 133] width 130 height 155
click at [482, 14] on span "Automatiza" at bounding box center [482, 13] width 34 height 15
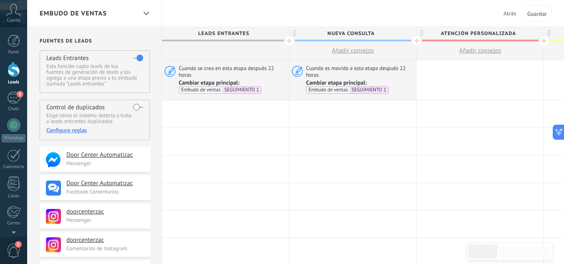
click at [506, 14] on span "Atrás" at bounding box center [510, 14] width 13 height 8
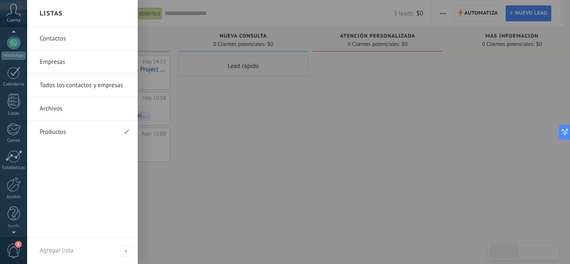
scroll to position [83, 0]
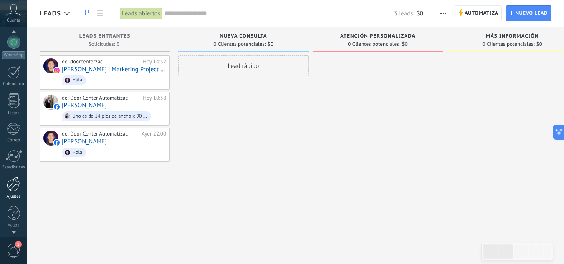
click at [11, 187] on div at bounding box center [14, 184] width 14 height 15
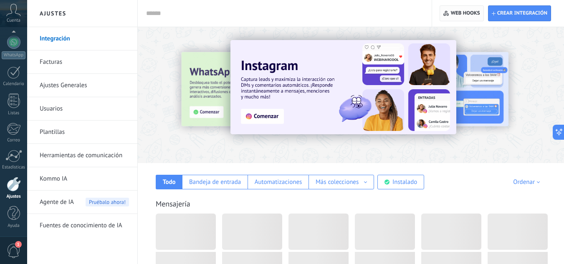
click at [465, 15] on span "Web hooks 0" at bounding box center [465, 13] width 29 height 7
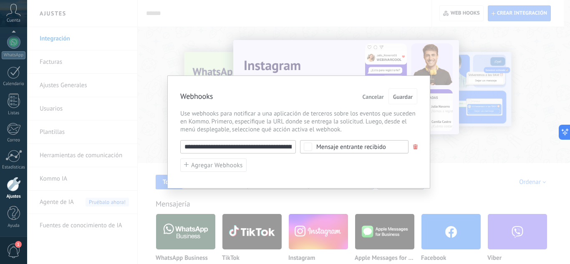
click at [418, 149] on span at bounding box center [415, 146] width 5 height 5
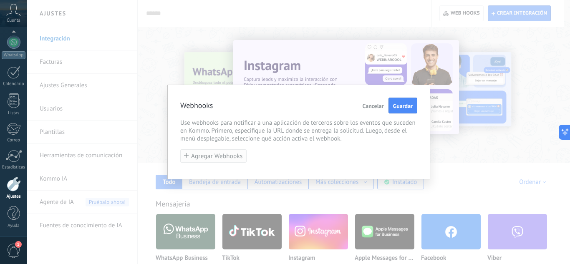
click at [234, 155] on span "Agregar Webhooks" at bounding box center [217, 156] width 52 height 6
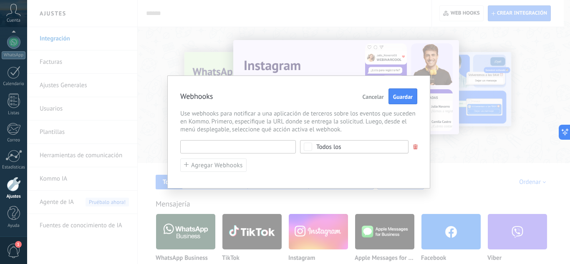
click at [245, 149] on input "text" at bounding box center [238, 146] width 116 height 13
paste input "**********"
type input "**********"
click at [317, 145] on div "Todos los" at bounding box center [329, 147] width 25 height 6
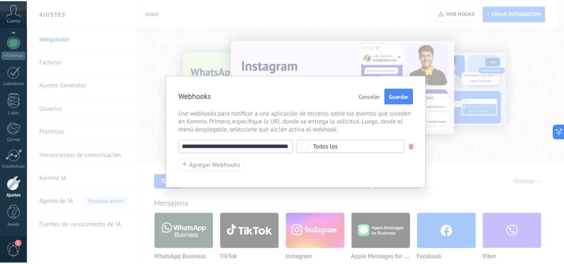
scroll to position [0, 0]
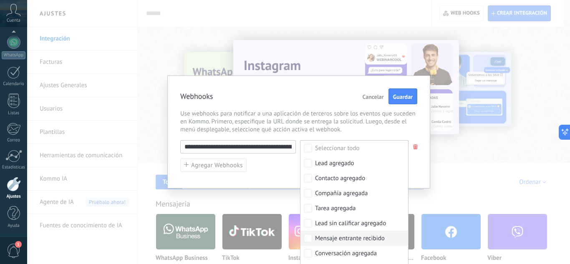
click at [362, 240] on div "Mensaje entrante recibido" at bounding box center [350, 239] width 70 height 8
click at [404, 98] on span "Guardar" at bounding box center [403, 97] width 20 height 6
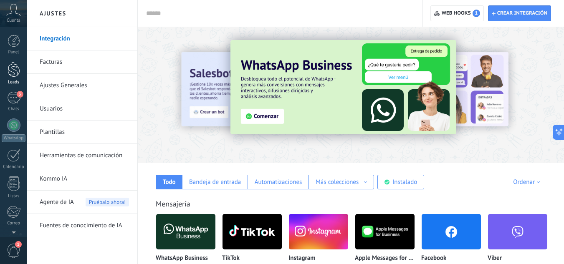
click at [16, 74] on div at bounding box center [14, 69] width 13 height 15
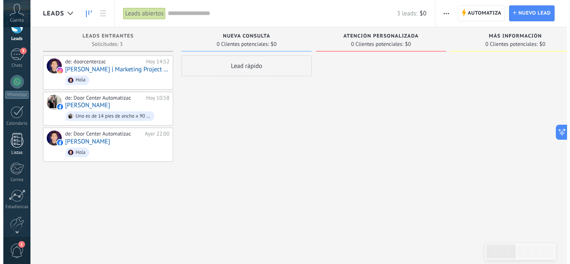
scroll to position [83, 0]
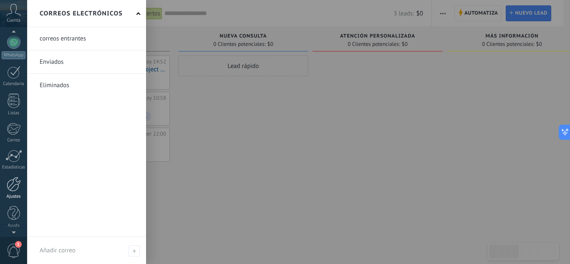
click at [17, 185] on div at bounding box center [14, 184] width 14 height 15
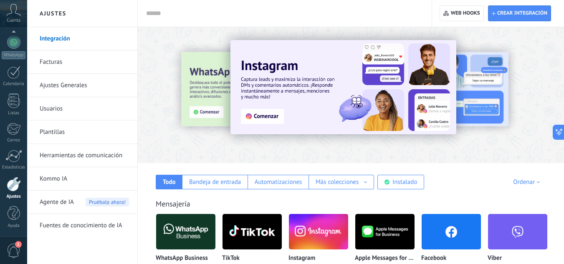
click at [80, 133] on link "Plantillas" at bounding box center [84, 132] width 89 height 23
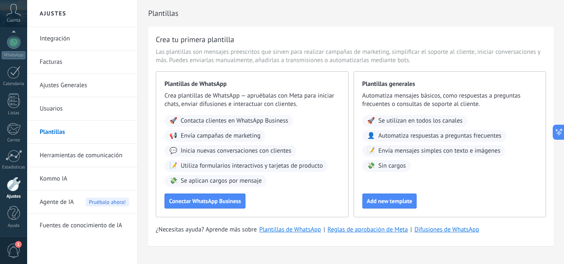
click at [81, 162] on link "Herramientas de comunicación" at bounding box center [84, 155] width 89 height 23
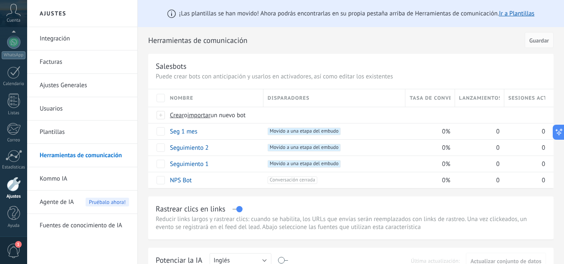
click at [70, 45] on link "Integración" at bounding box center [84, 38] width 89 height 23
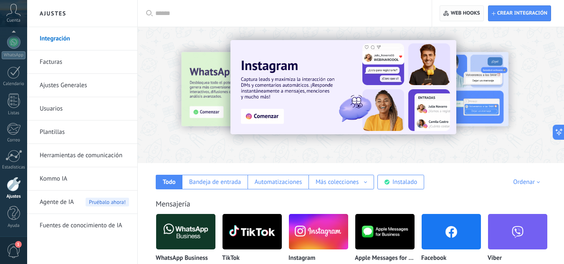
click at [457, 8] on span "Web hooks 0" at bounding box center [461, 13] width 36 height 15
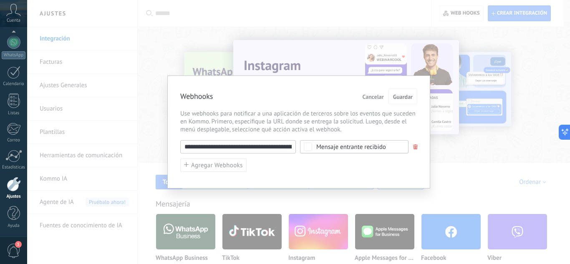
click at [268, 145] on input "**********" at bounding box center [238, 146] width 116 height 13
click at [416, 146] on span at bounding box center [415, 146] width 5 height 5
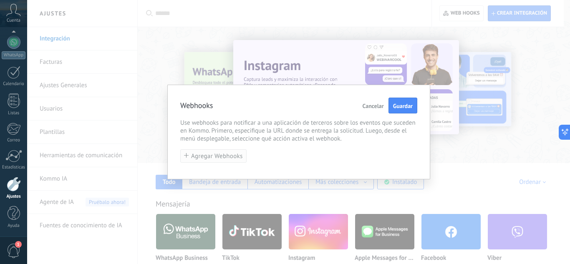
click at [206, 154] on span "Agregar Webhooks" at bounding box center [217, 156] width 52 height 6
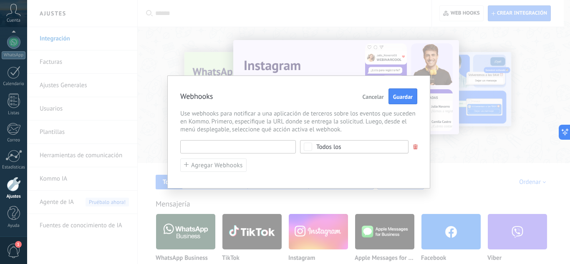
click at [218, 147] on input "text" at bounding box center [238, 146] width 116 height 13
paste input "**********"
type input "**********"
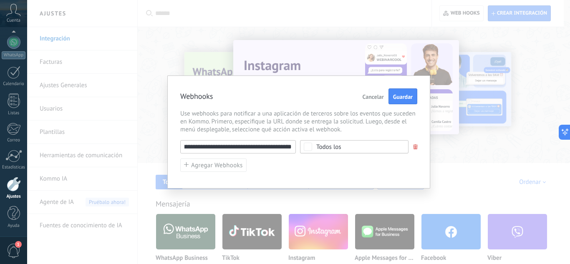
click at [370, 144] on span "Todos los" at bounding box center [357, 147] width 81 height 6
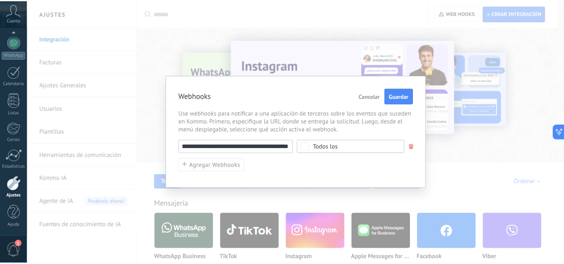
scroll to position [0, 0]
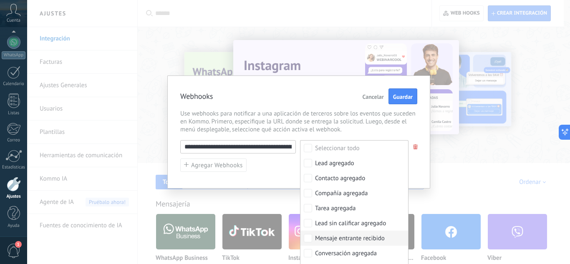
click at [368, 236] on div "Mensaje entrante recibido" at bounding box center [350, 239] width 70 height 8
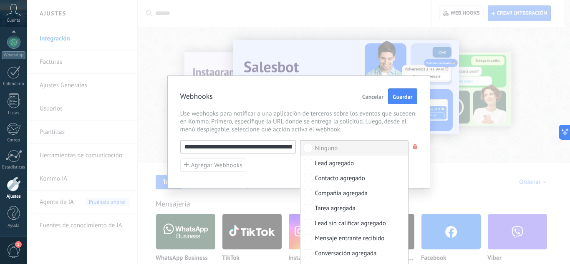
click at [421, 111] on div "**********" at bounding box center [298, 132] width 263 height 113
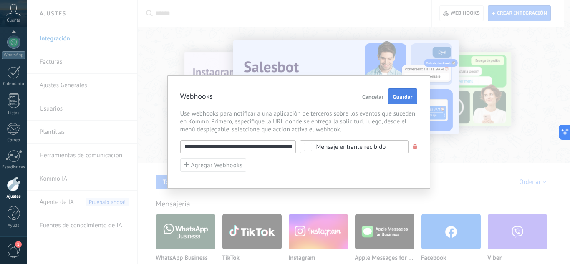
click at [411, 97] on span "Guardar" at bounding box center [403, 97] width 20 height 6
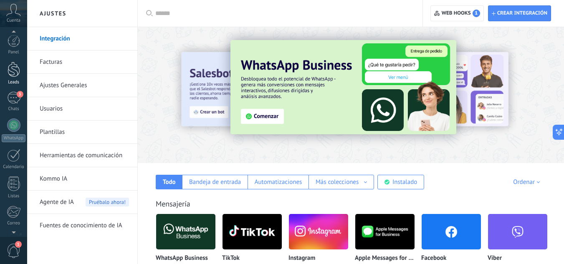
click at [13, 77] on link "Leads" at bounding box center [13, 73] width 27 height 23
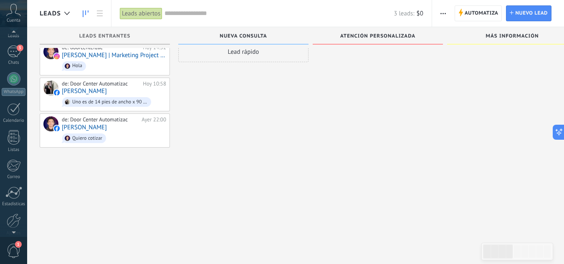
scroll to position [83, 0]
click at [18, 185] on div at bounding box center [14, 184] width 14 height 15
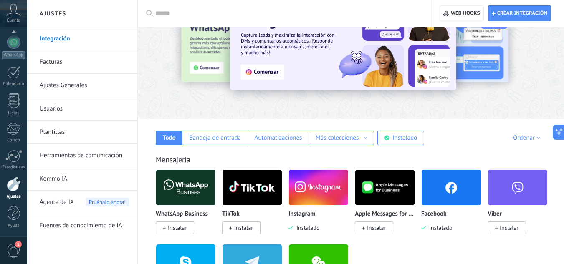
scroll to position [125, 0]
